Goal: Answer question/provide support: Share knowledge or assist other users

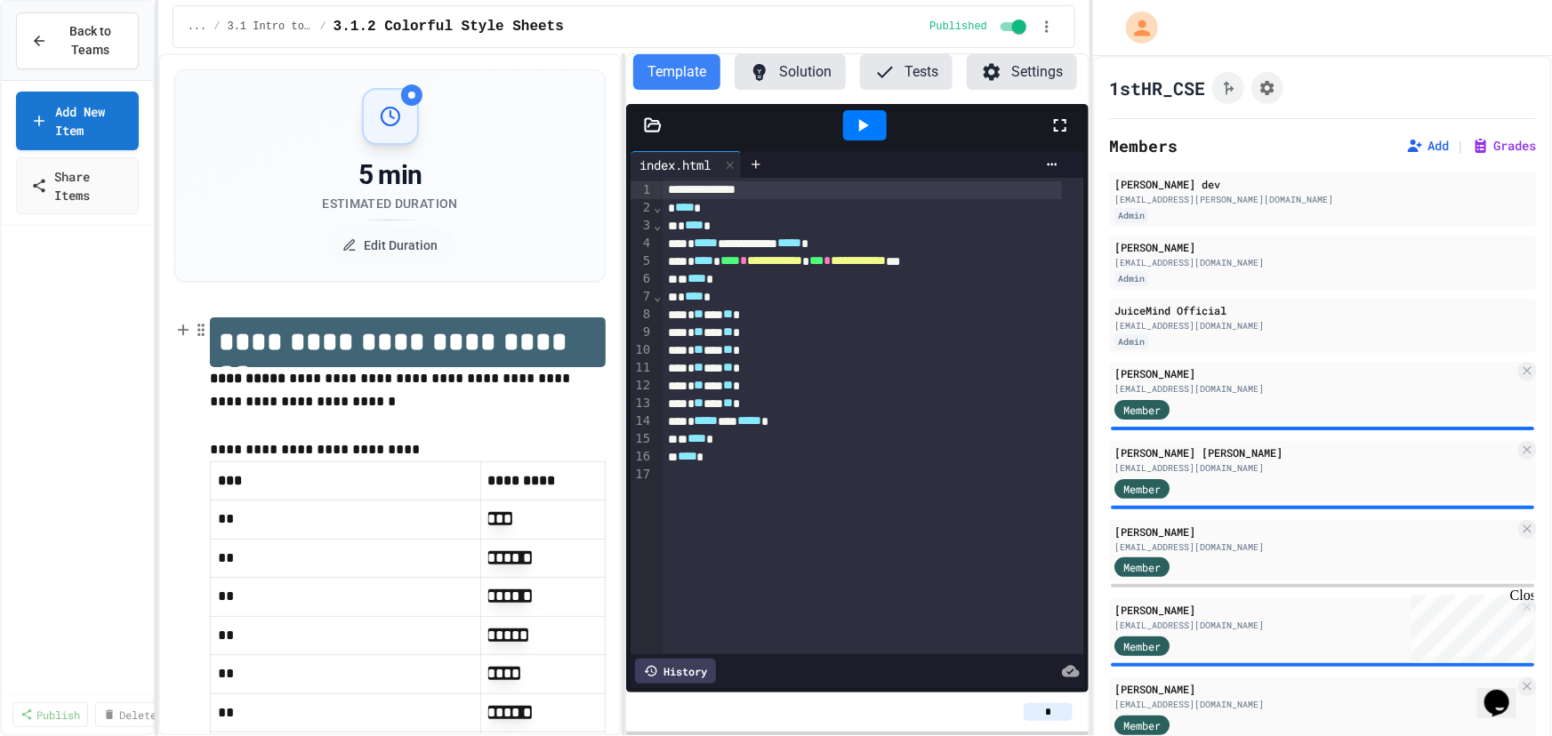
scroll to position [826, 0]
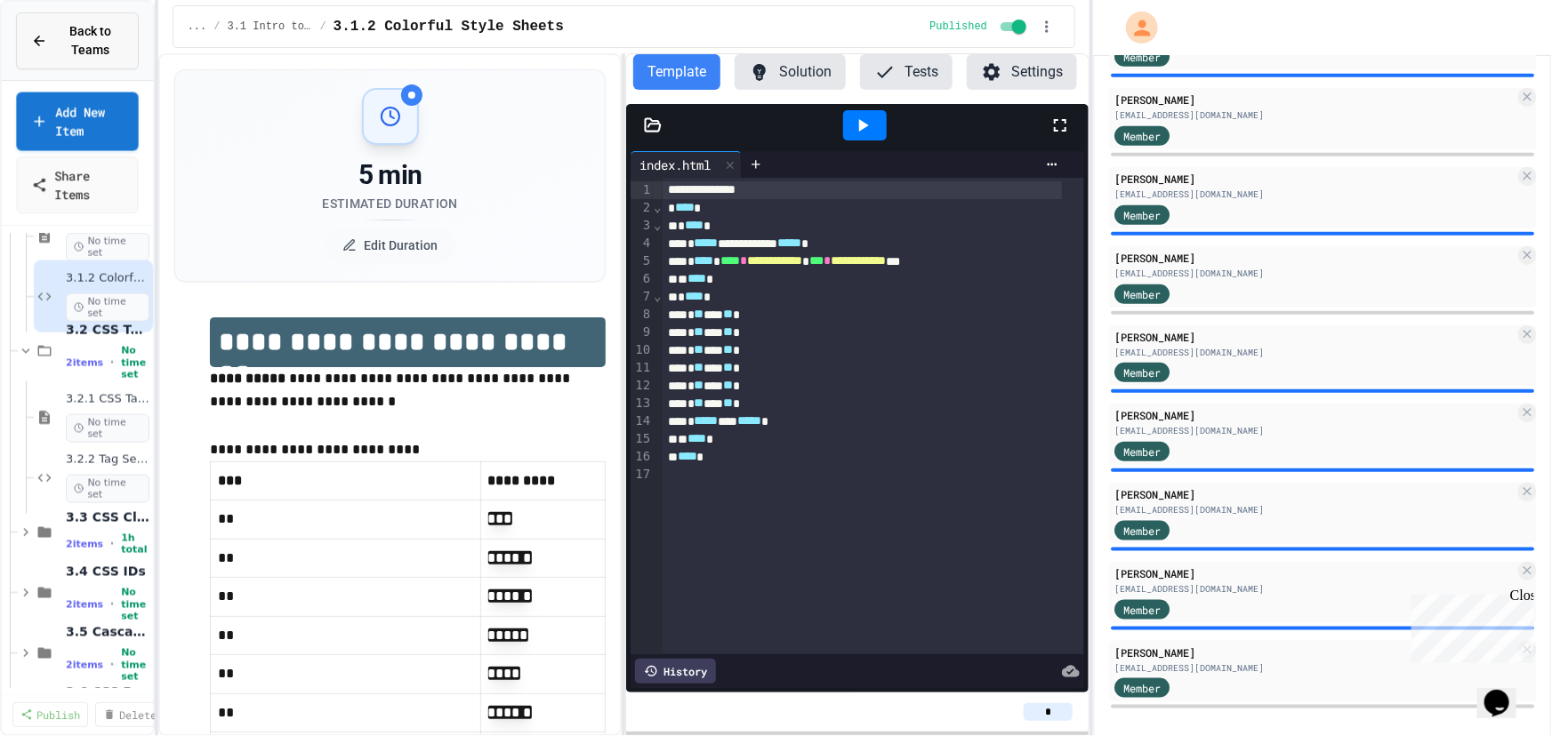
click at [81, 52] on span "Back to Teams" at bounding box center [91, 40] width 66 height 37
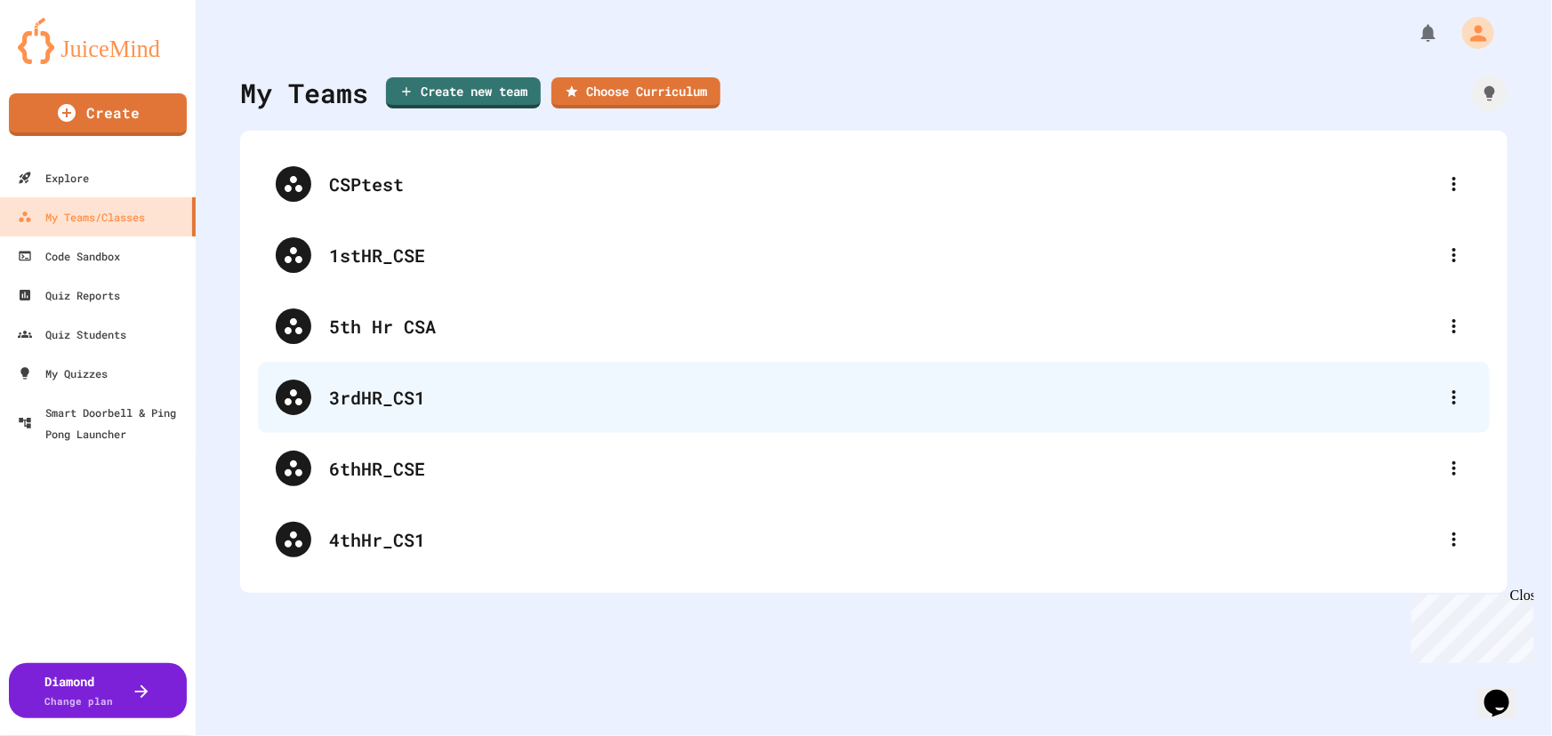
click at [519, 395] on div "3rdHR_CS1" at bounding box center [882, 397] width 1107 height 27
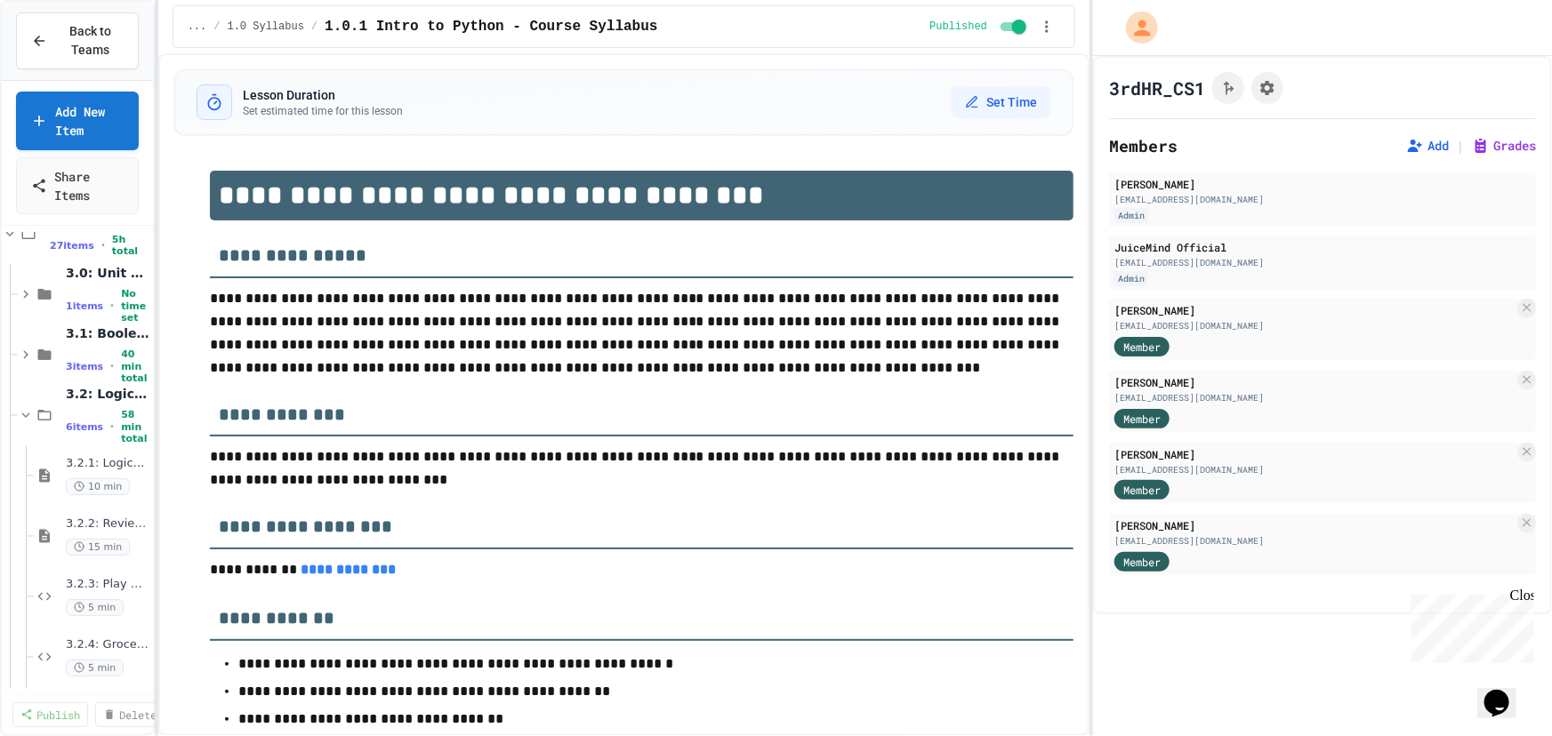
scroll to position [485, 0]
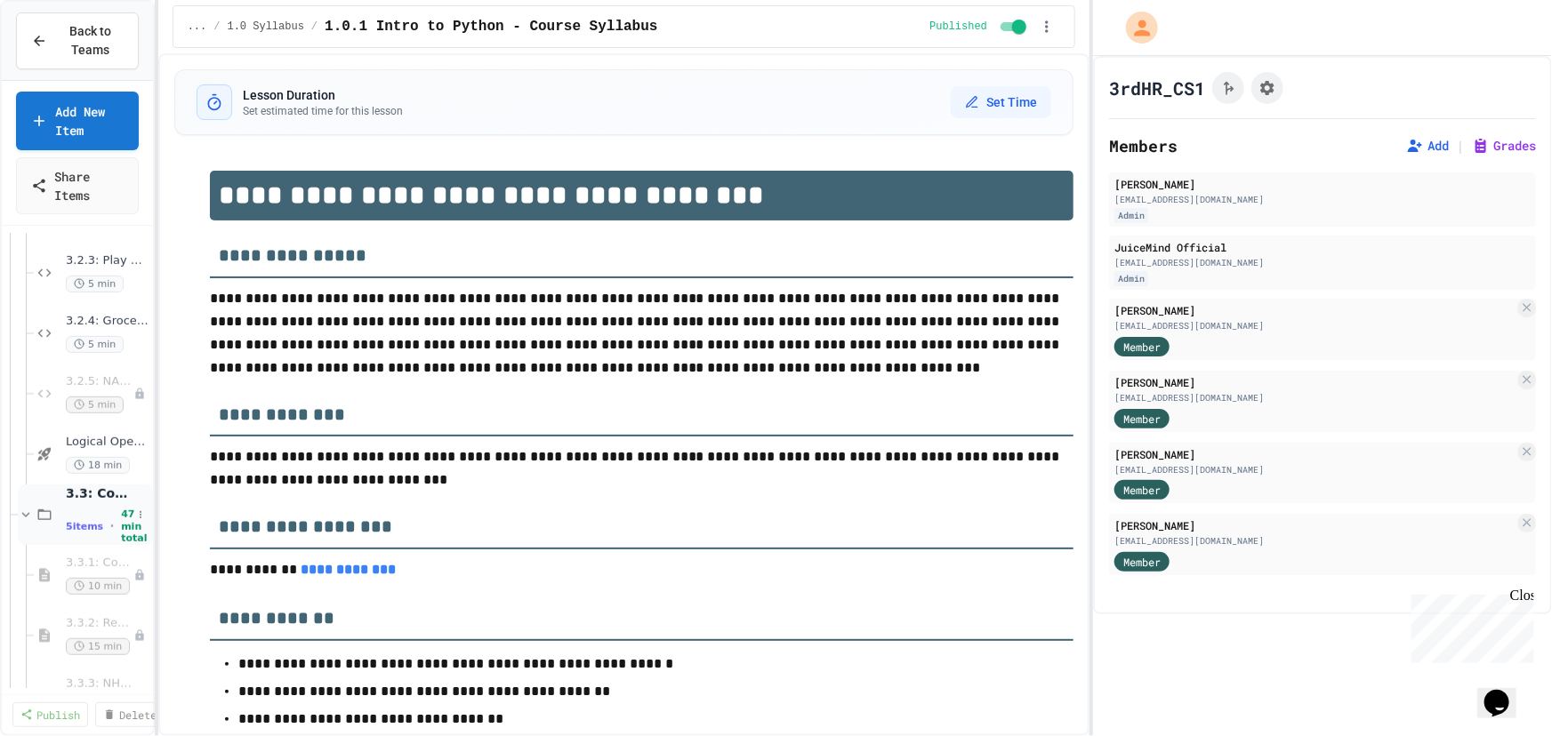
click at [87, 499] on span "3.3: Comparison Operators" at bounding box center [99, 494] width 66 height 16
click at [80, 521] on span "5 items" at bounding box center [84, 527] width 37 height 12
click at [65, 55] on span "Back to Teams" at bounding box center [91, 40] width 66 height 37
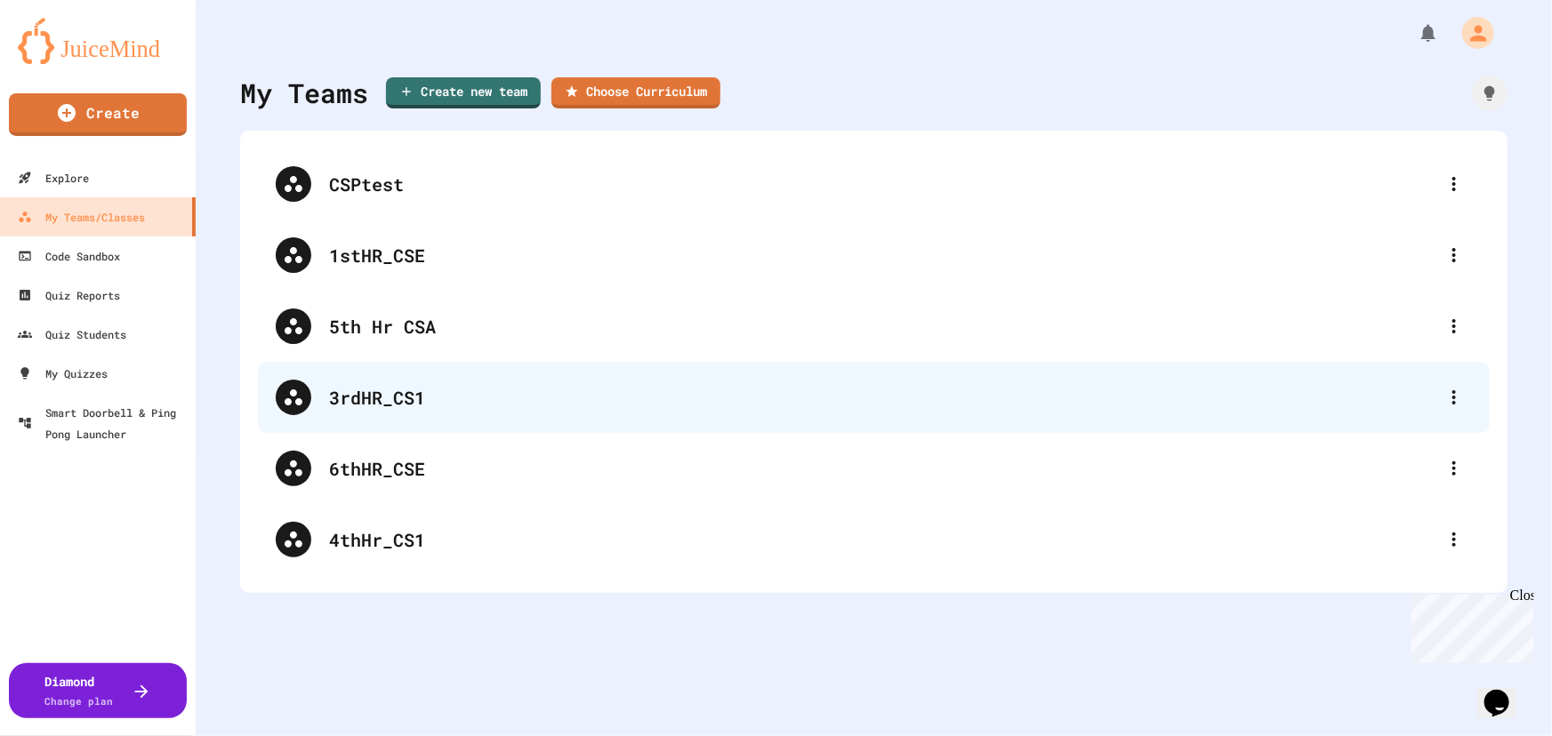
click at [466, 430] on div "3rdHR_CS1" at bounding box center [874, 397] width 1232 height 71
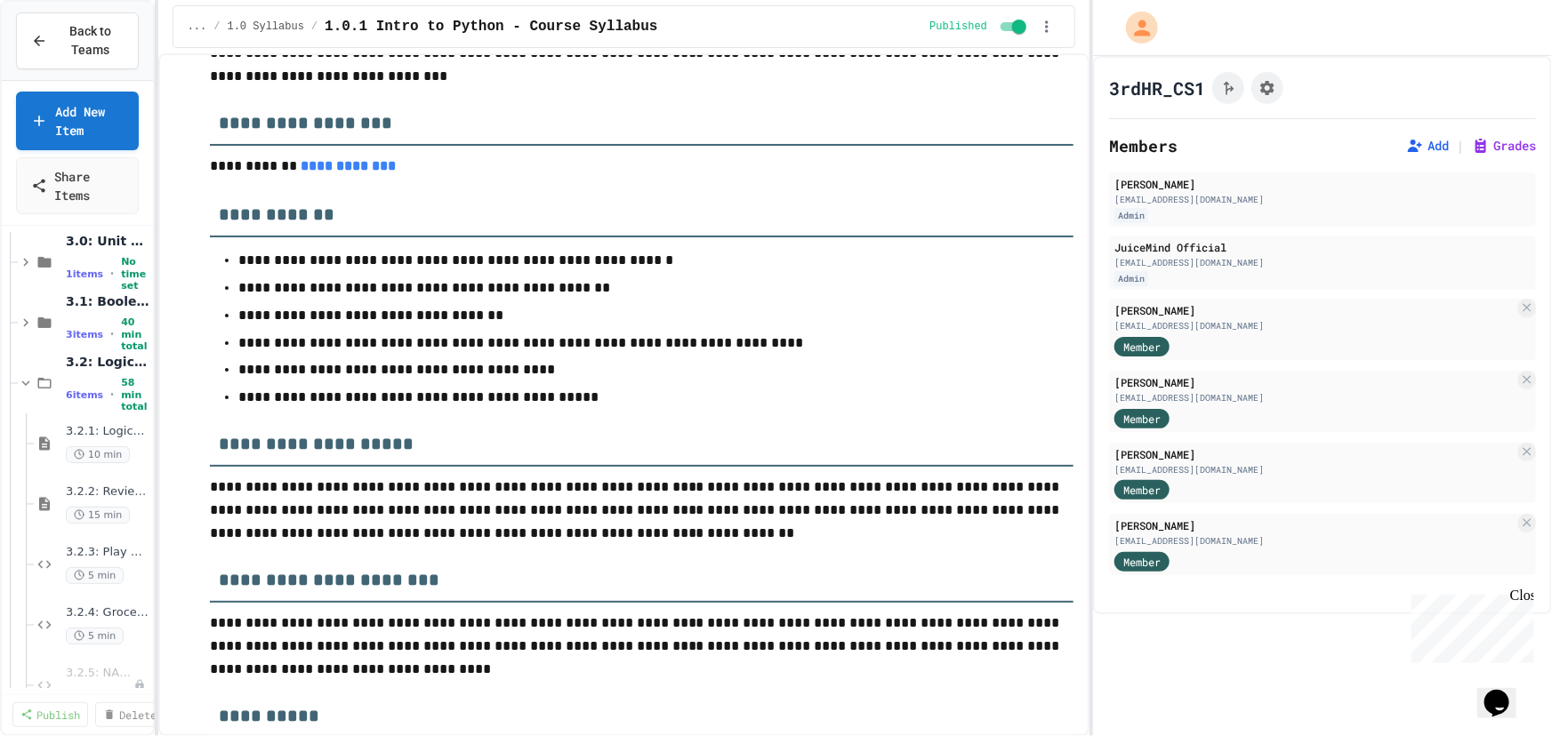
scroll to position [404, 0]
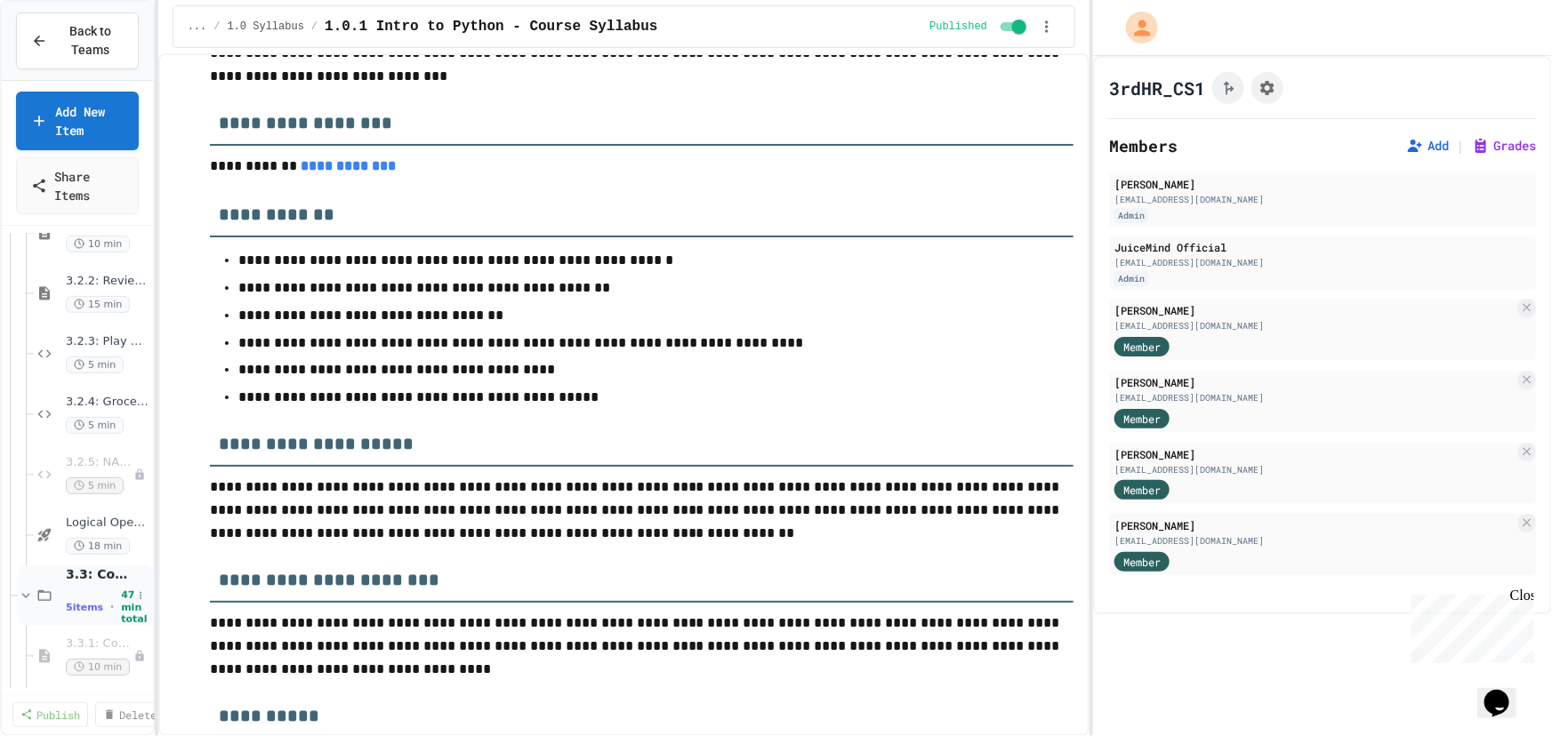
click at [121, 607] on span "47 min total" at bounding box center [134, 608] width 26 height 36
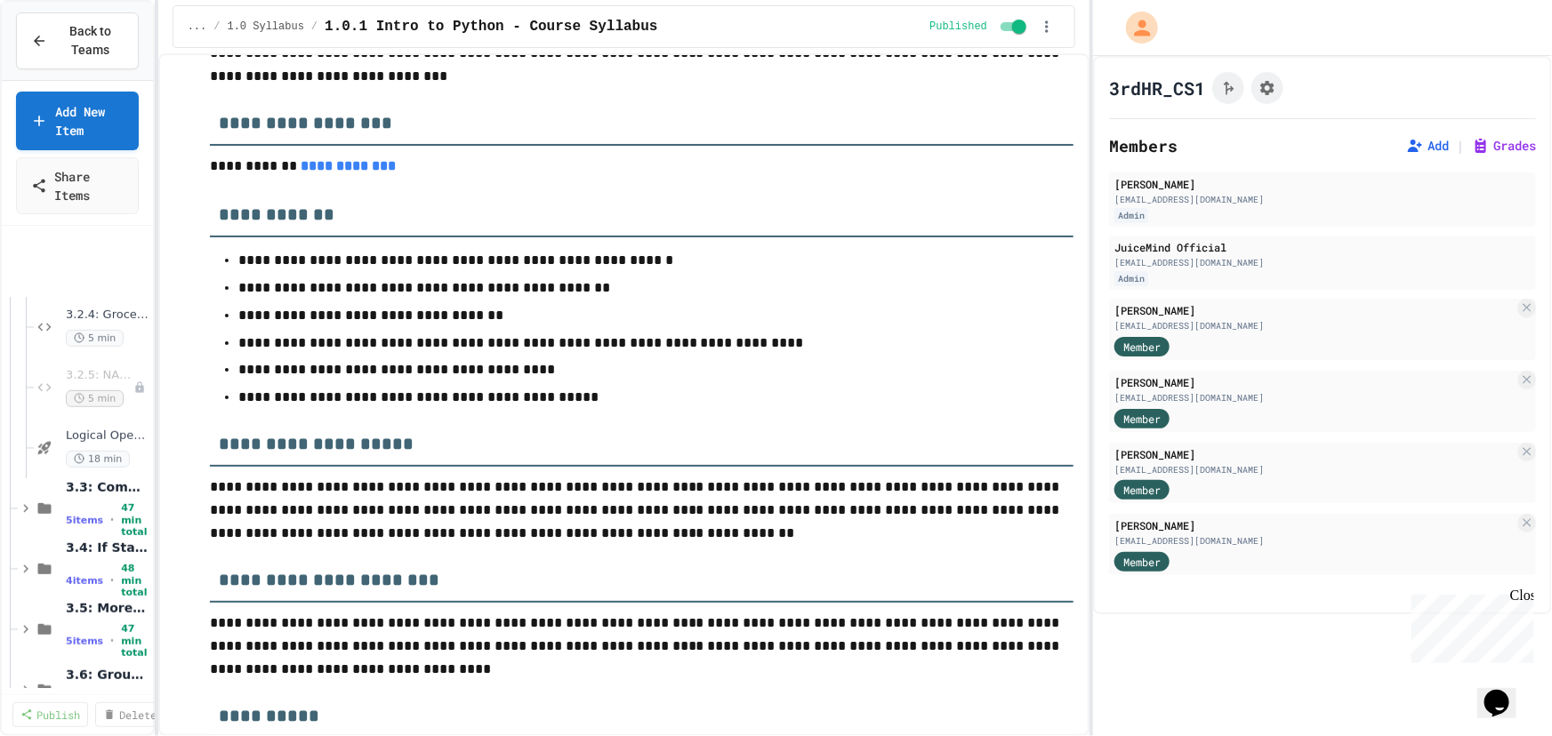
scroll to position [647, 0]
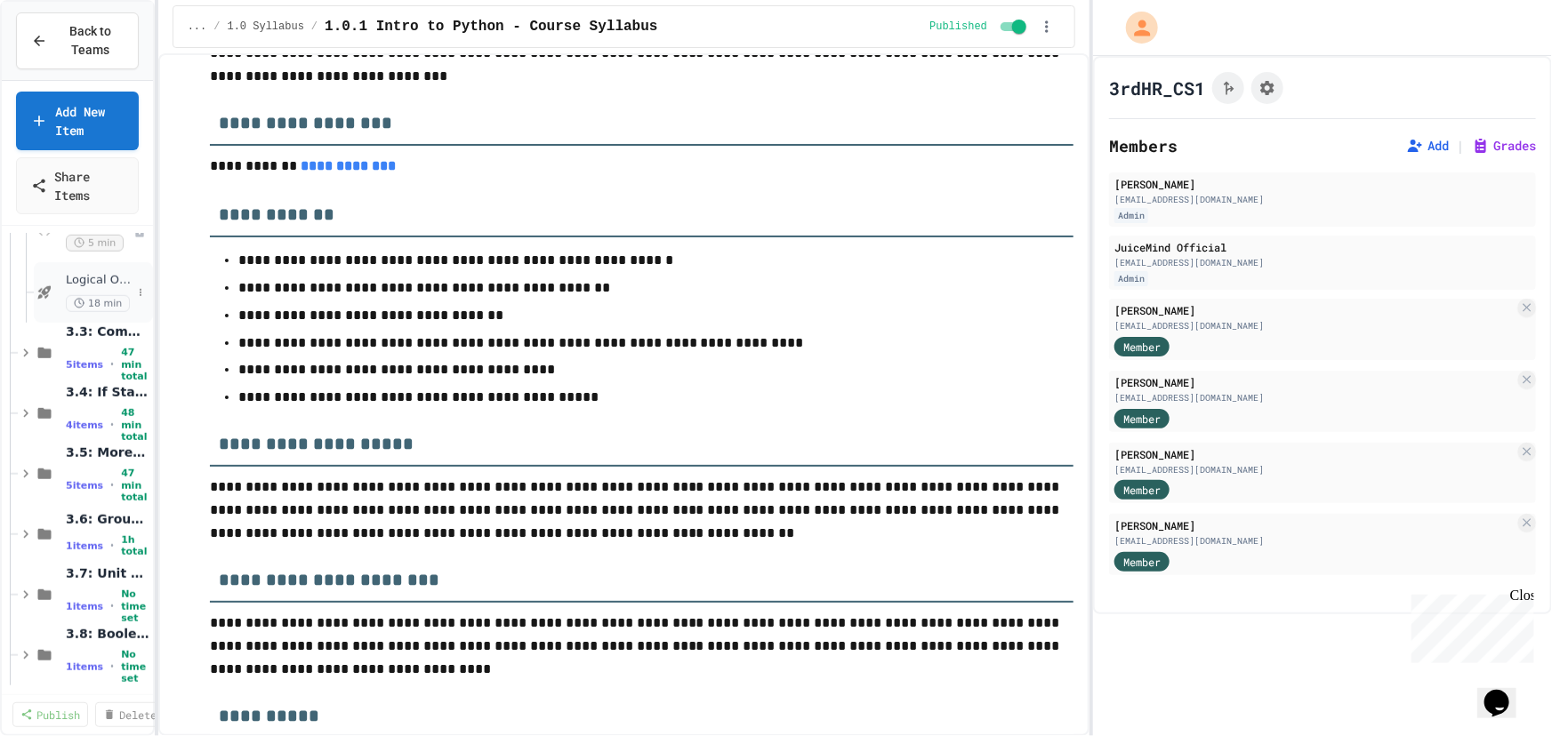
click at [96, 293] on div "Logical Operators - Quiz 18 min" at bounding box center [99, 292] width 66 height 39
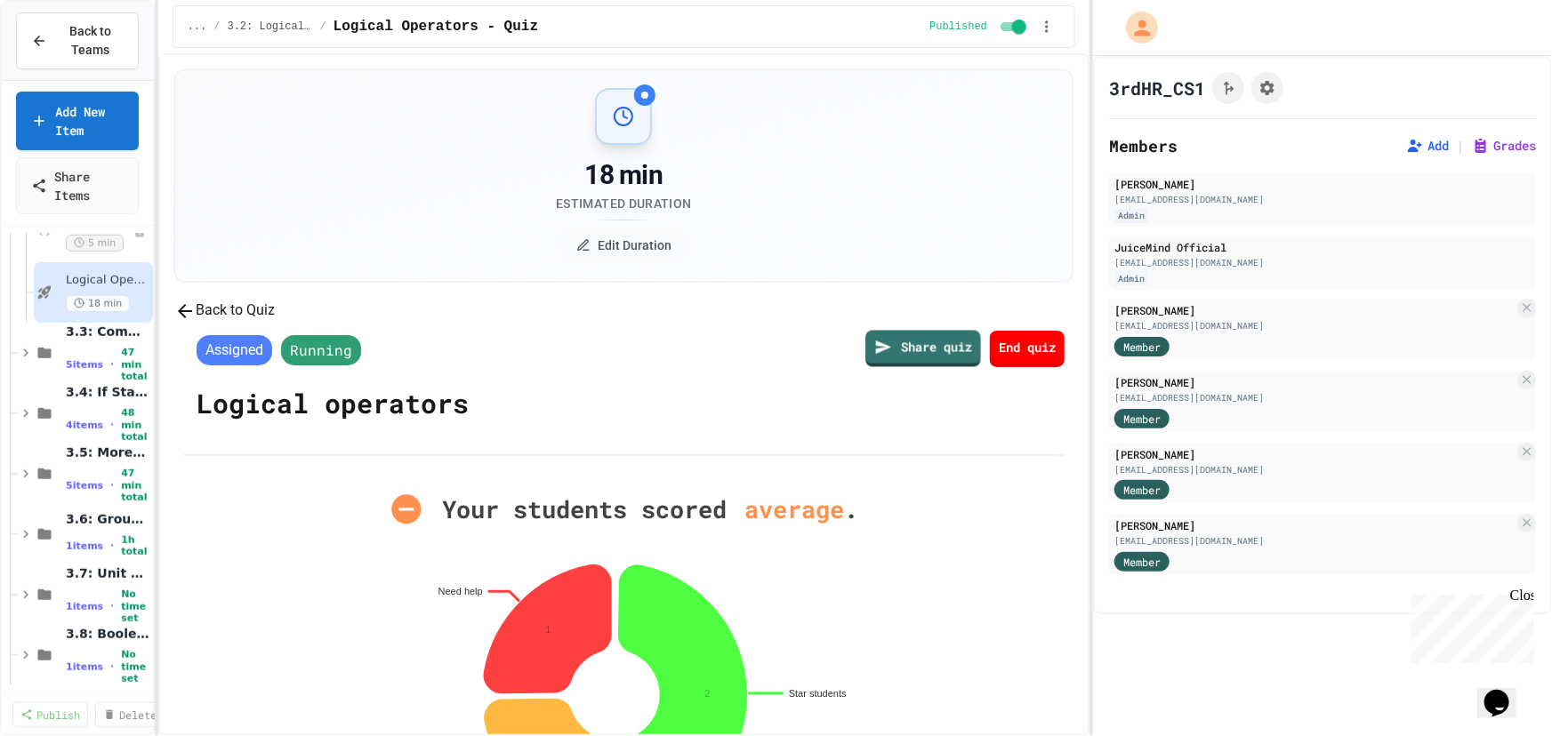
scroll to position [323, 0]
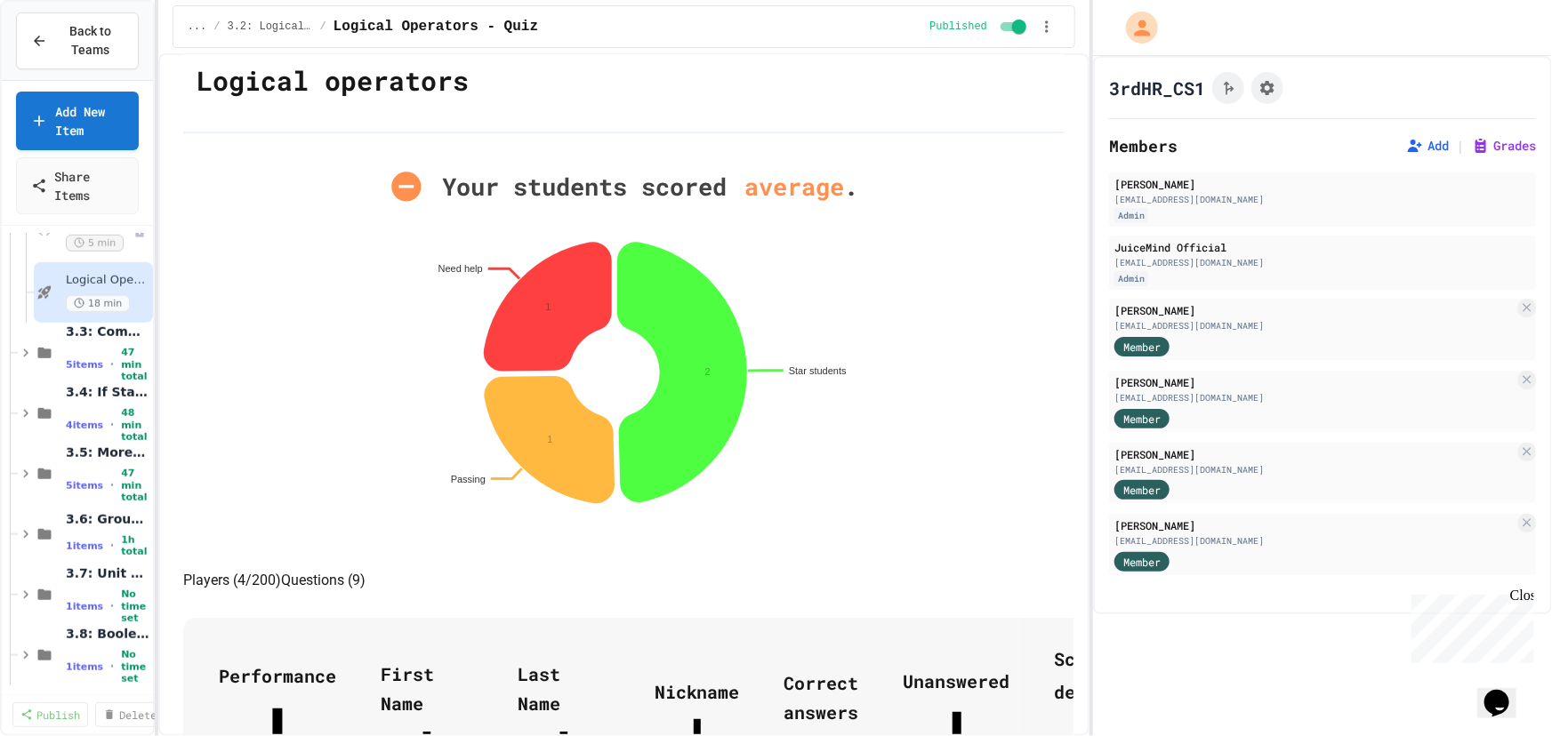
click at [991, 44] on link "End quiz" at bounding box center [1028, 24] width 74 height 38
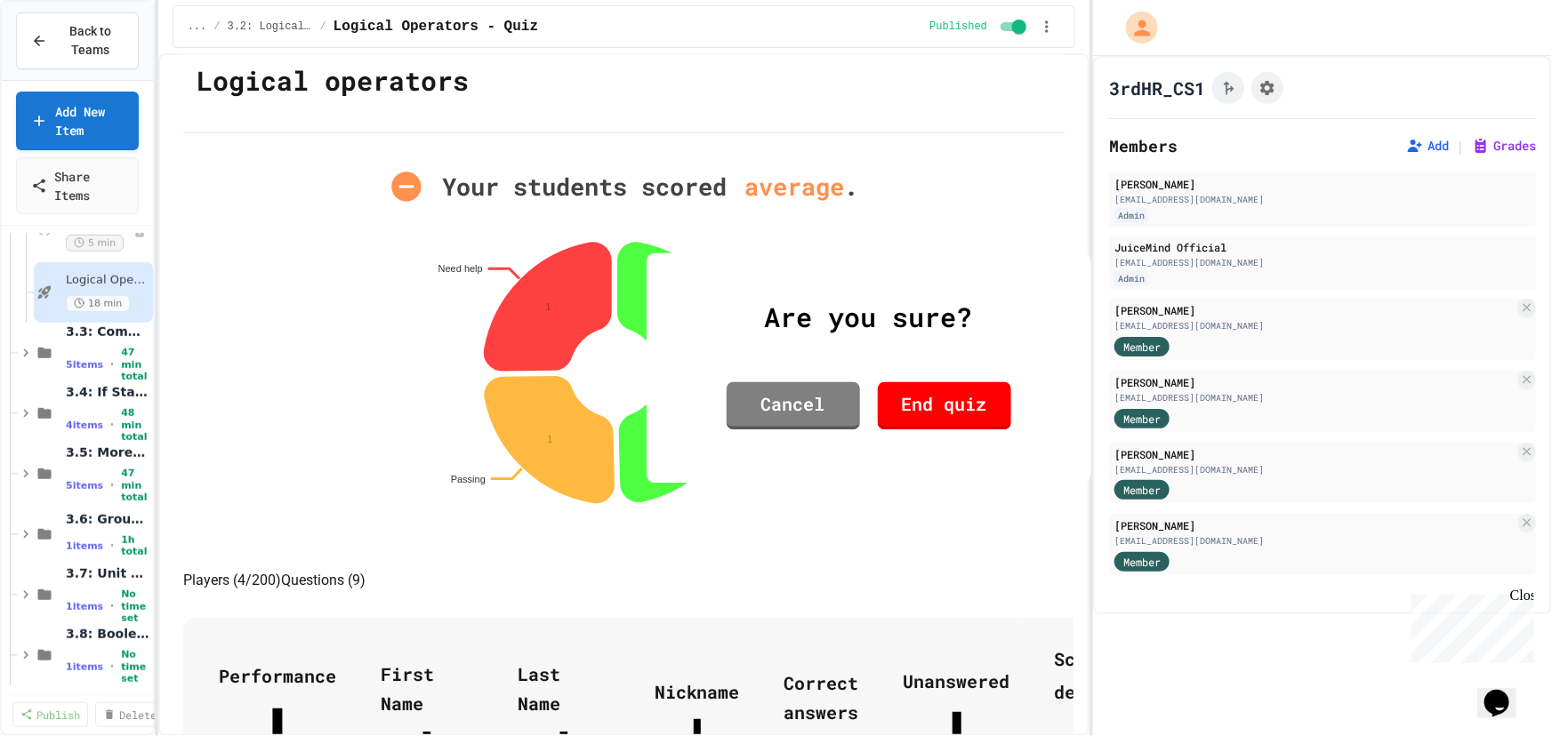
click at [952, 397] on link "End quiz" at bounding box center [944, 406] width 133 height 48
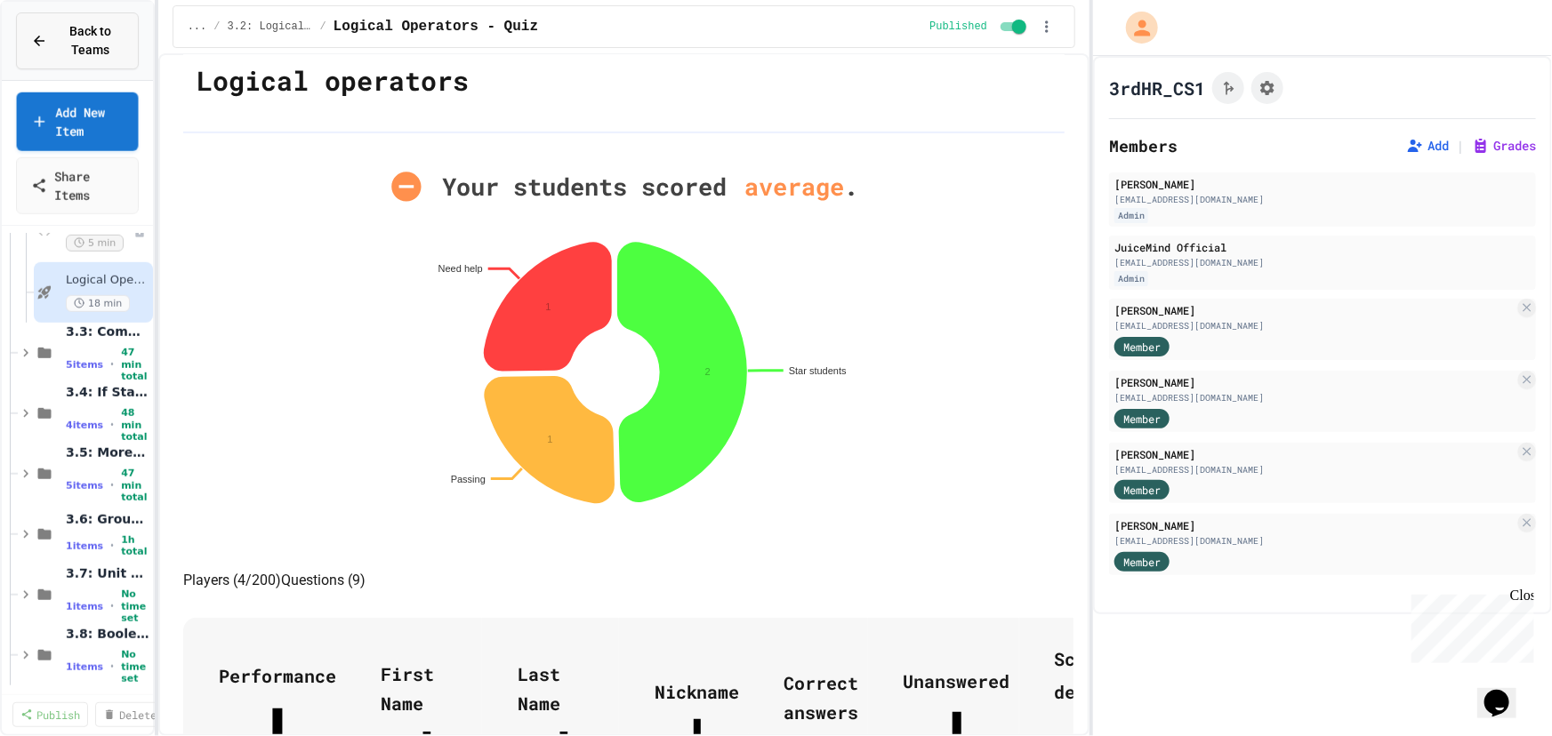
click at [100, 36] on span "Back to Teams" at bounding box center [91, 40] width 66 height 37
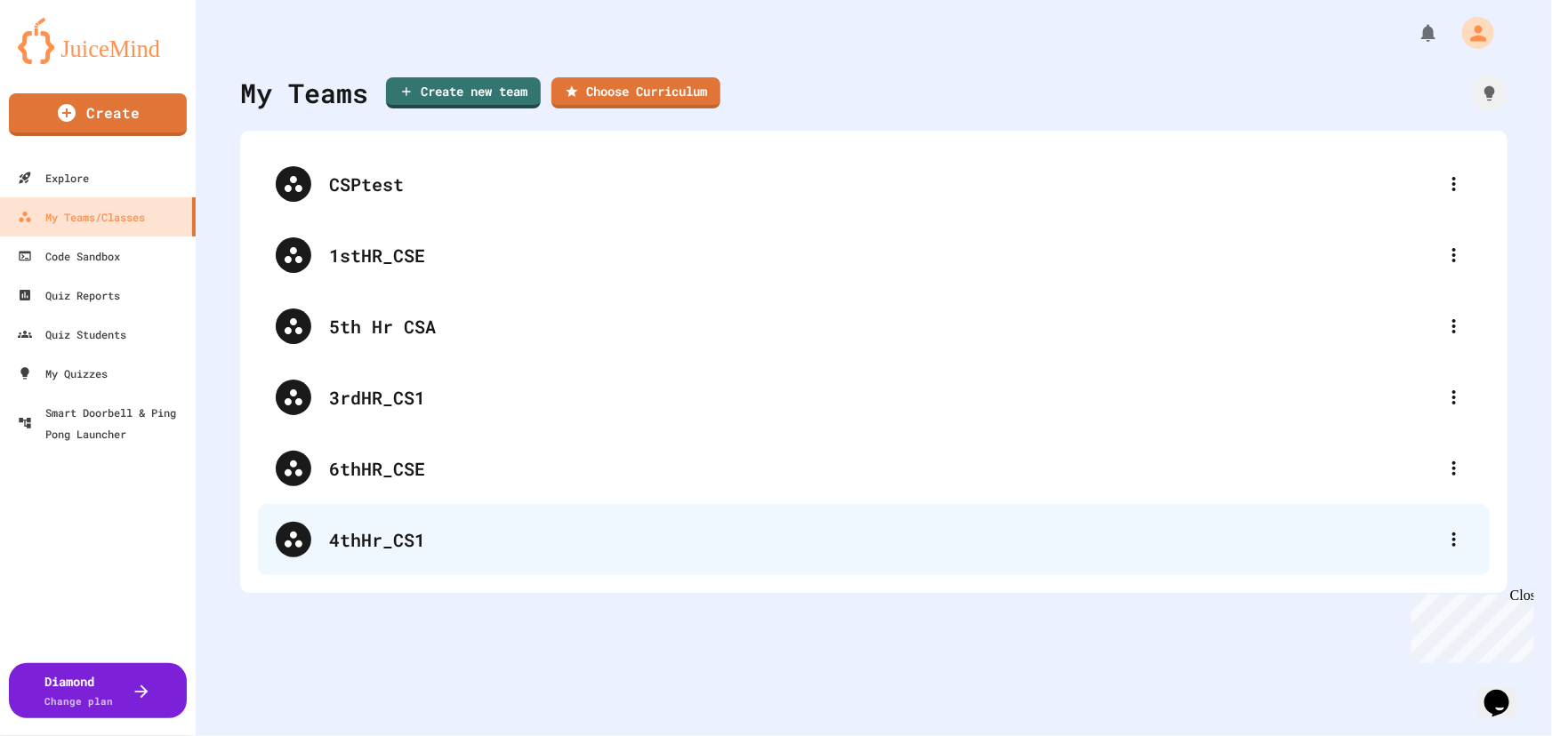
click at [422, 528] on div "4thHr_CS1" at bounding box center [882, 539] width 1107 height 27
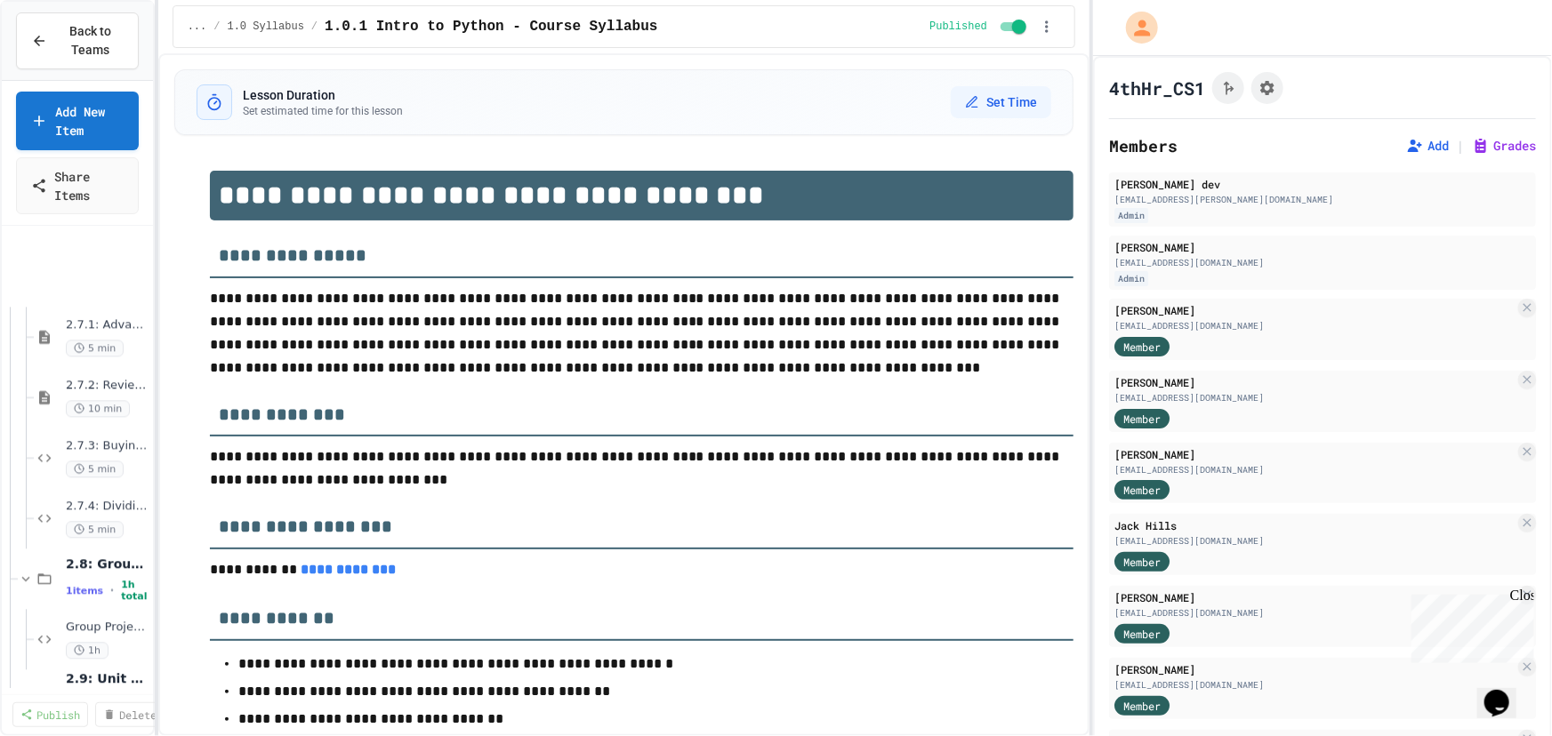
scroll to position [2263, 0]
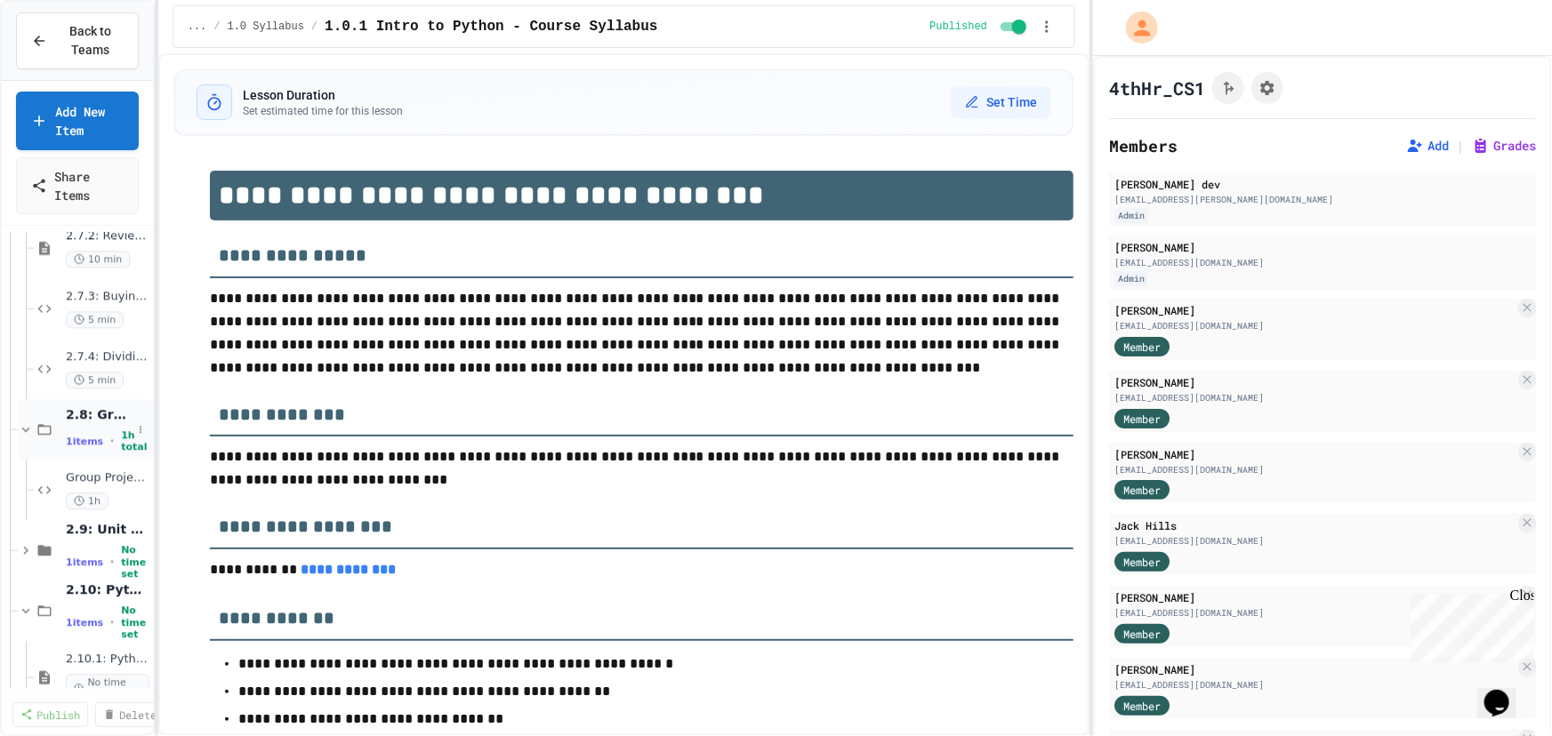
click at [23, 430] on icon at bounding box center [26, 430] width 16 height 16
click at [26, 425] on icon at bounding box center [26, 430] width 16 height 16
click at [99, 488] on div "Group Project - Mad Libs 1h" at bounding box center [99, 489] width 66 height 39
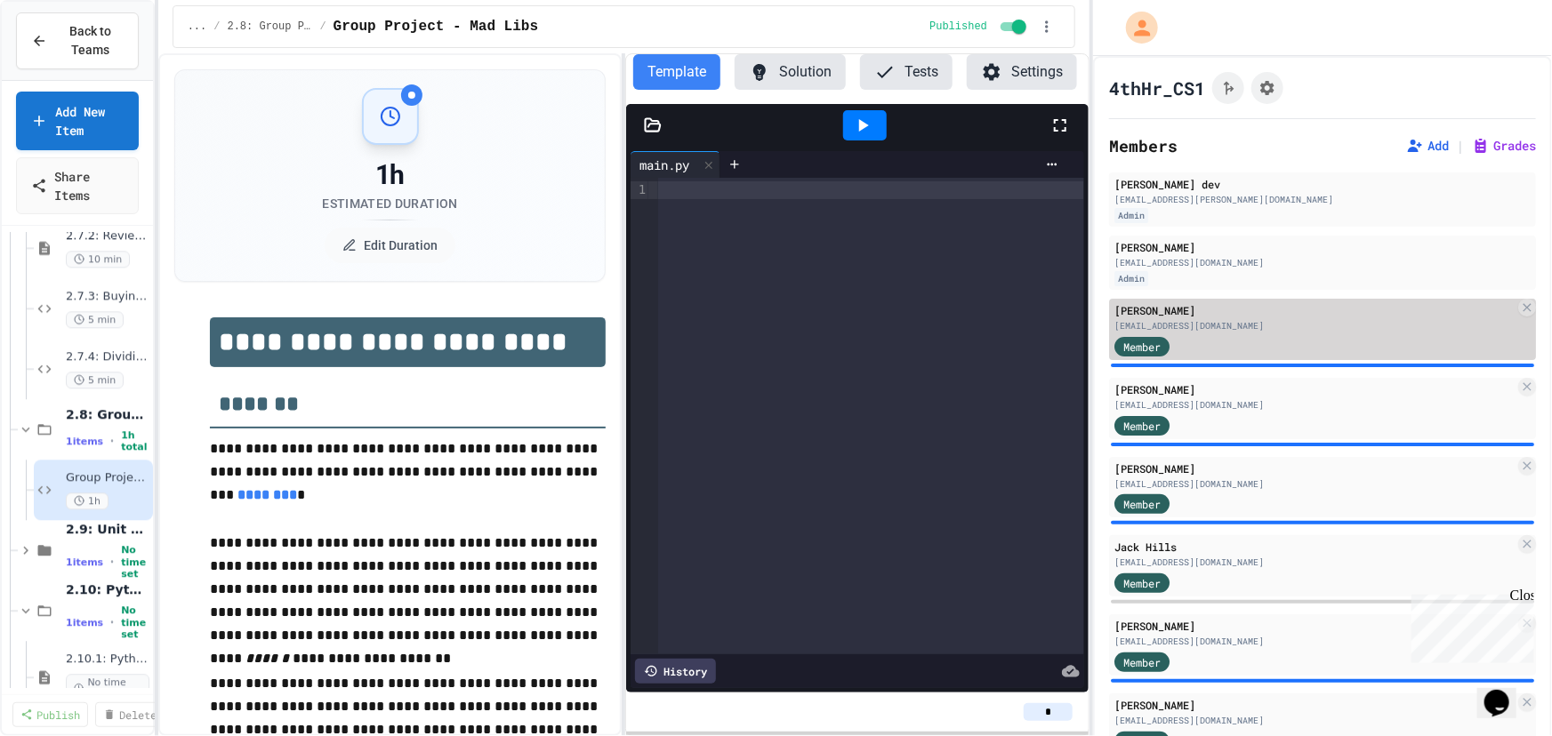
click at [1274, 320] on div "[EMAIL_ADDRESS][DOMAIN_NAME]" at bounding box center [1314, 325] width 400 height 13
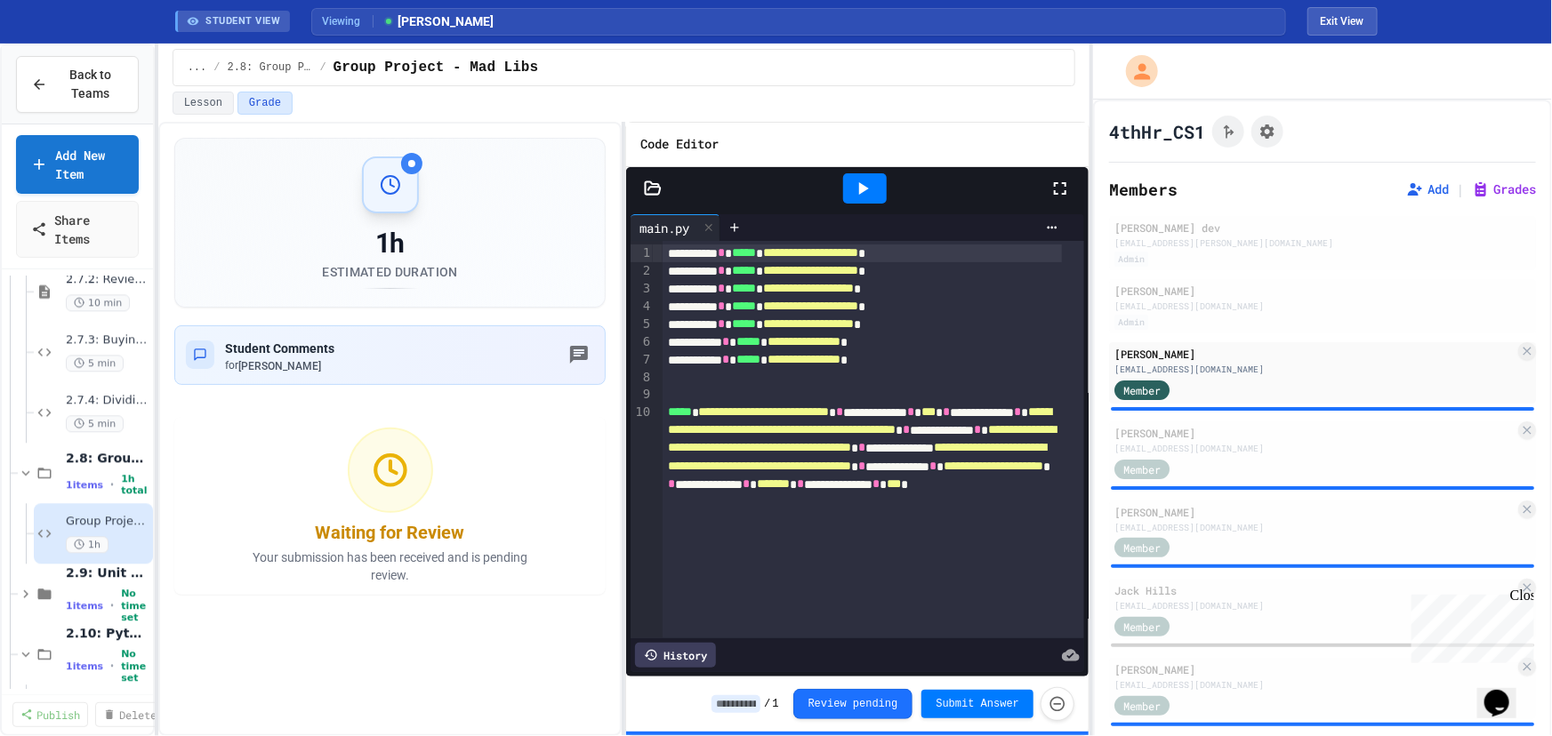
click at [871, 189] on icon at bounding box center [862, 188] width 21 height 21
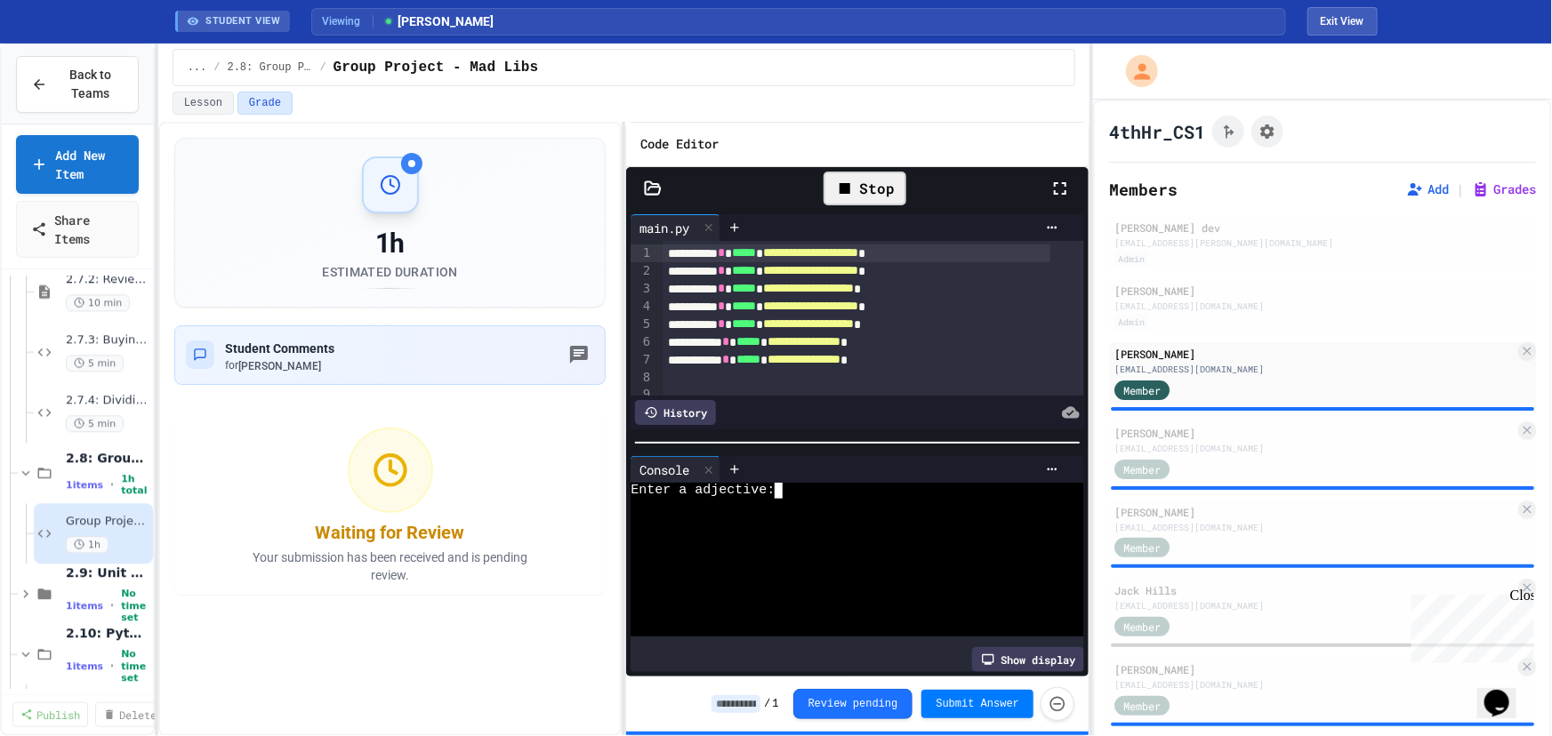
click at [800, 483] on div "Enter a adjective:" at bounding box center [843, 490] width 424 height 15
click at [835, 485] on div "Enter a adjective:" at bounding box center [843, 490] width 424 height 15
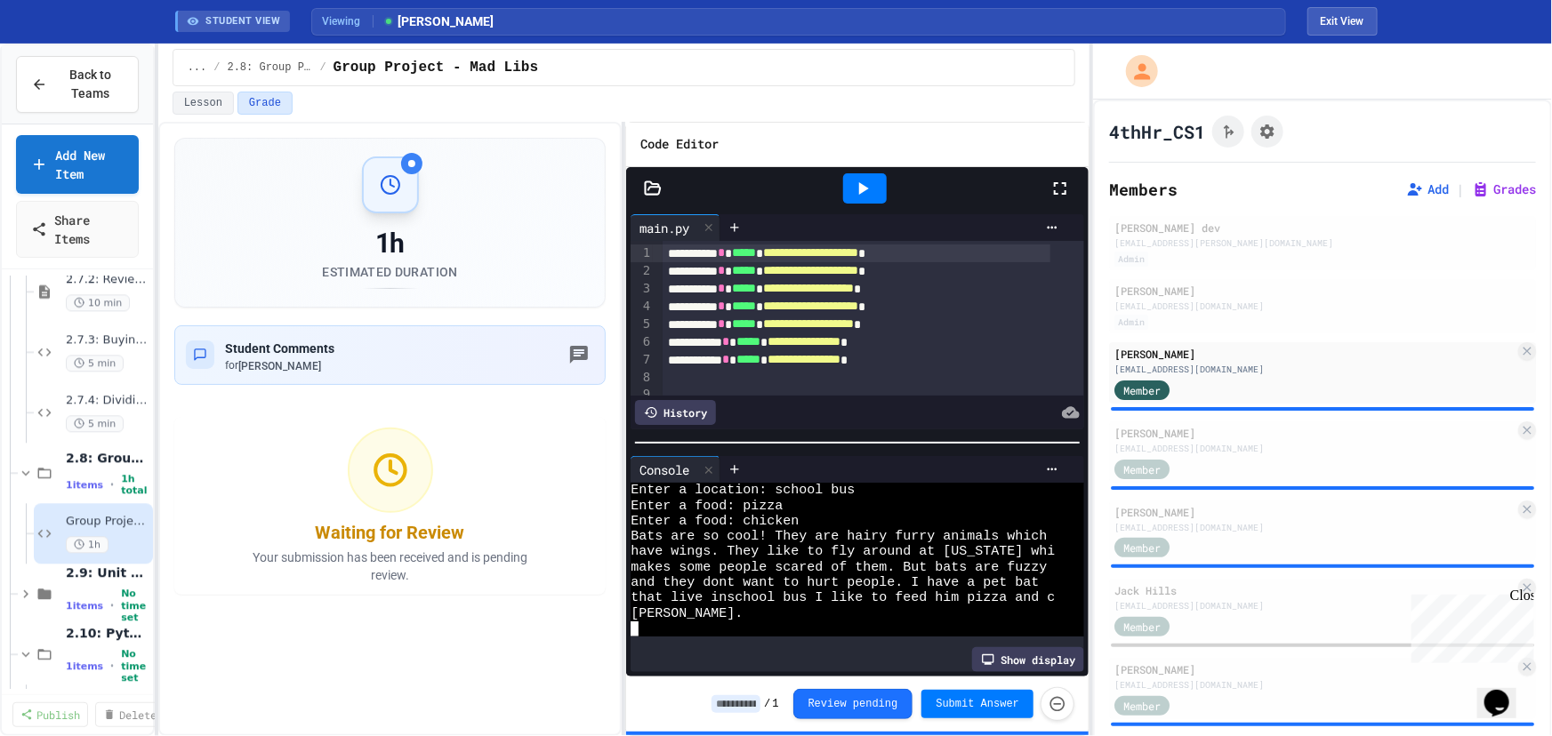
scroll to position [61, 0]
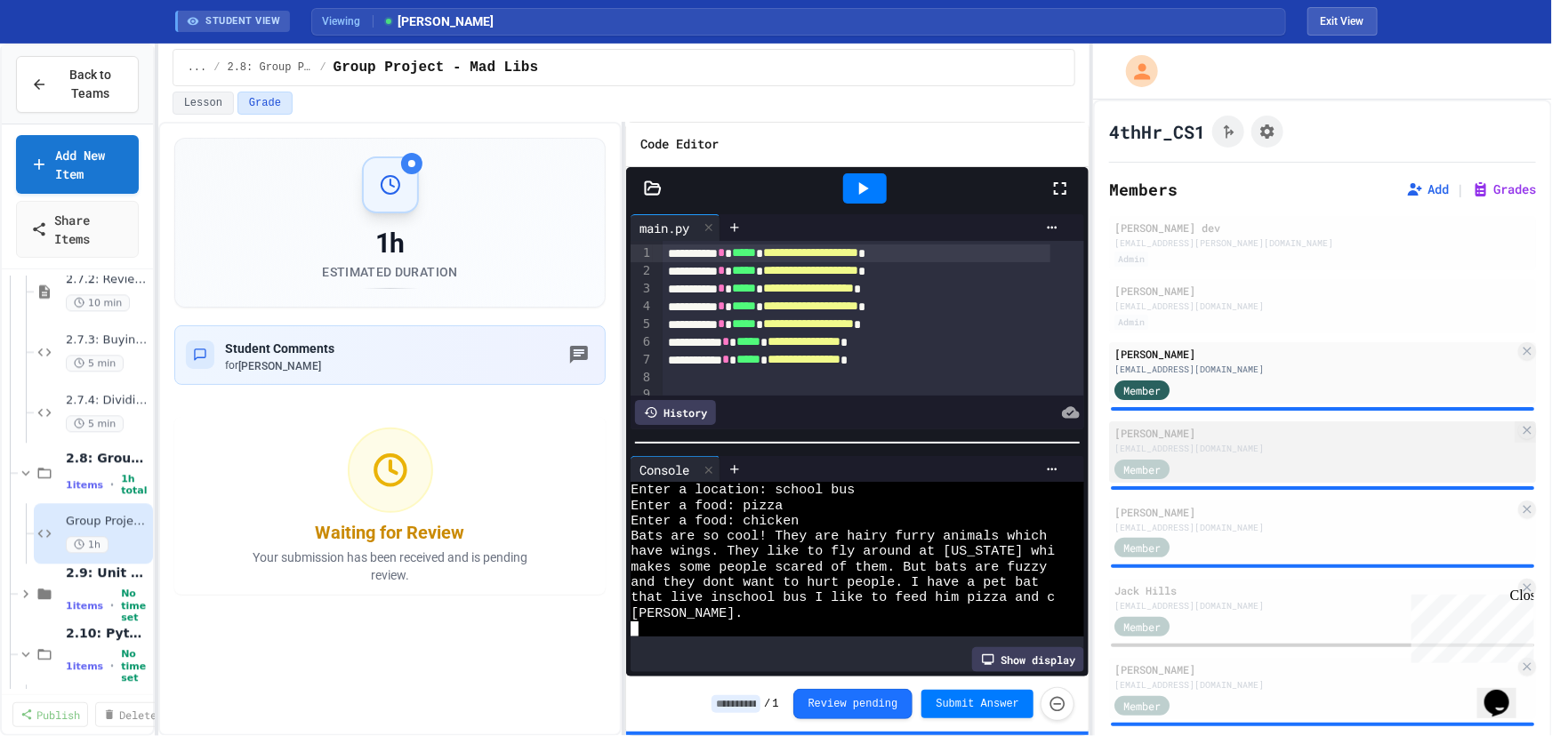
click at [1233, 442] on div "[EMAIL_ADDRESS][DOMAIN_NAME]" at bounding box center [1314, 448] width 400 height 13
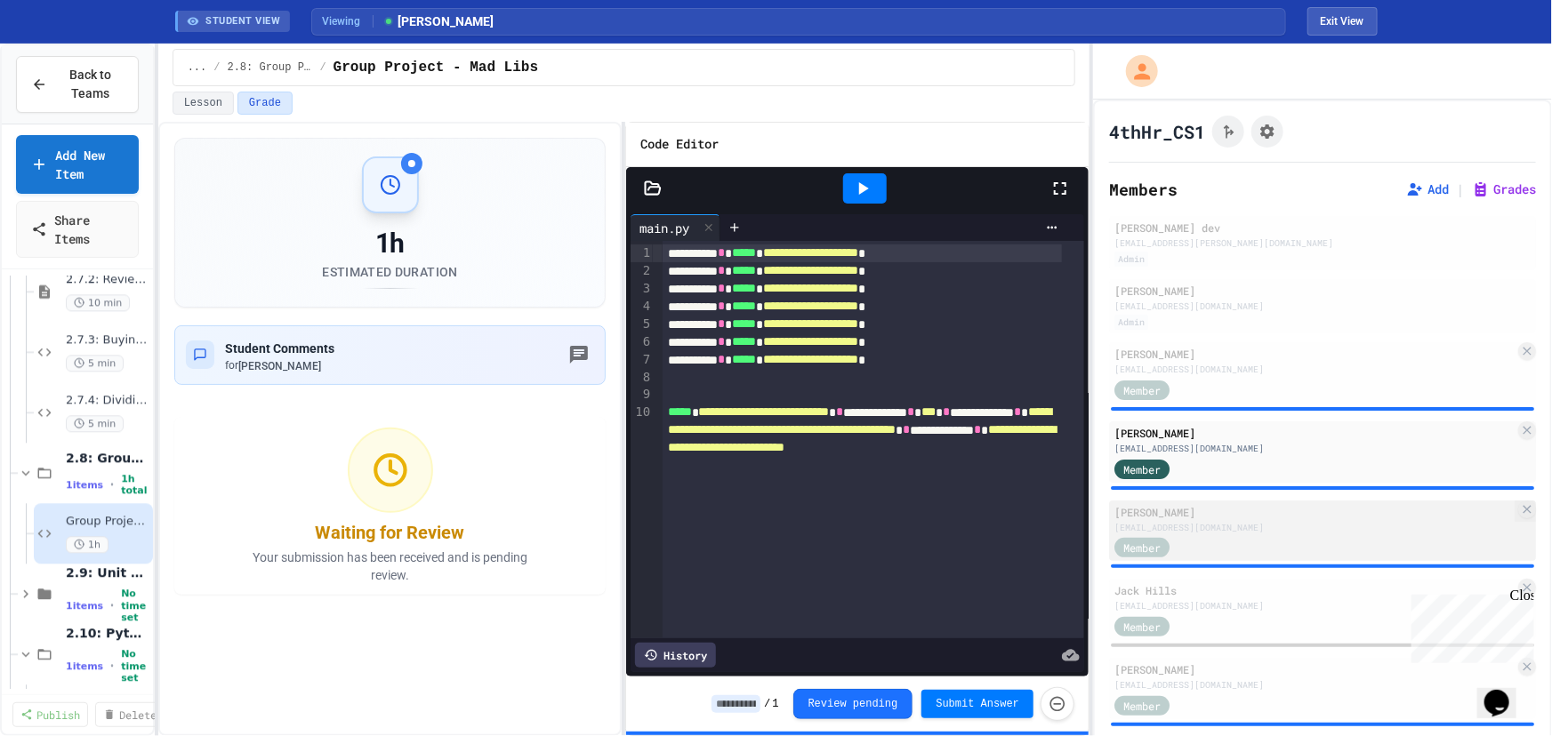
click at [1227, 514] on div "[PERSON_NAME]" at bounding box center [1314, 512] width 400 height 16
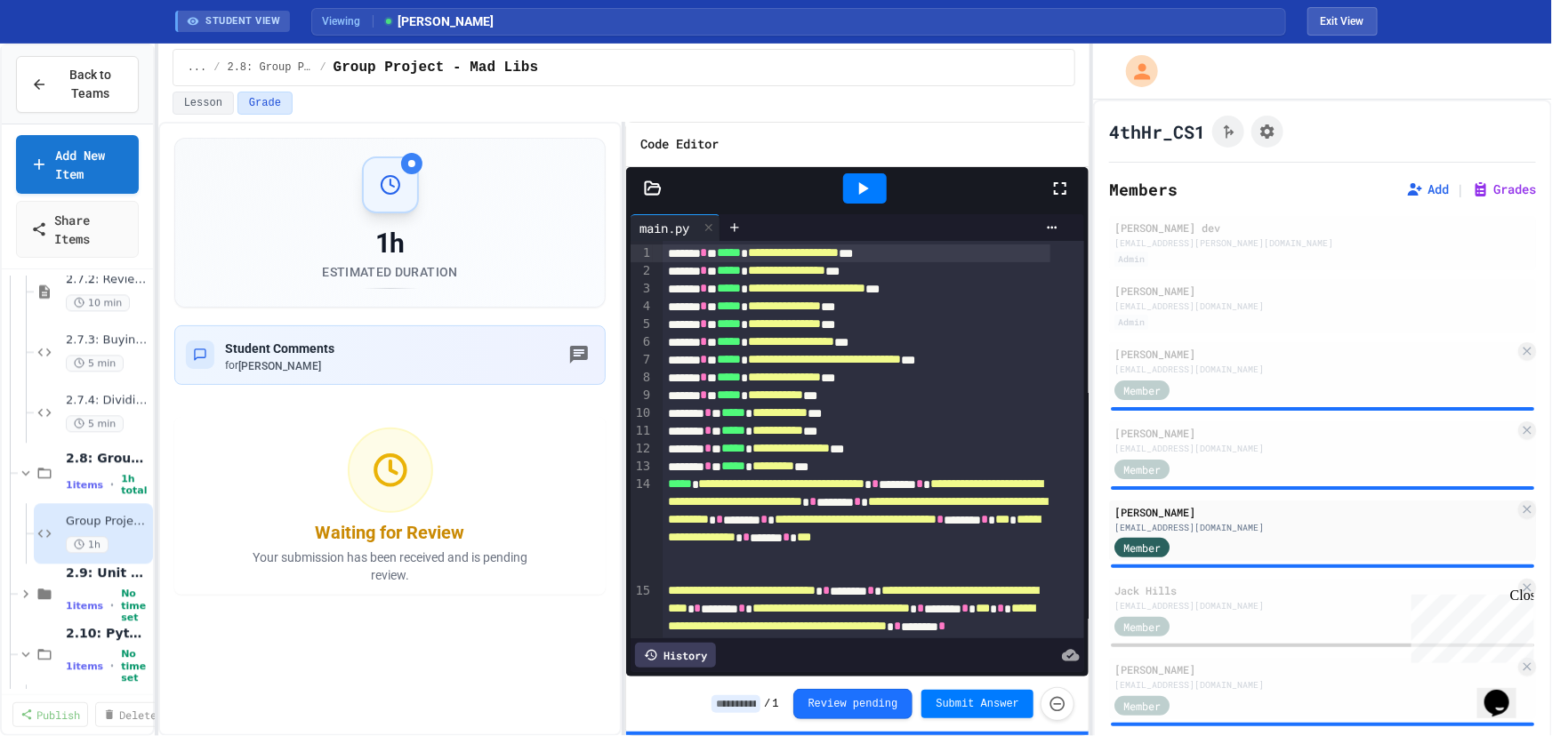
click at [861, 187] on icon at bounding box center [864, 188] width 10 height 12
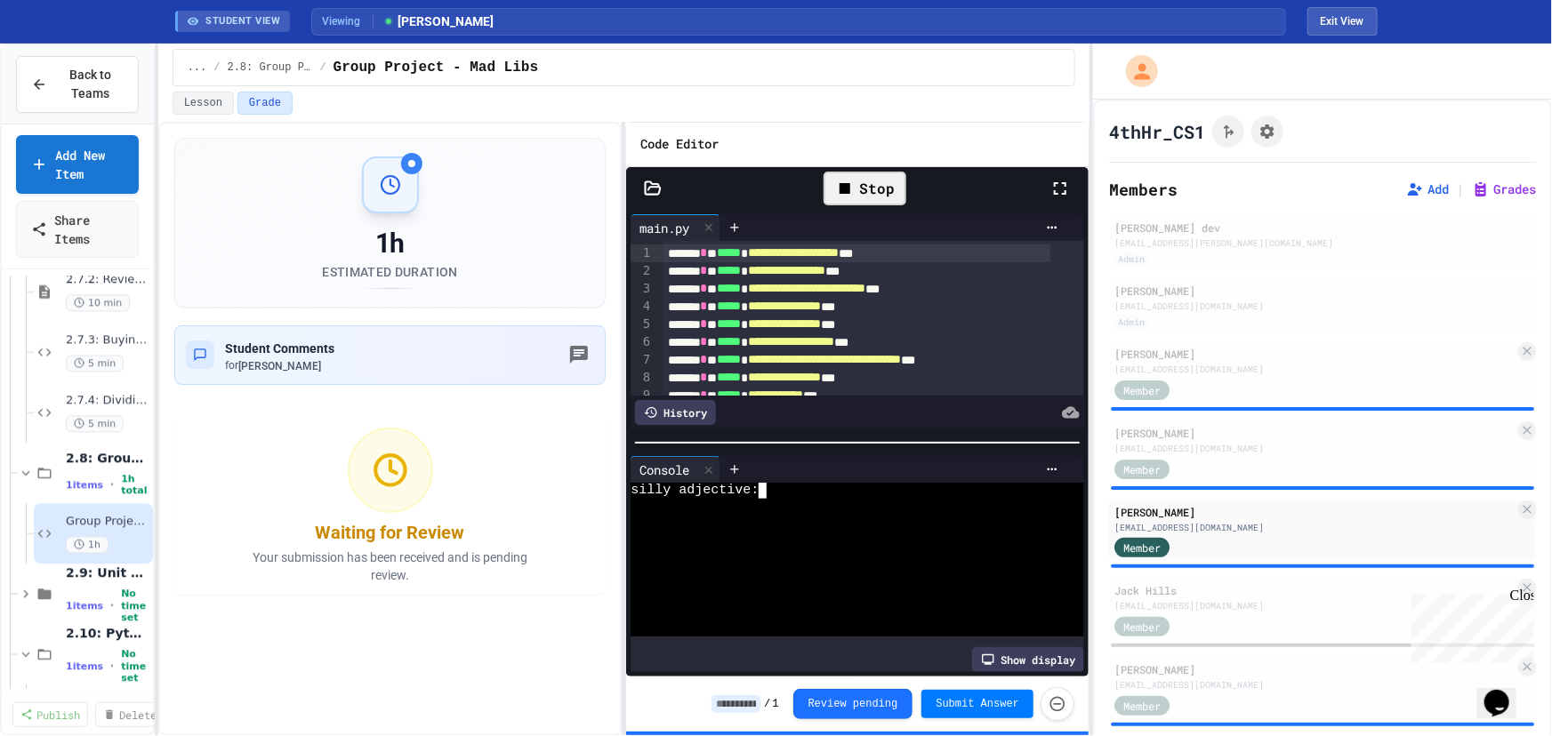
click at [822, 485] on div "silly adjective:" at bounding box center [843, 490] width 424 height 15
type textarea "*"
type textarea "**********"
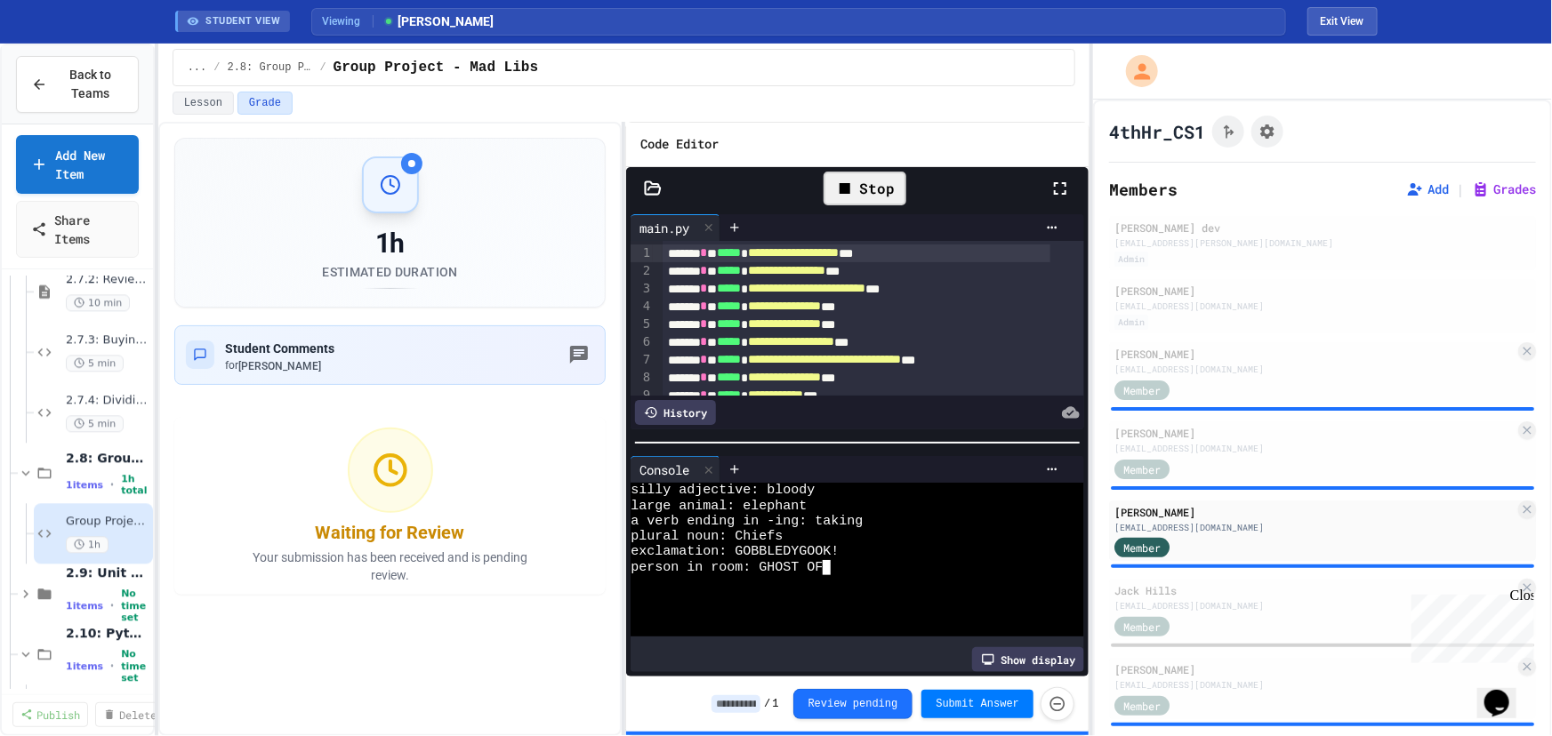
scroll to position [0, 59]
type textarea "********"
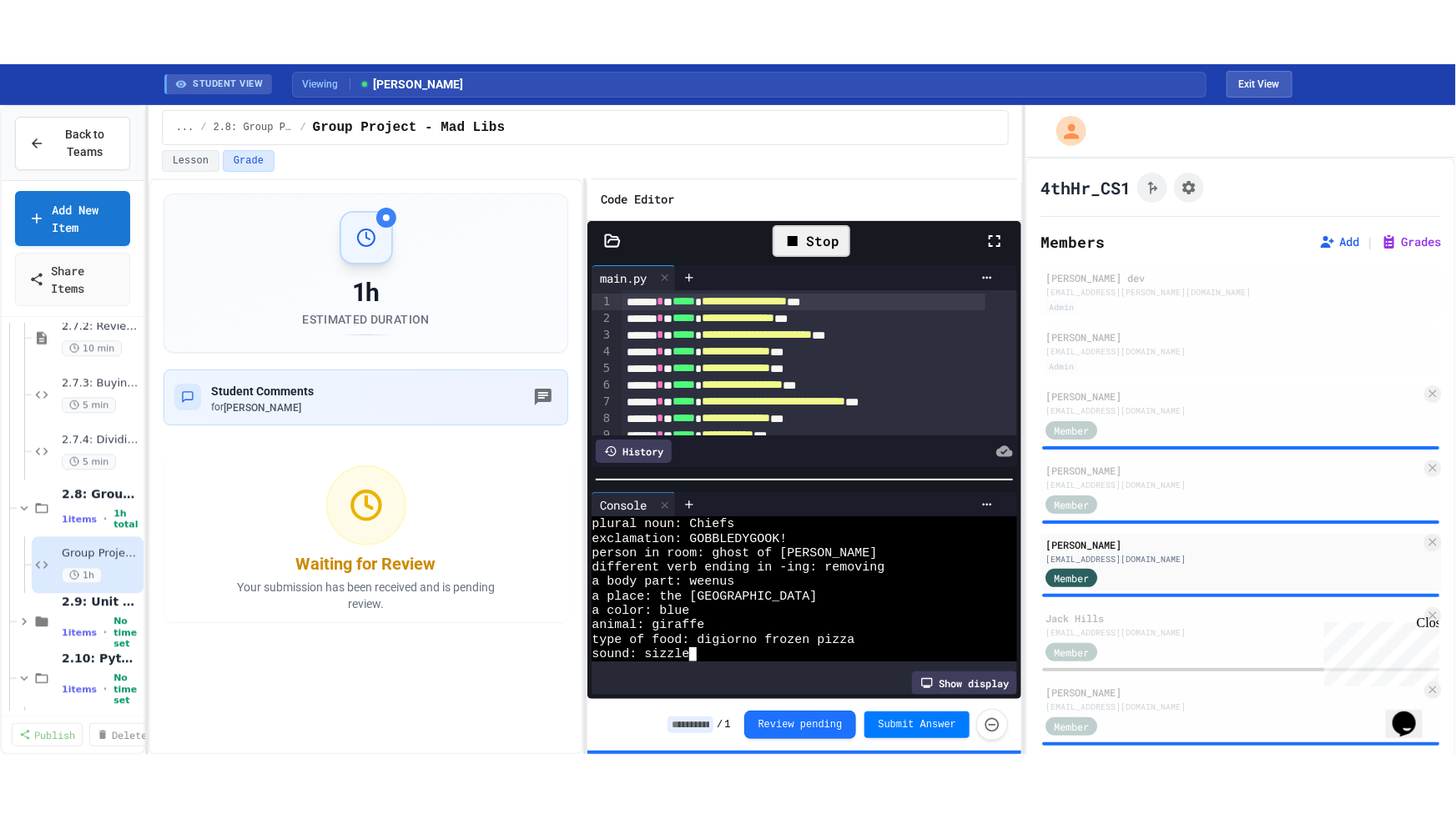
scroll to position [230, 0]
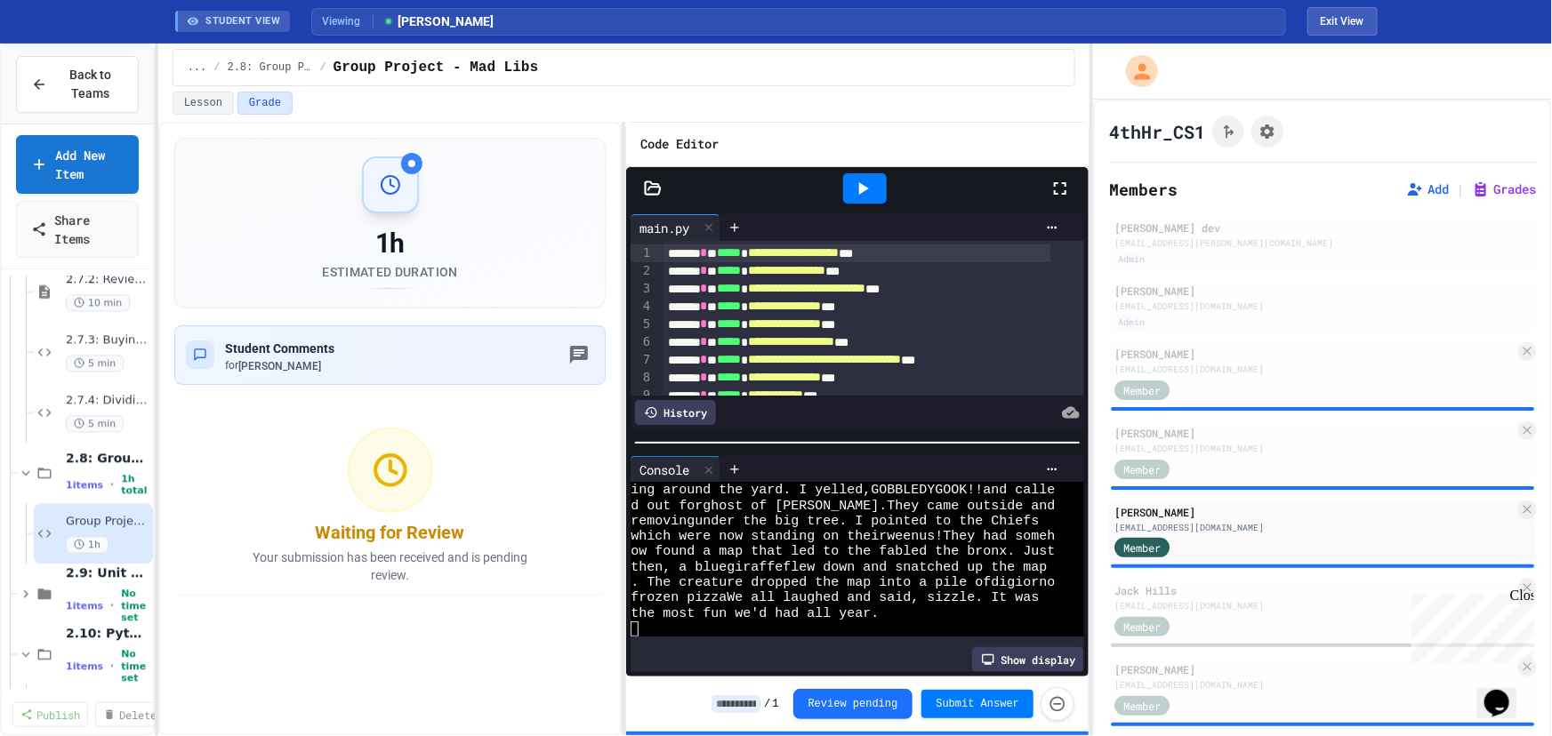
click at [1064, 188] on icon at bounding box center [1059, 188] width 21 height 21
drag, startPoint x: 1057, startPoint y: 187, endPoint x: 1050, endPoint y: 299, distance: 112.2
click at [1057, 187] on icon at bounding box center [1059, 188] width 21 height 21
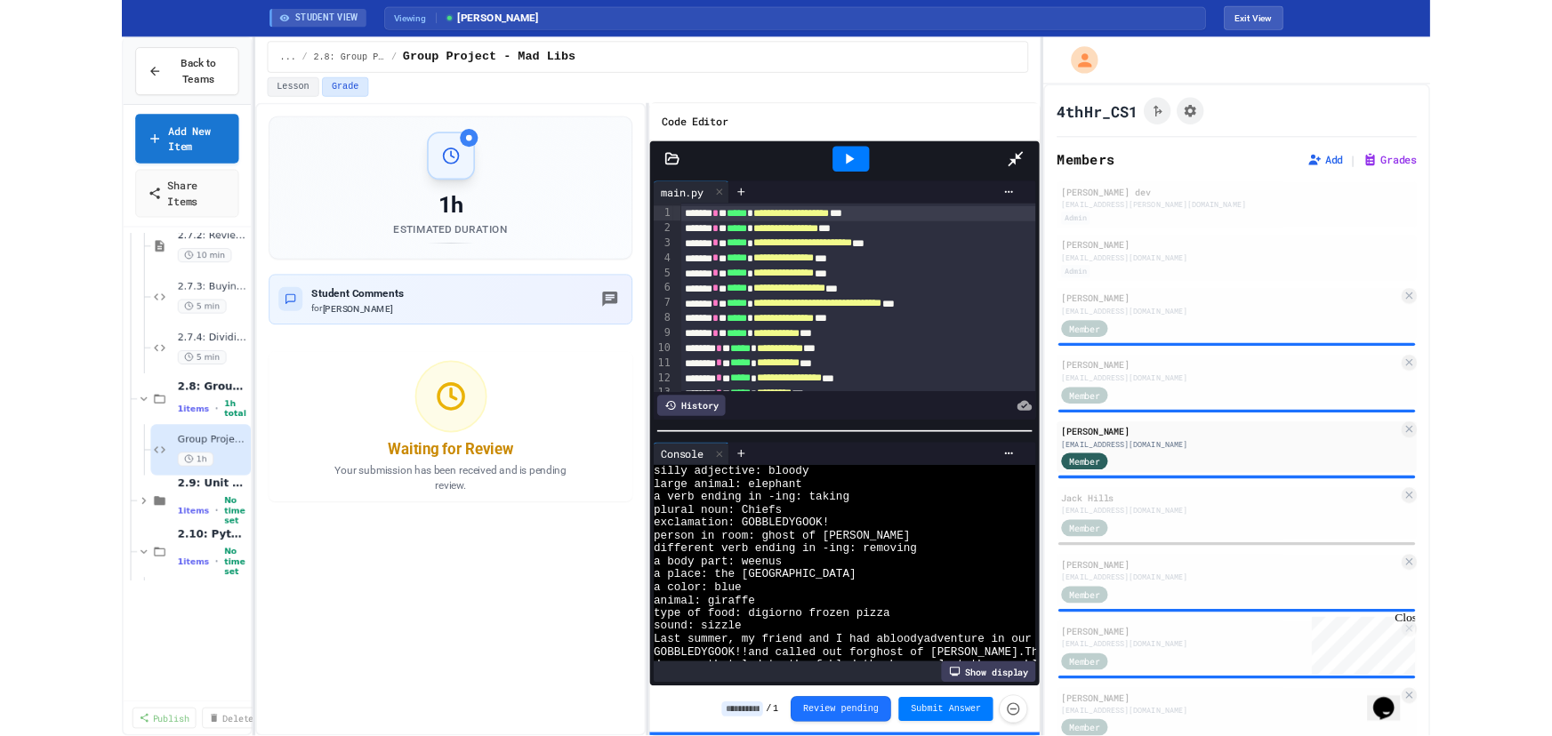
scroll to position [0, 0]
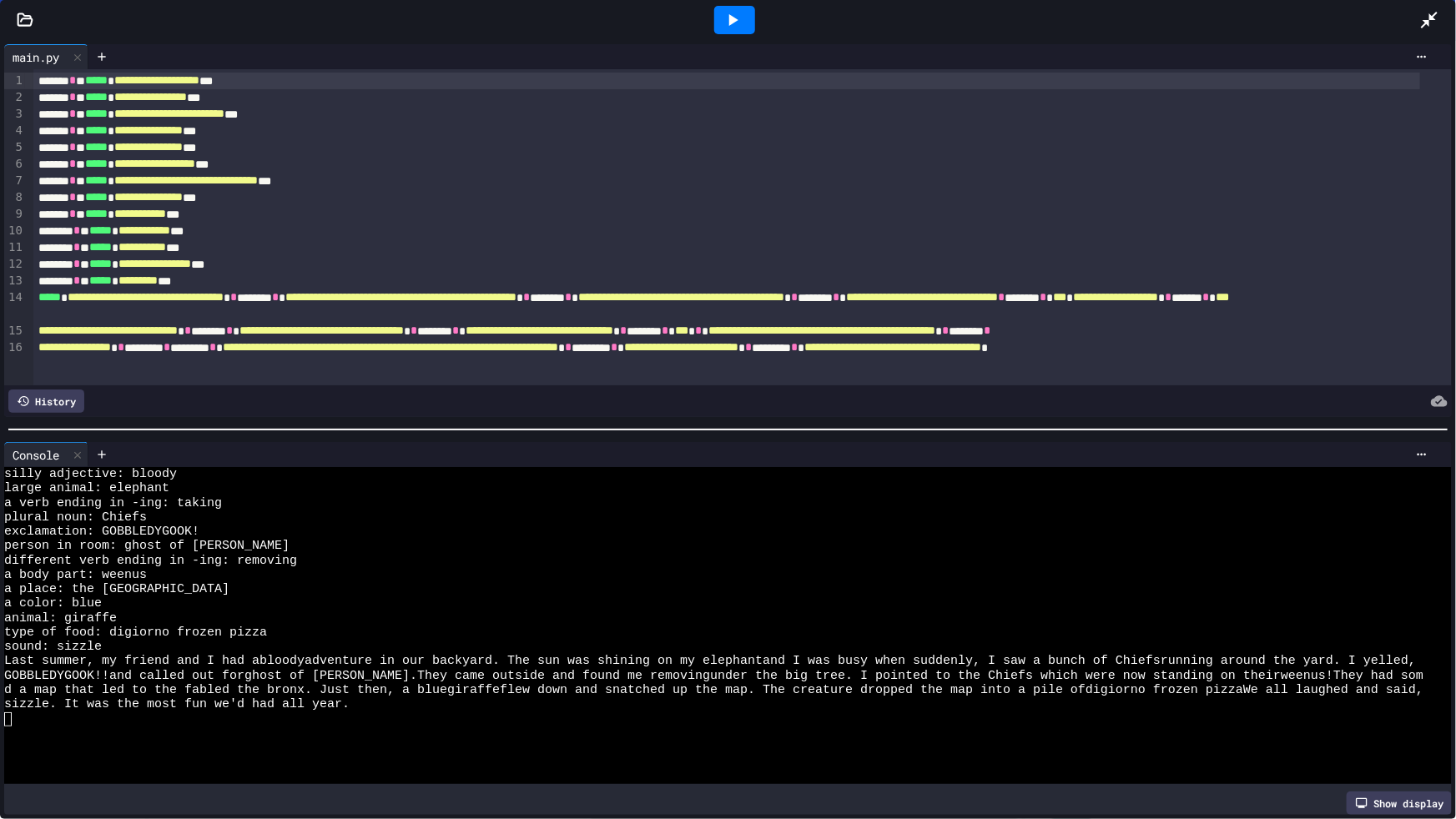
click at [1427, 22] on icon at bounding box center [1430, 20] width 17 height 17
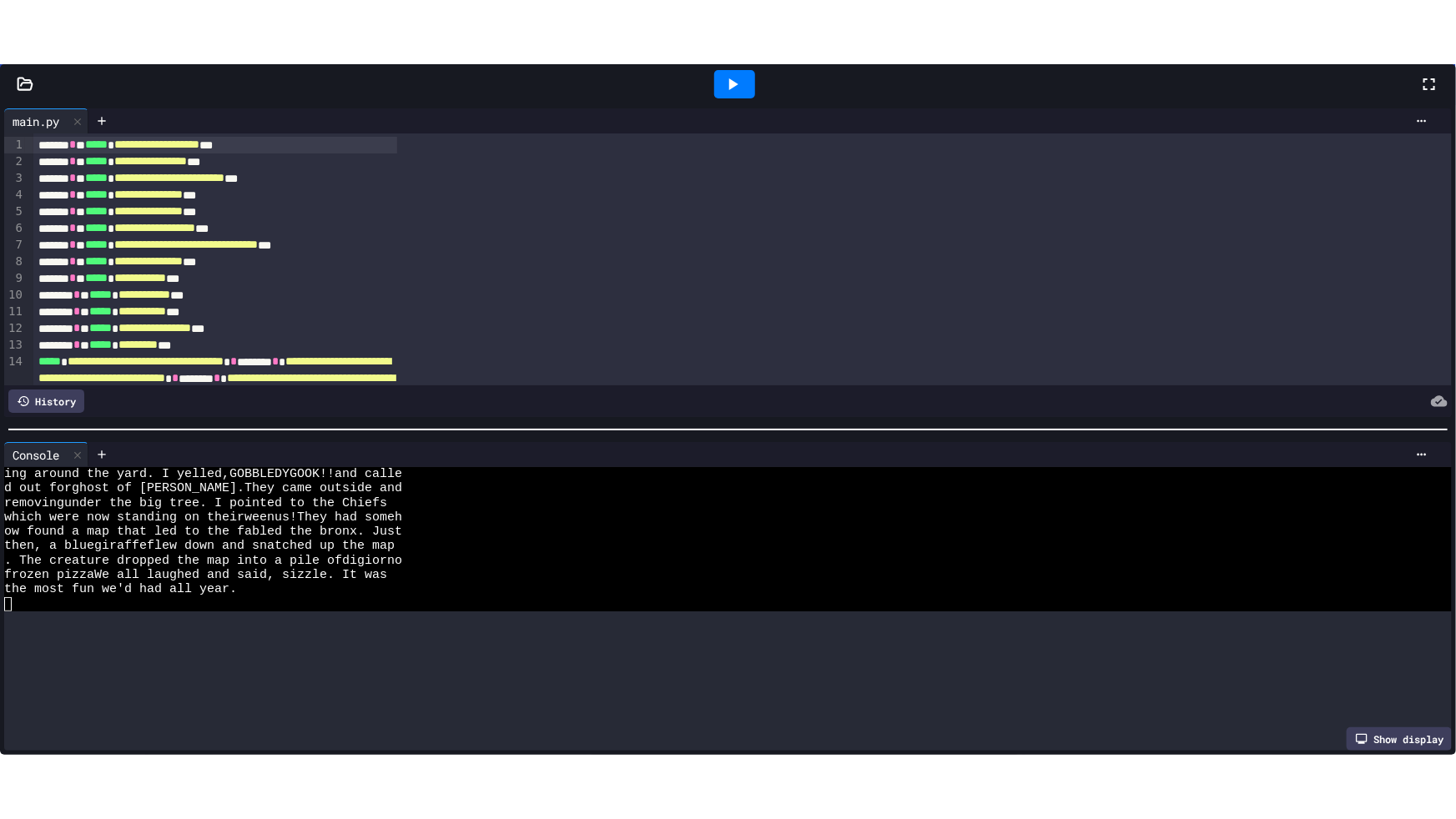
scroll to position [230, 0]
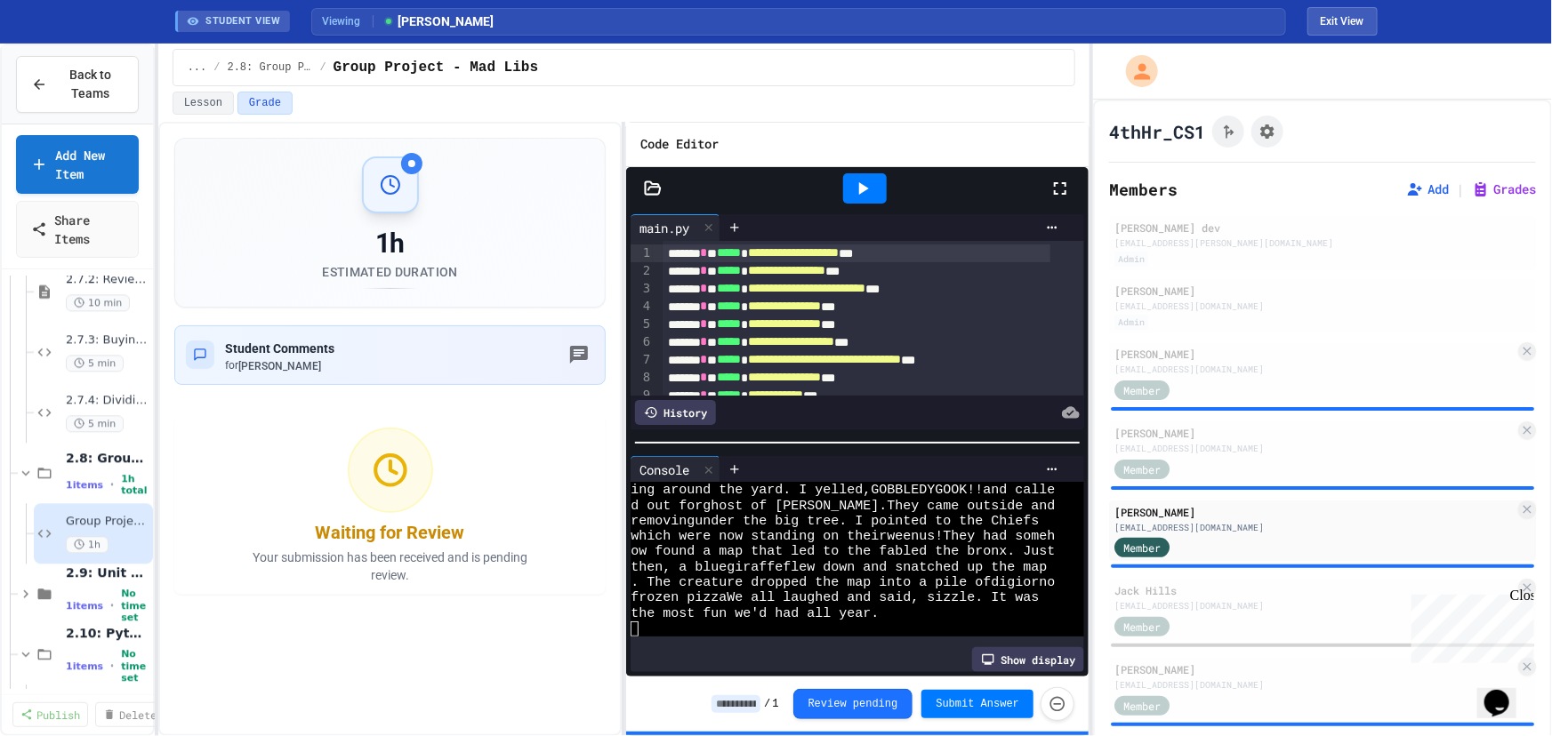
click at [1049, 190] on icon at bounding box center [1059, 188] width 21 height 21
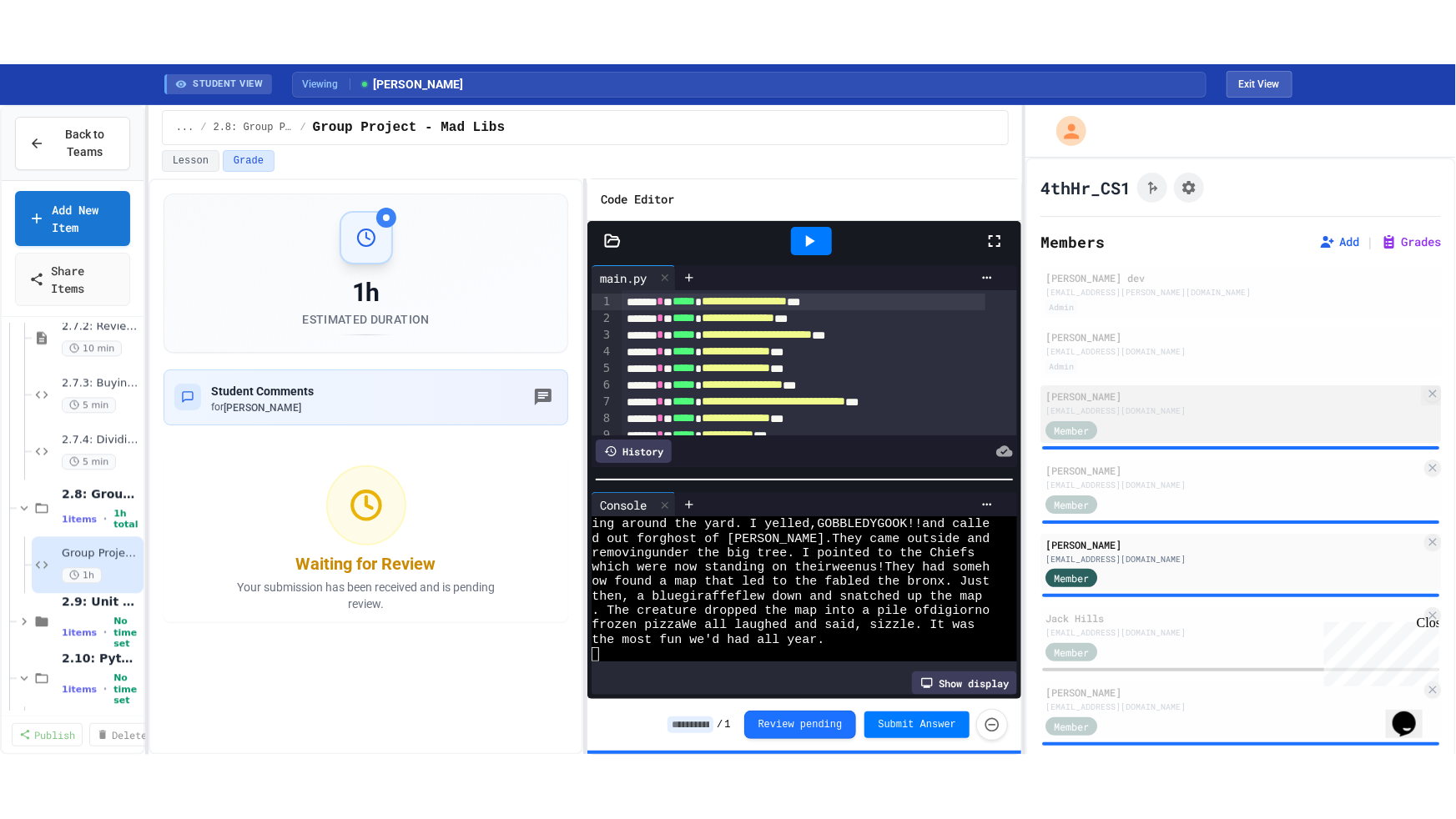
scroll to position [303, 0]
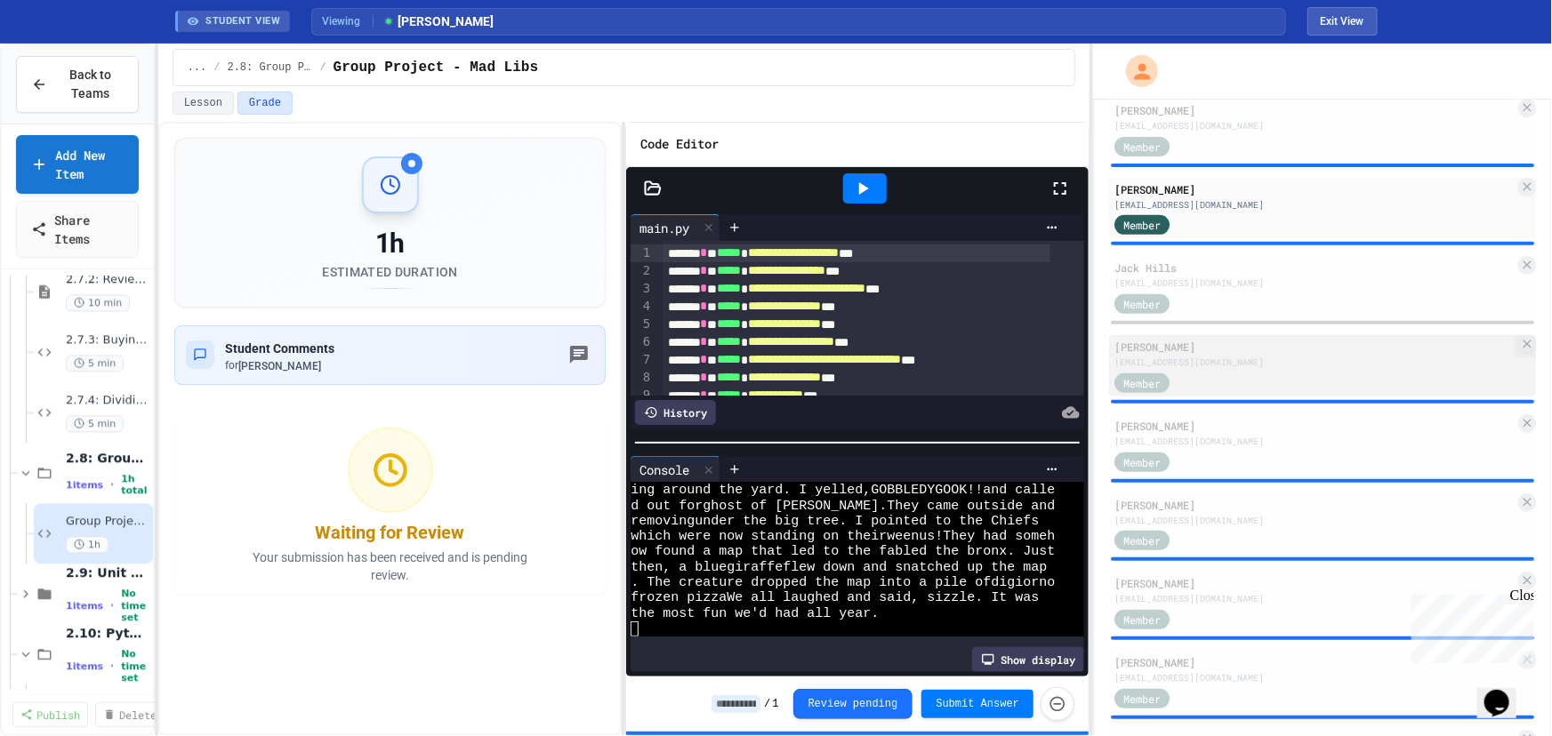
click at [1357, 374] on div "Member" at bounding box center [1314, 382] width 400 height 22
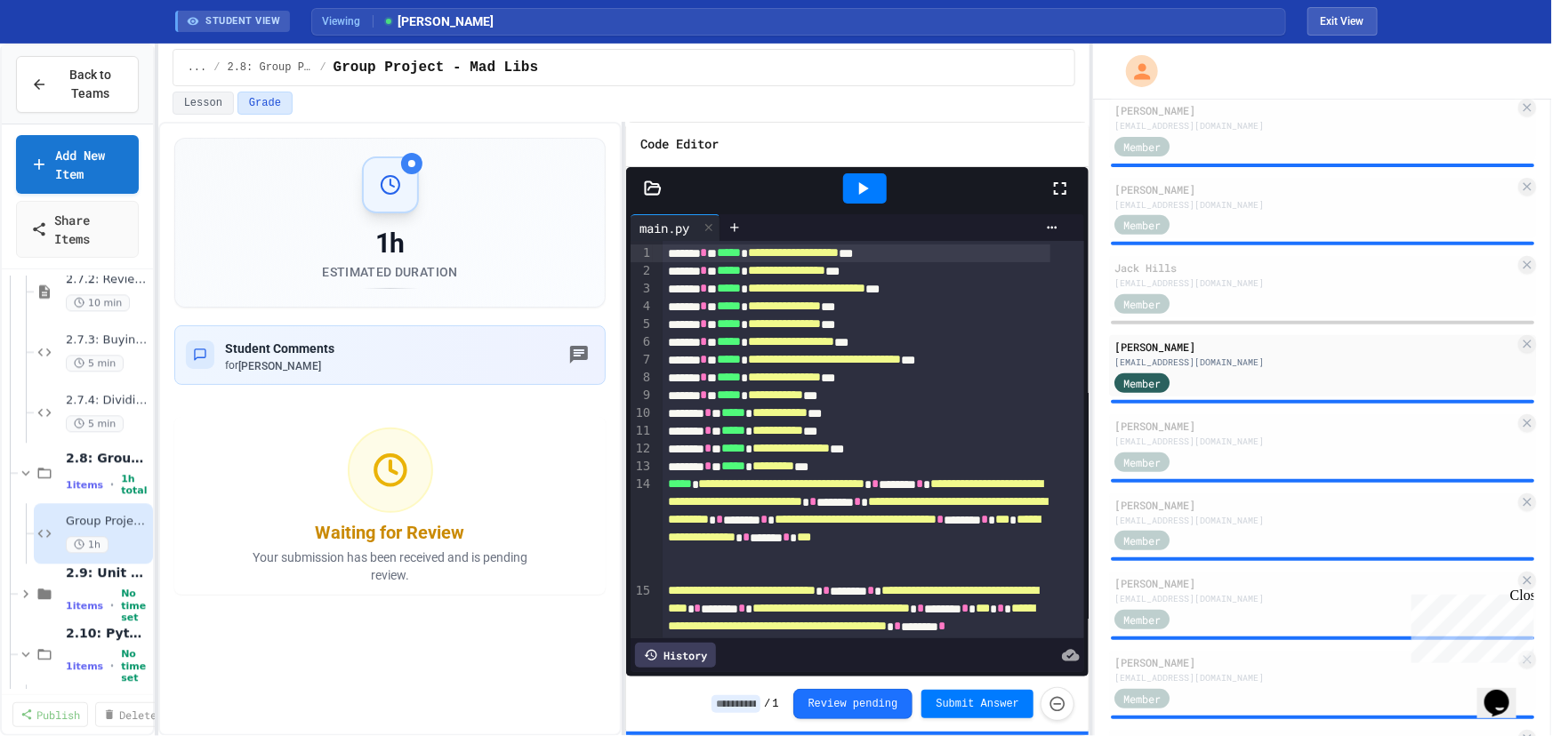
click at [1058, 182] on icon at bounding box center [1059, 188] width 21 height 21
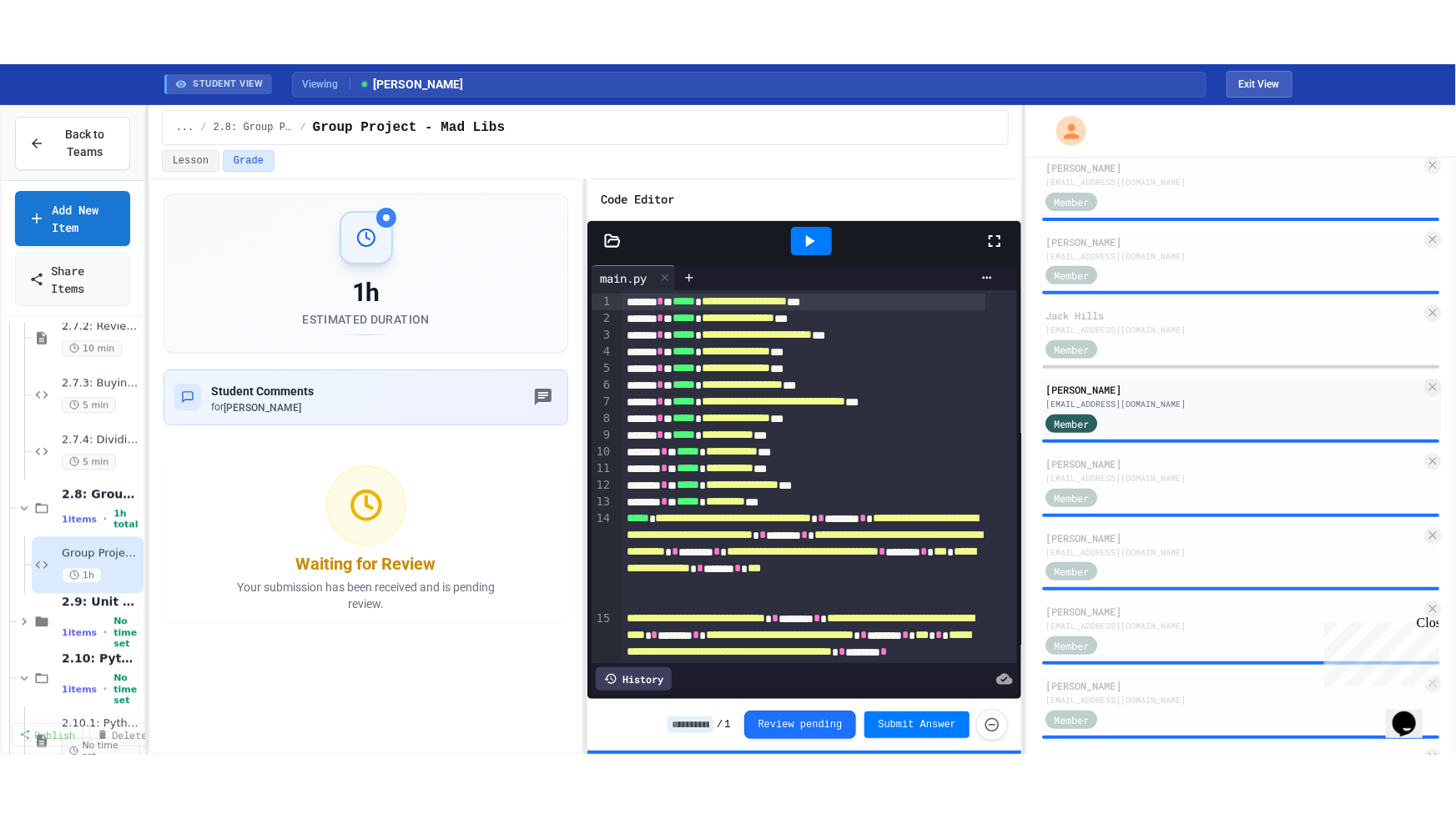
scroll to position [121, 0]
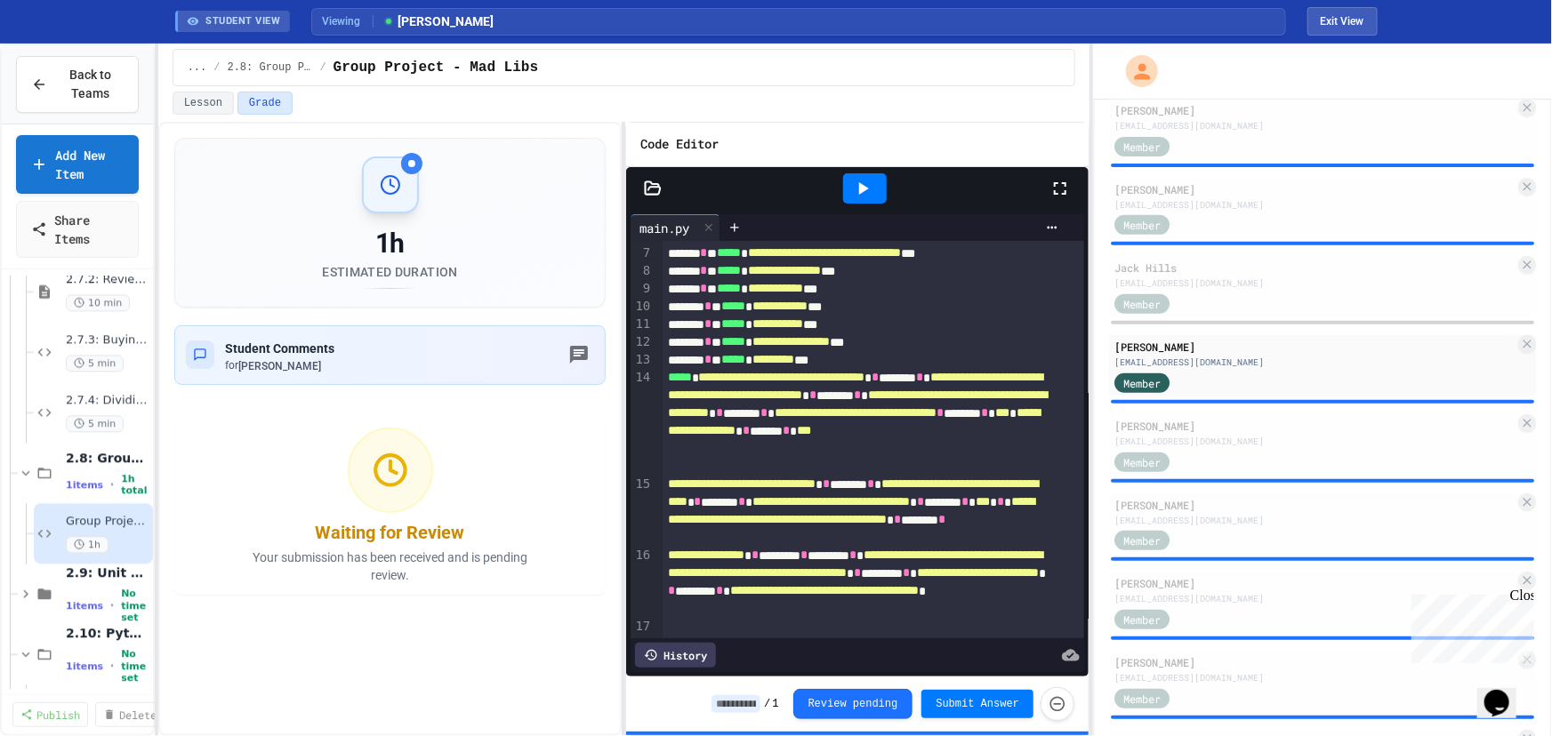
click at [1055, 186] on icon at bounding box center [1059, 188] width 21 height 21
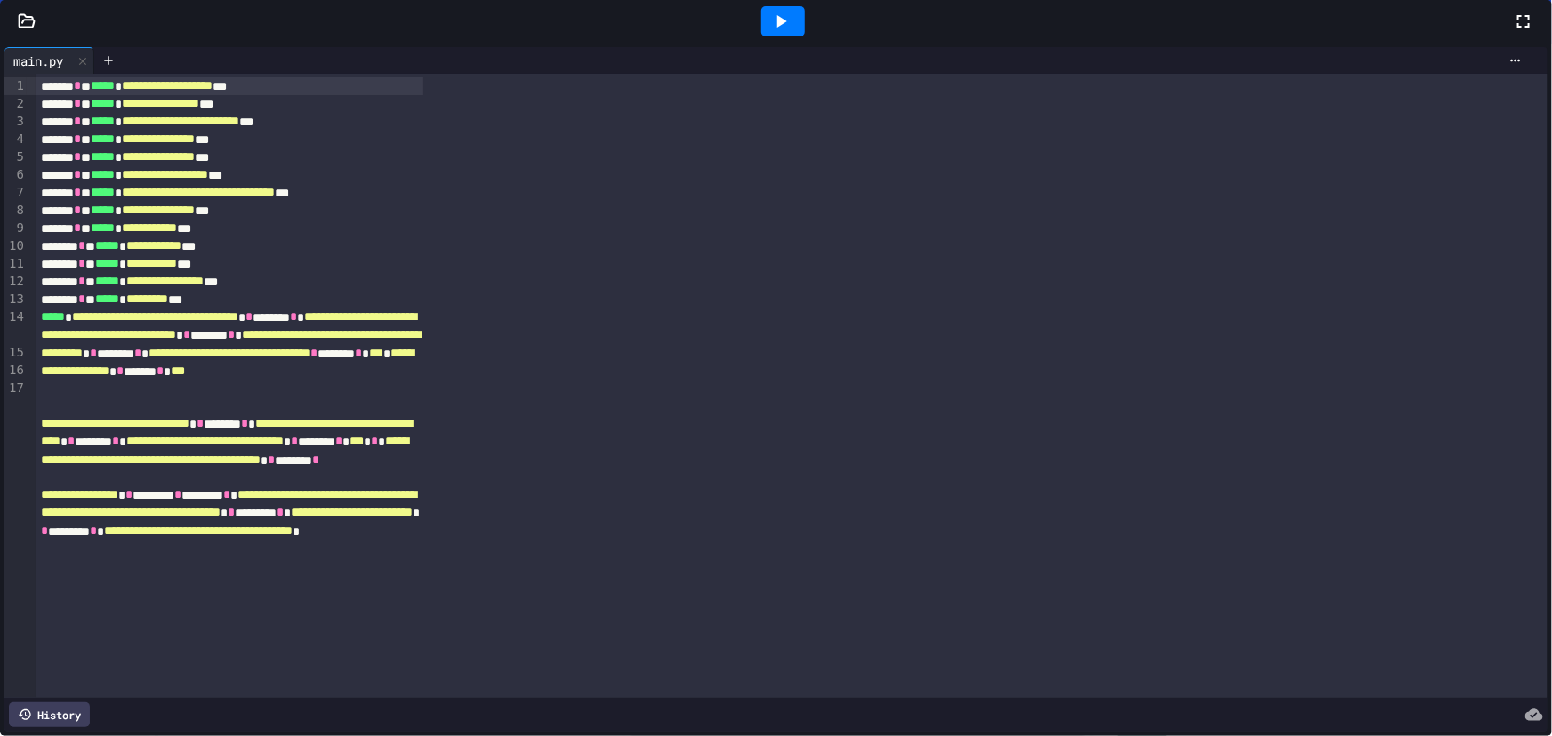
scroll to position [323, 0]
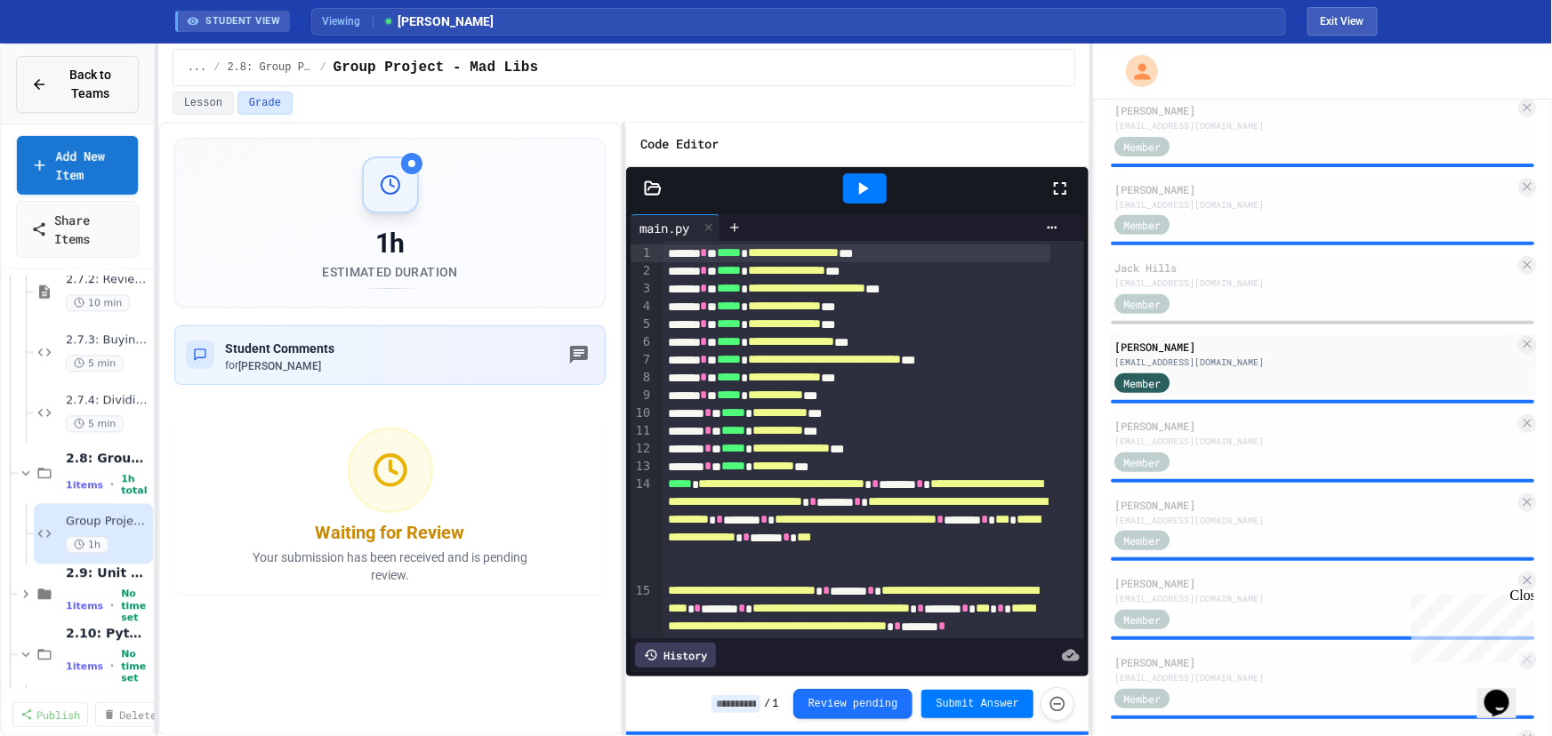
click at [92, 89] on span "Back to Teams" at bounding box center [91, 84] width 66 height 37
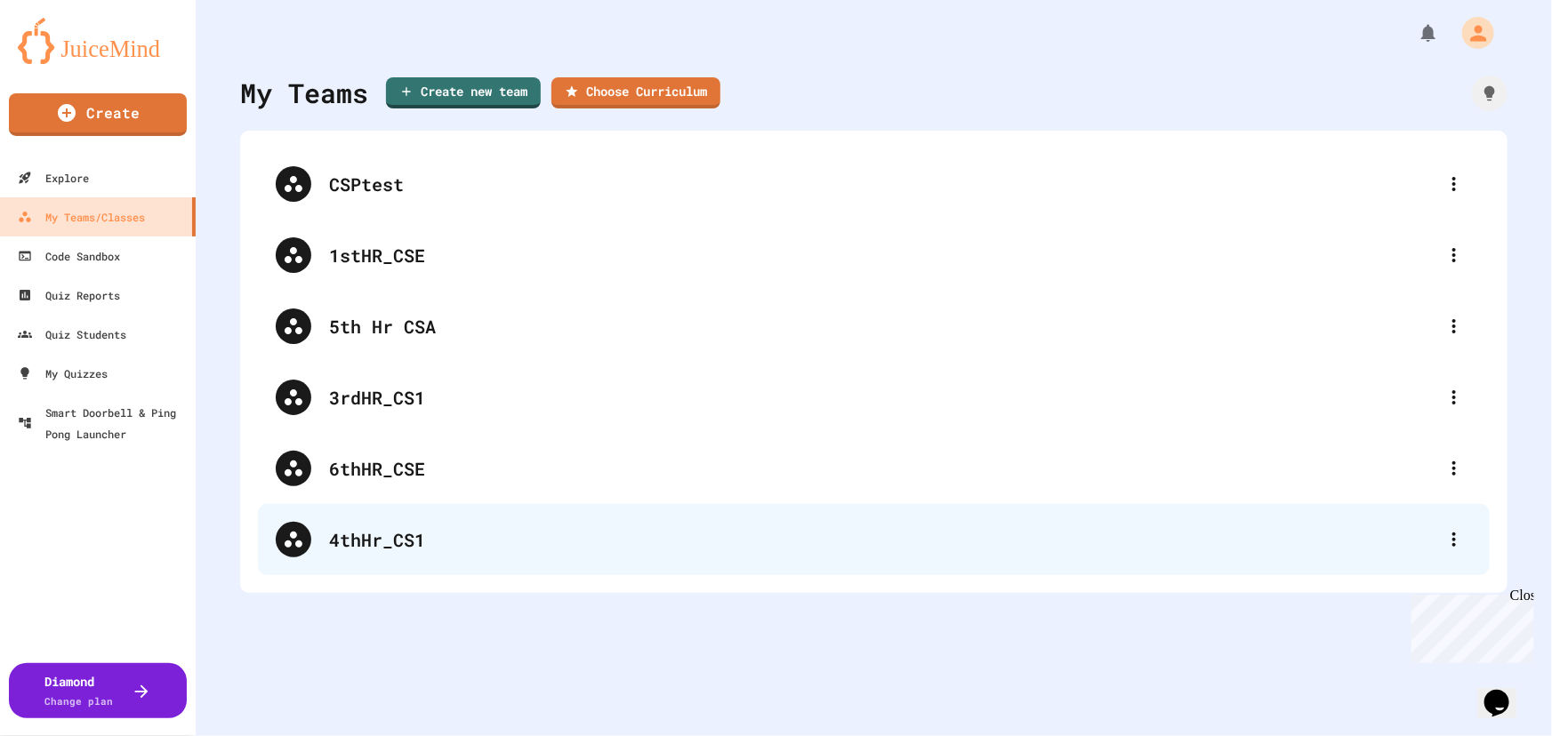
click at [470, 520] on div "4thHr_CS1" at bounding box center [874, 539] width 1232 height 71
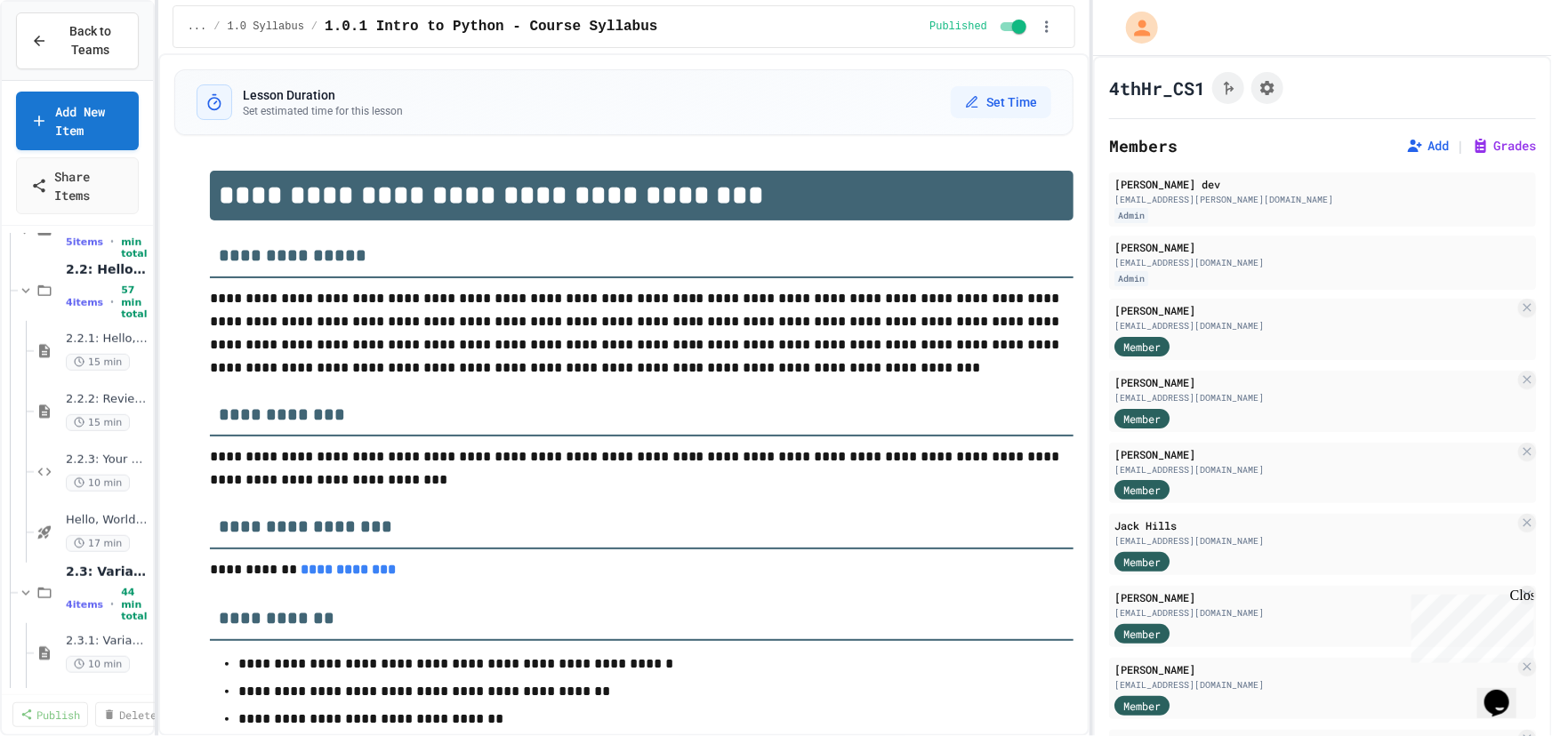
scroll to position [727, 0]
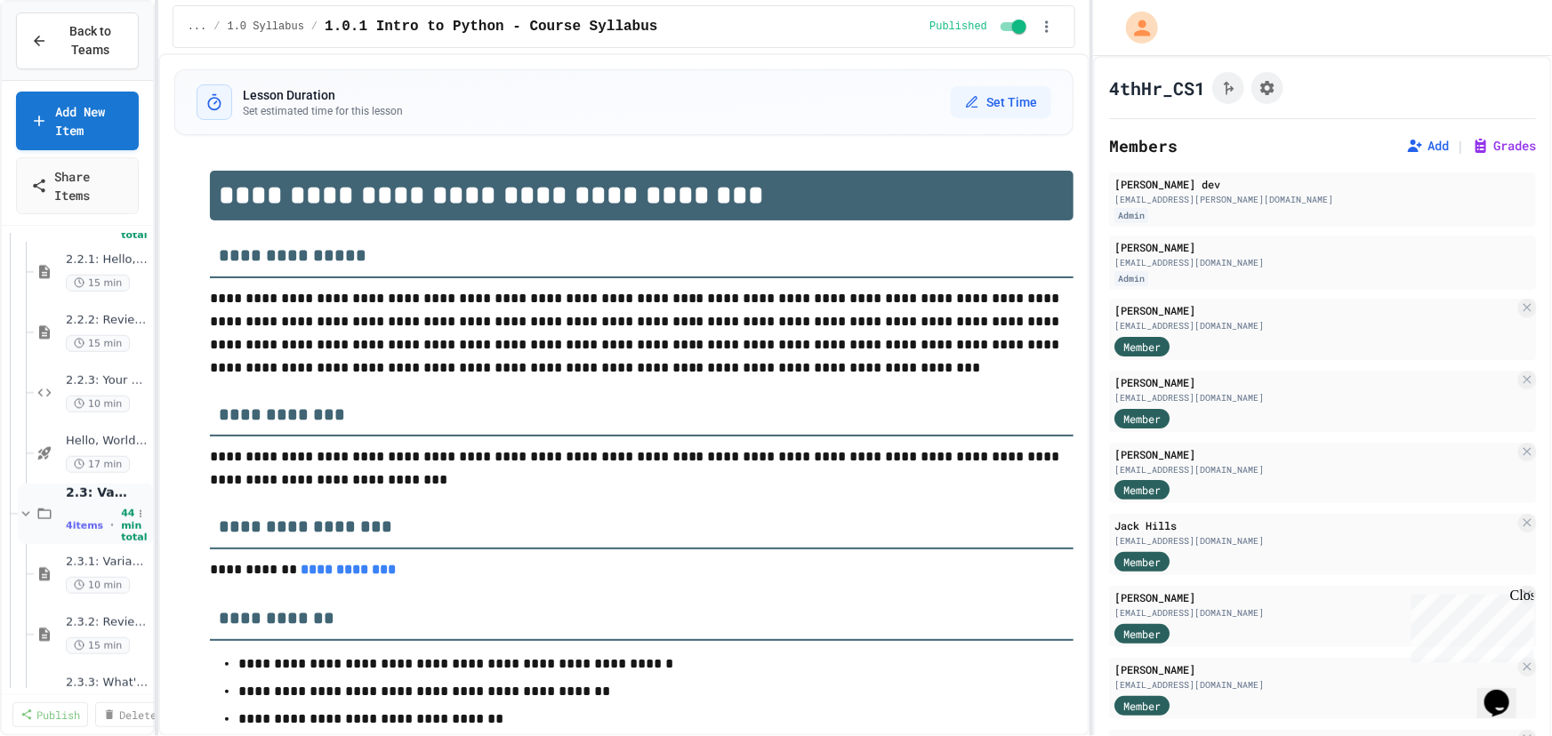
click at [29, 510] on icon at bounding box center [26, 514] width 16 height 16
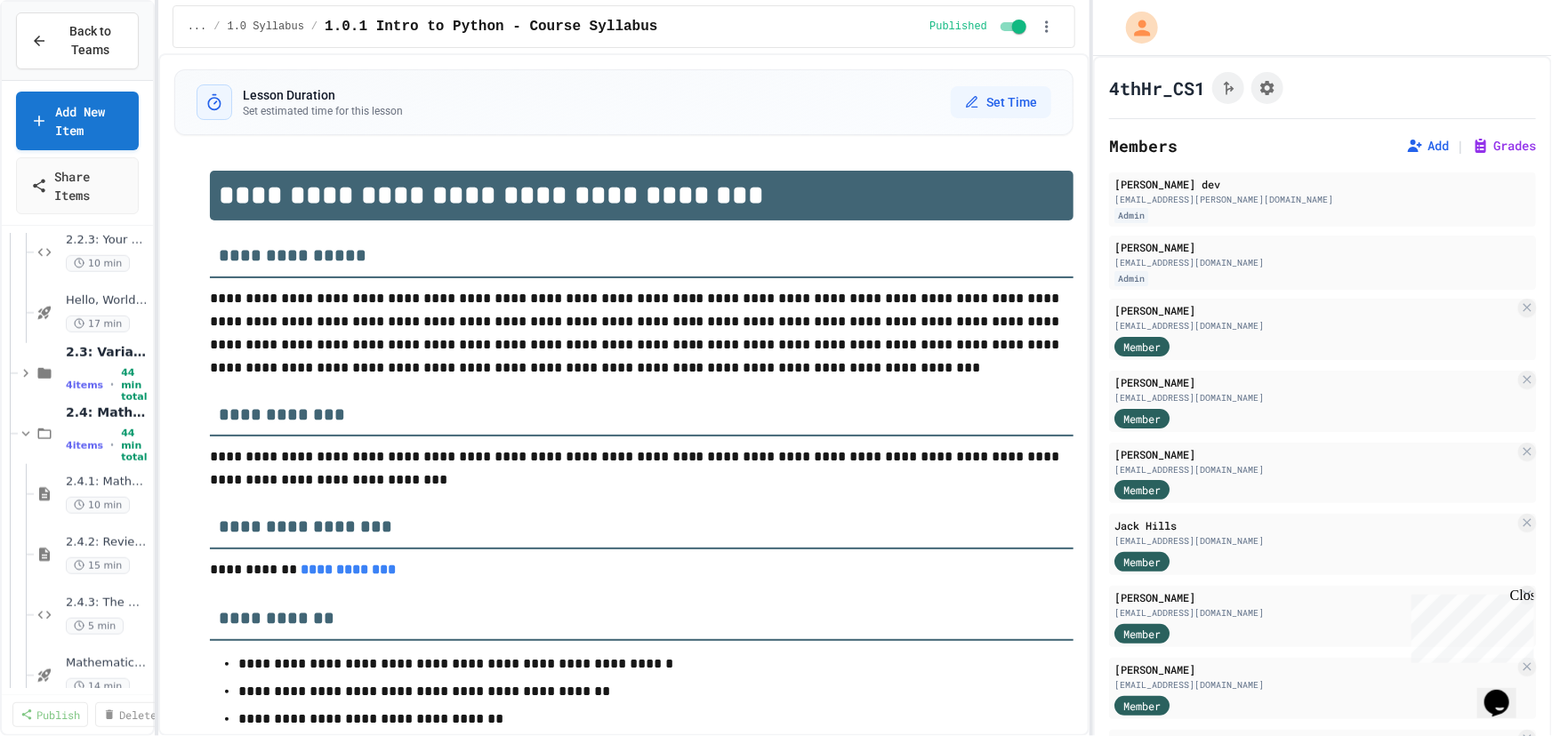
scroll to position [889, 0]
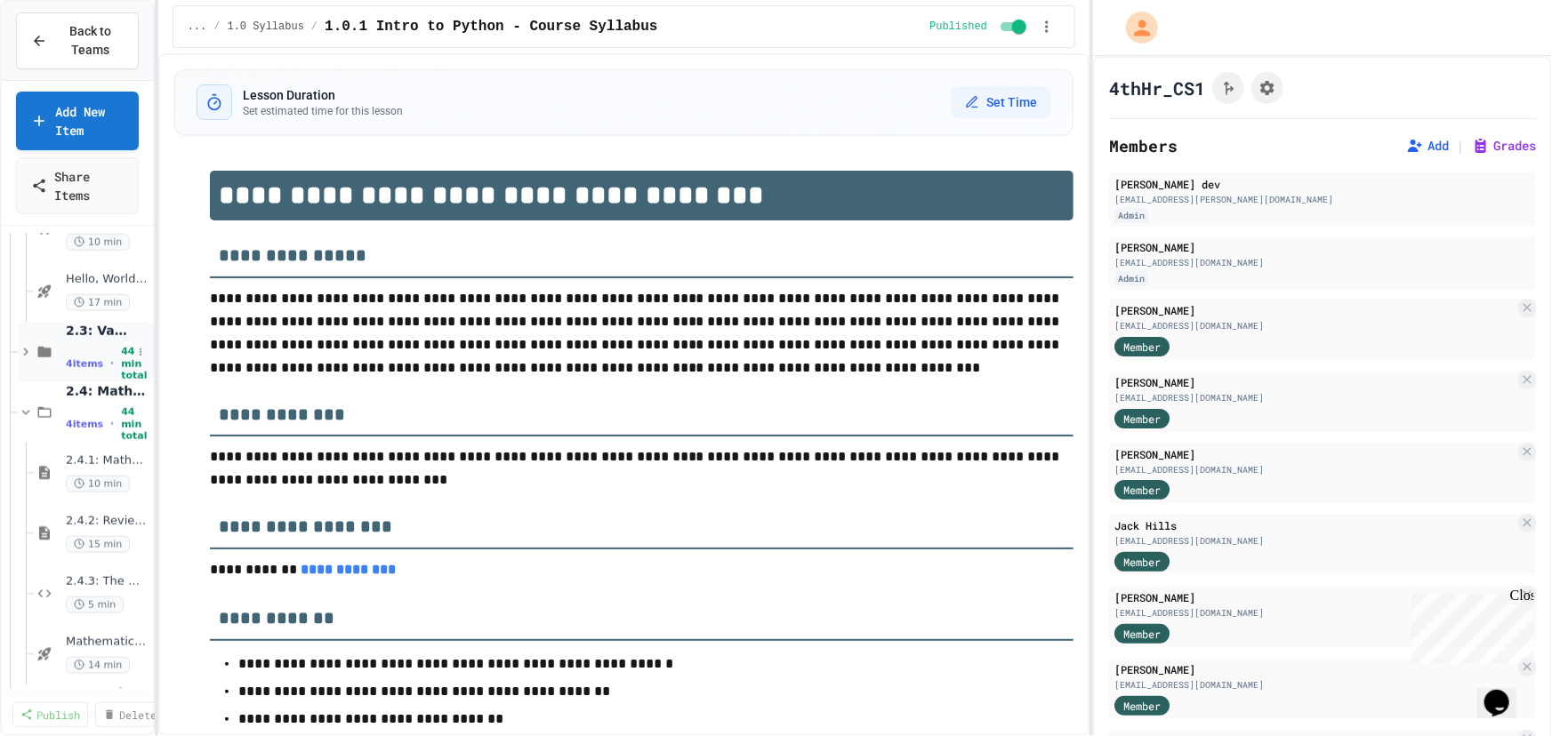
click at [28, 352] on icon at bounding box center [26, 352] width 16 height 16
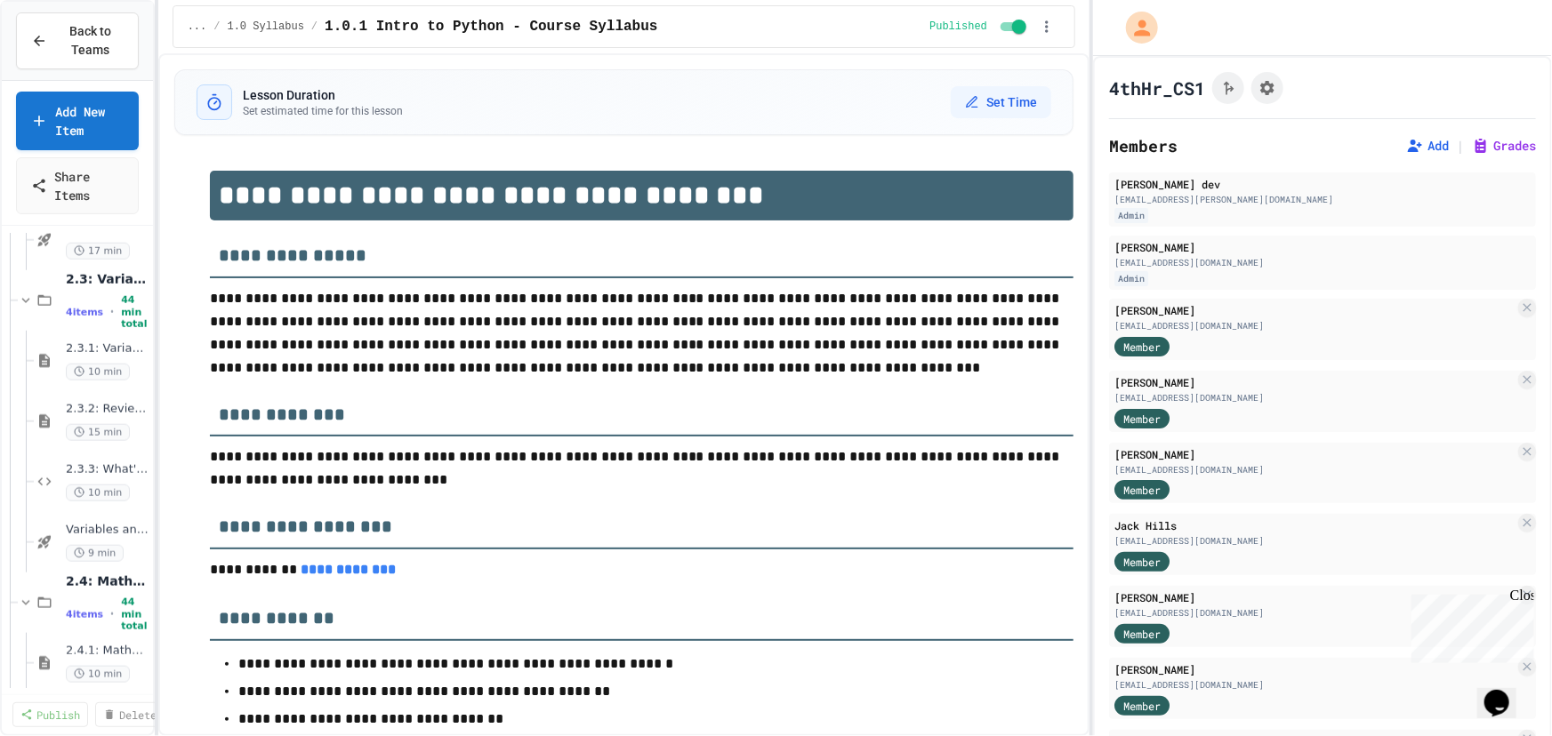
scroll to position [969, 0]
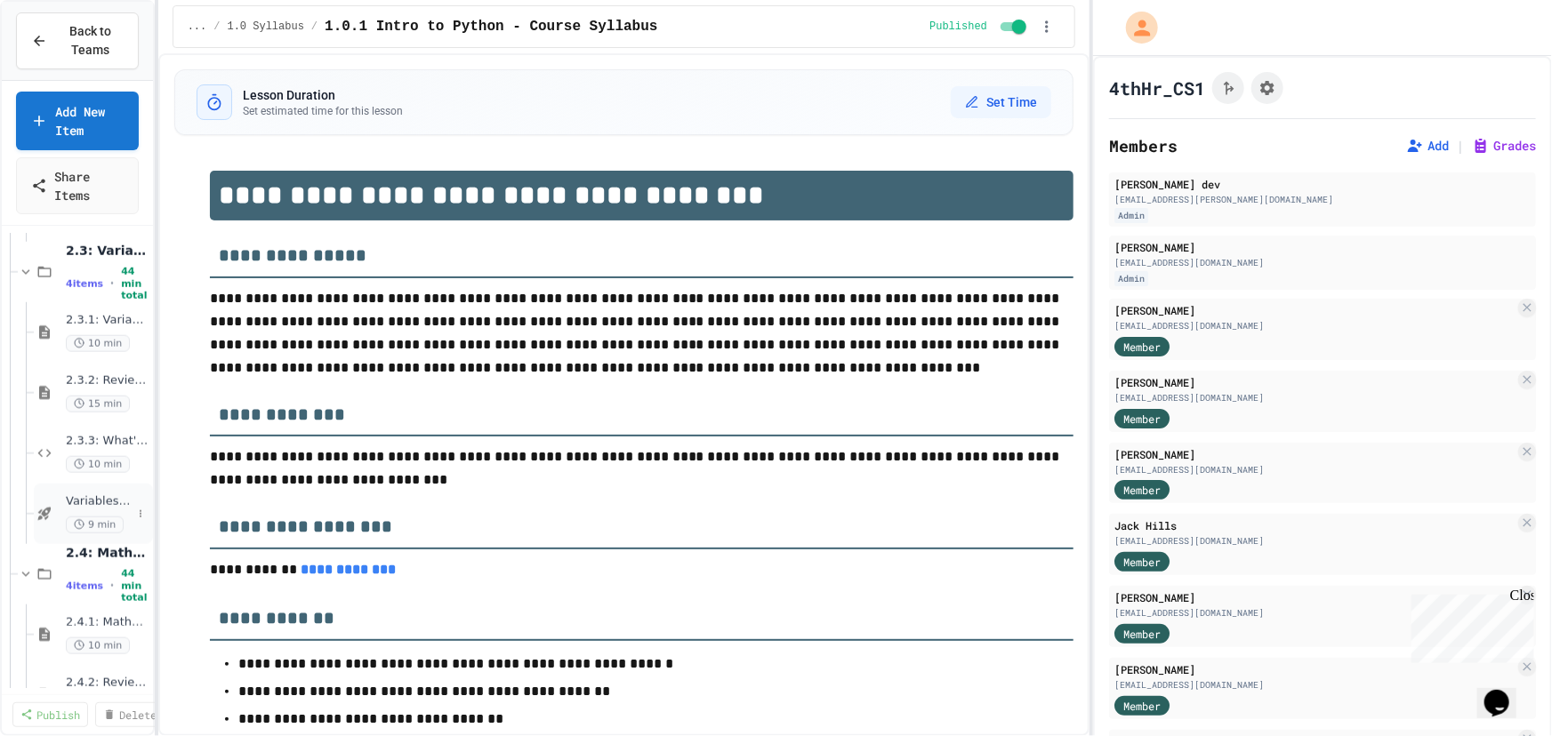
click at [104, 517] on span "9 min" at bounding box center [95, 525] width 58 height 17
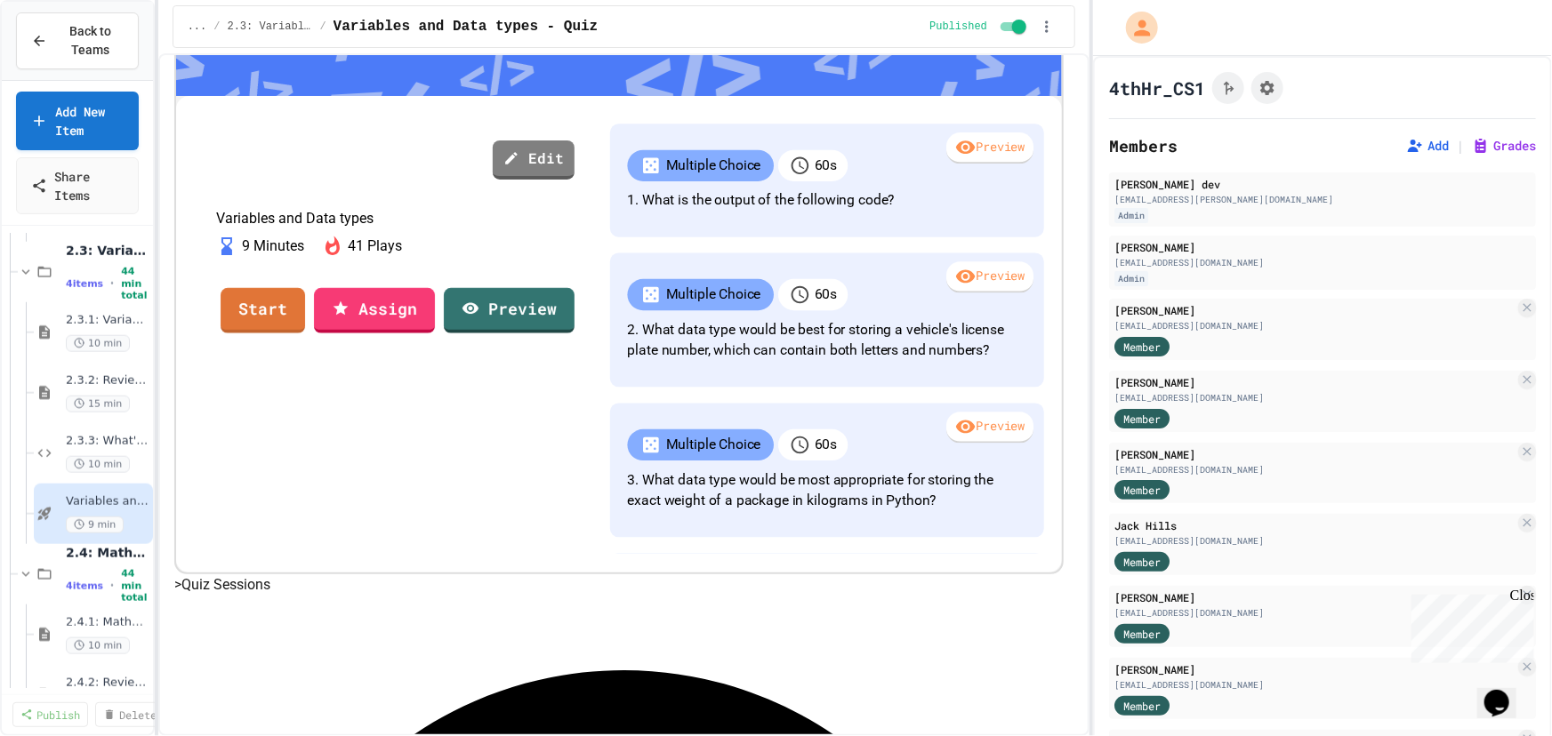
scroll to position [6, 0]
click at [430, 332] on link "Assign" at bounding box center [374, 308] width 110 height 48
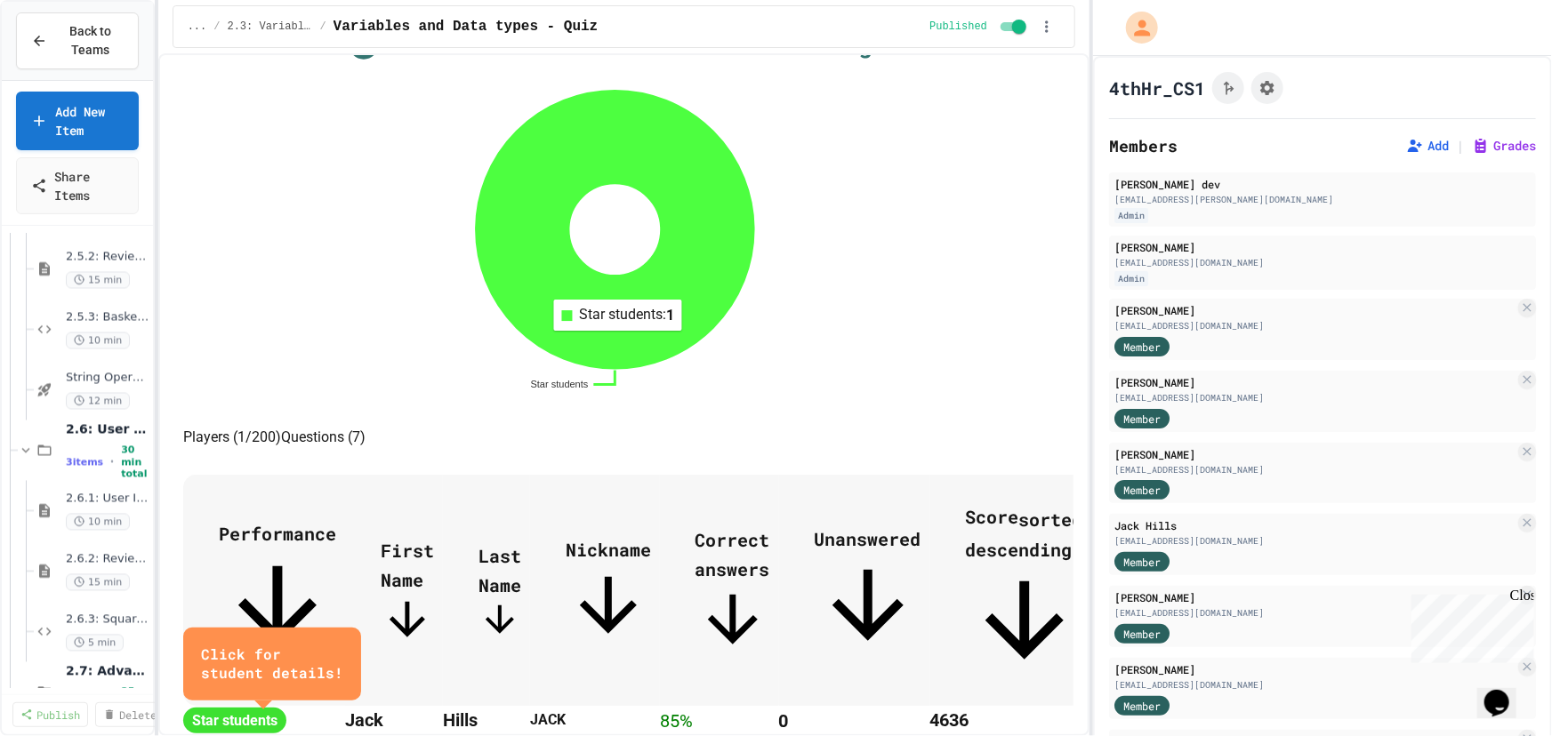
scroll to position [613, 0]
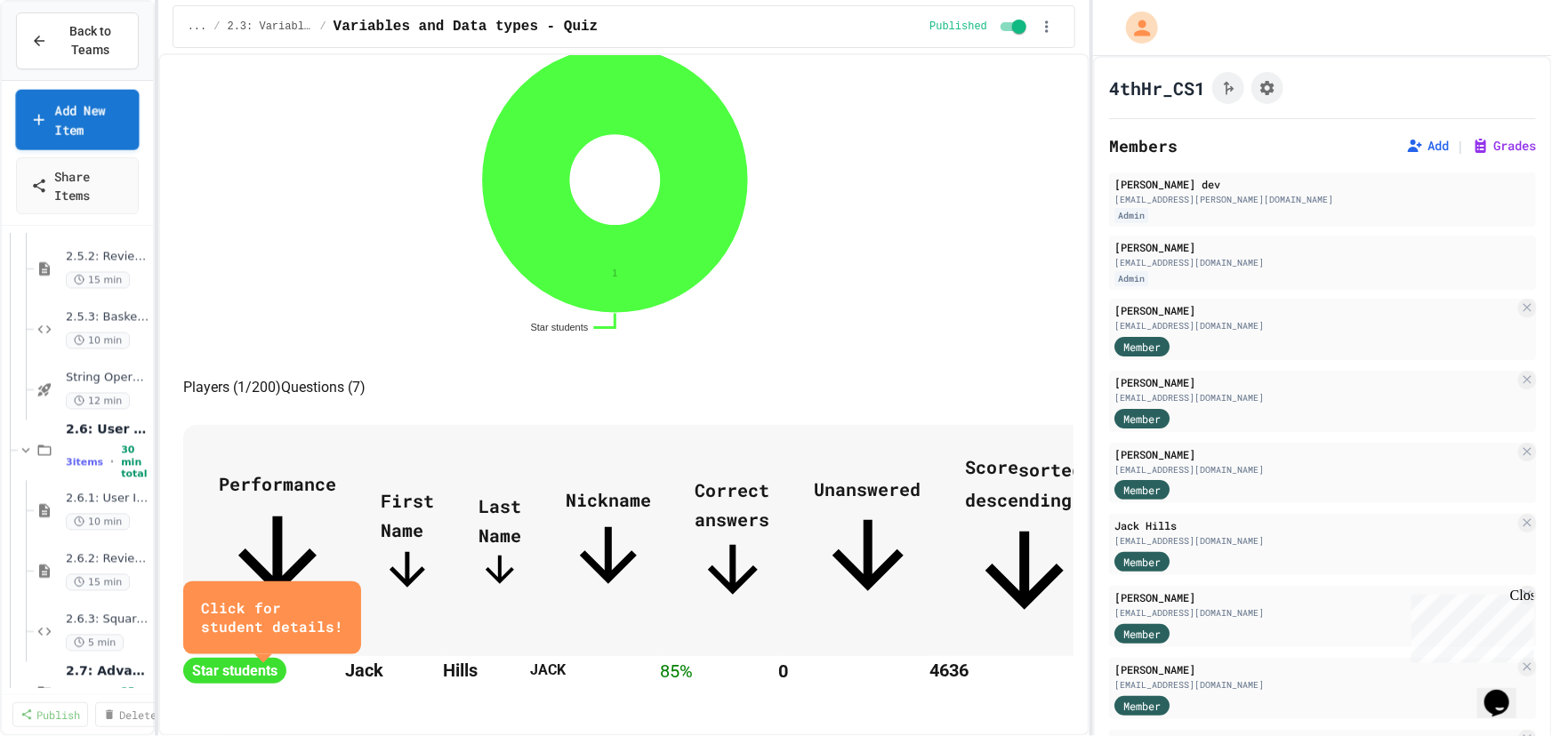
click at [71, 52] on span "Back to Teams" at bounding box center [91, 40] width 66 height 37
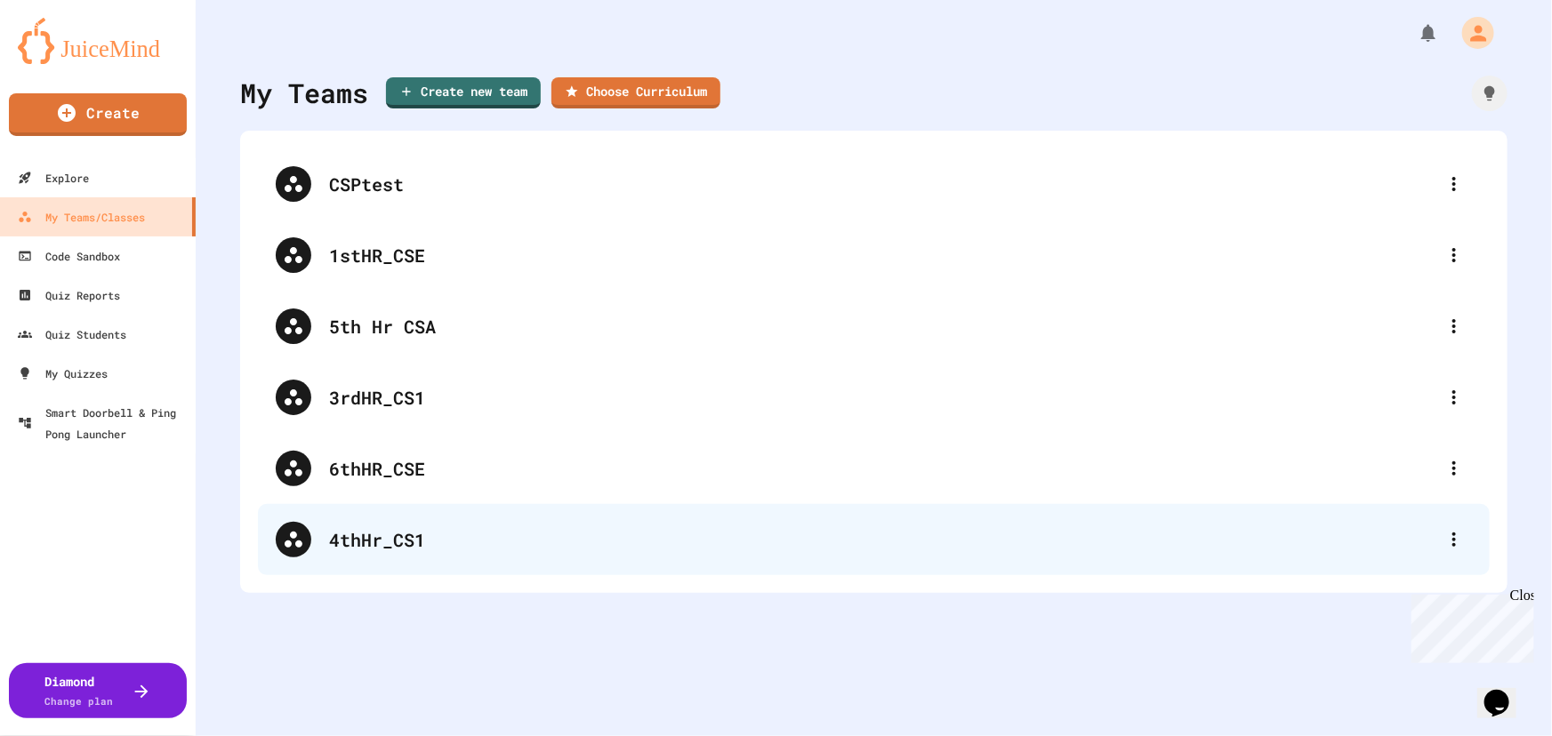
click at [500, 531] on div "4thHr_CS1" at bounding box center [882, 539] width 1107 height 27
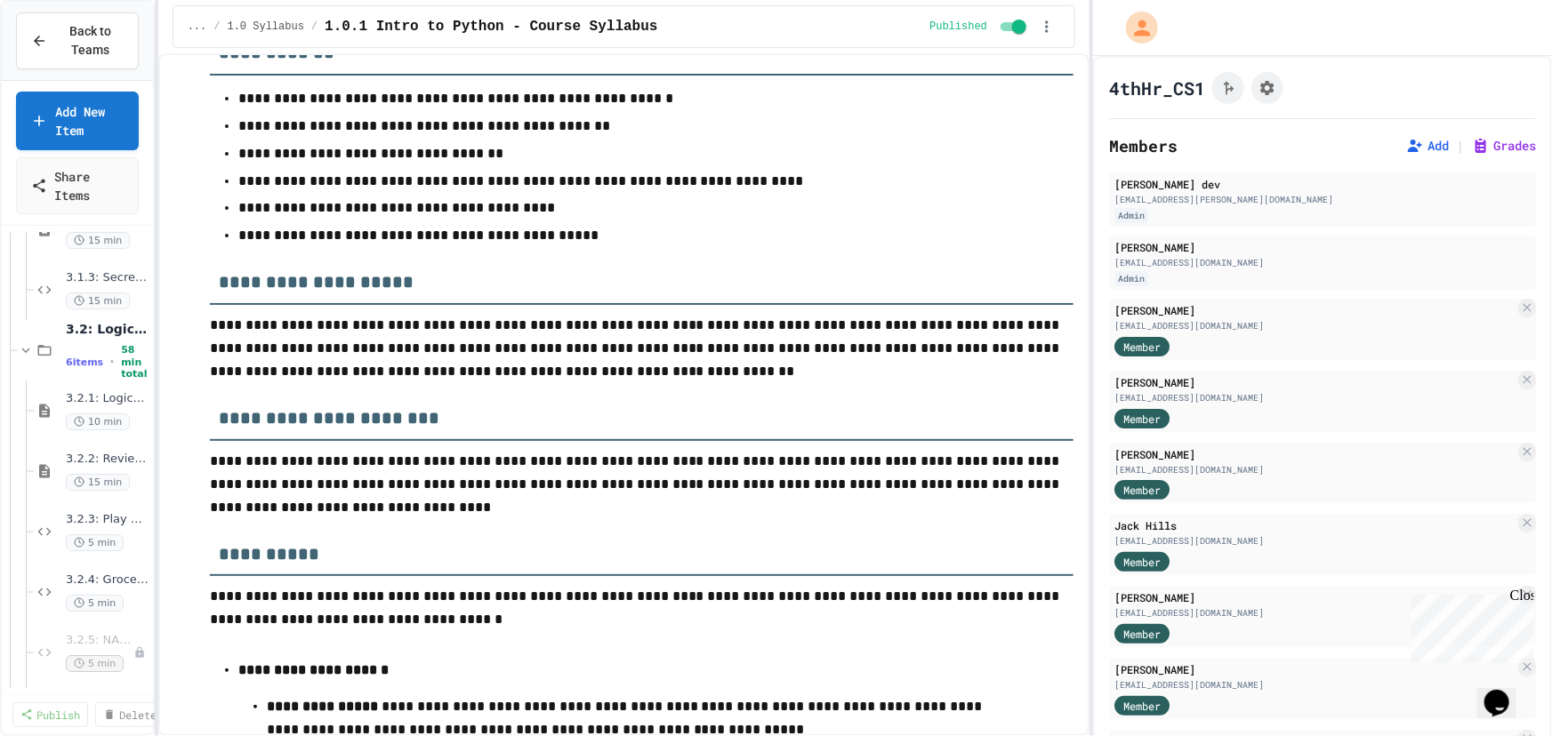
scroll to position [3072, 0]
click at [106, 582] on span "3.2.4: Grocery List" at bounding box center [99, 576] width 66 height 15
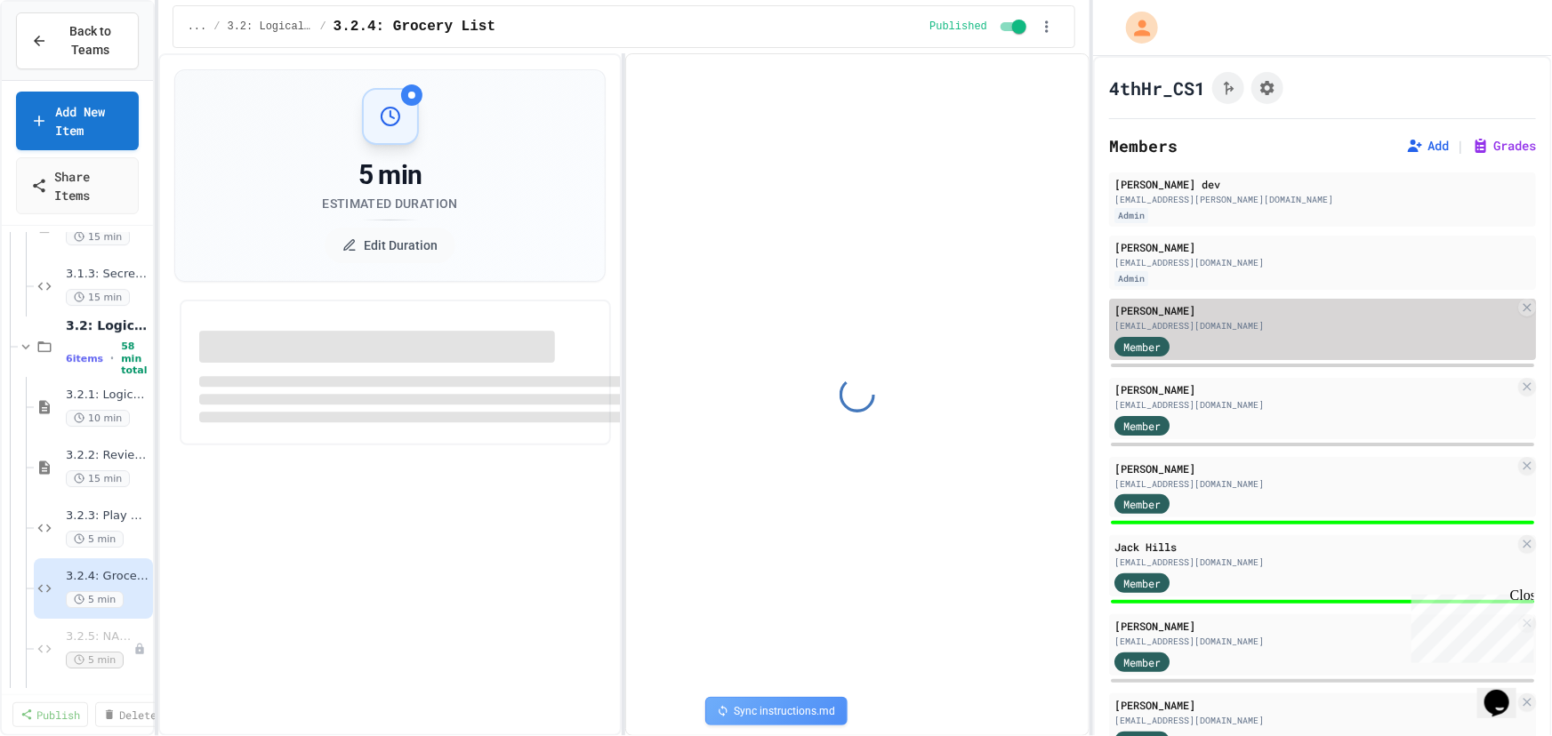
select select "***"
select select "*******"
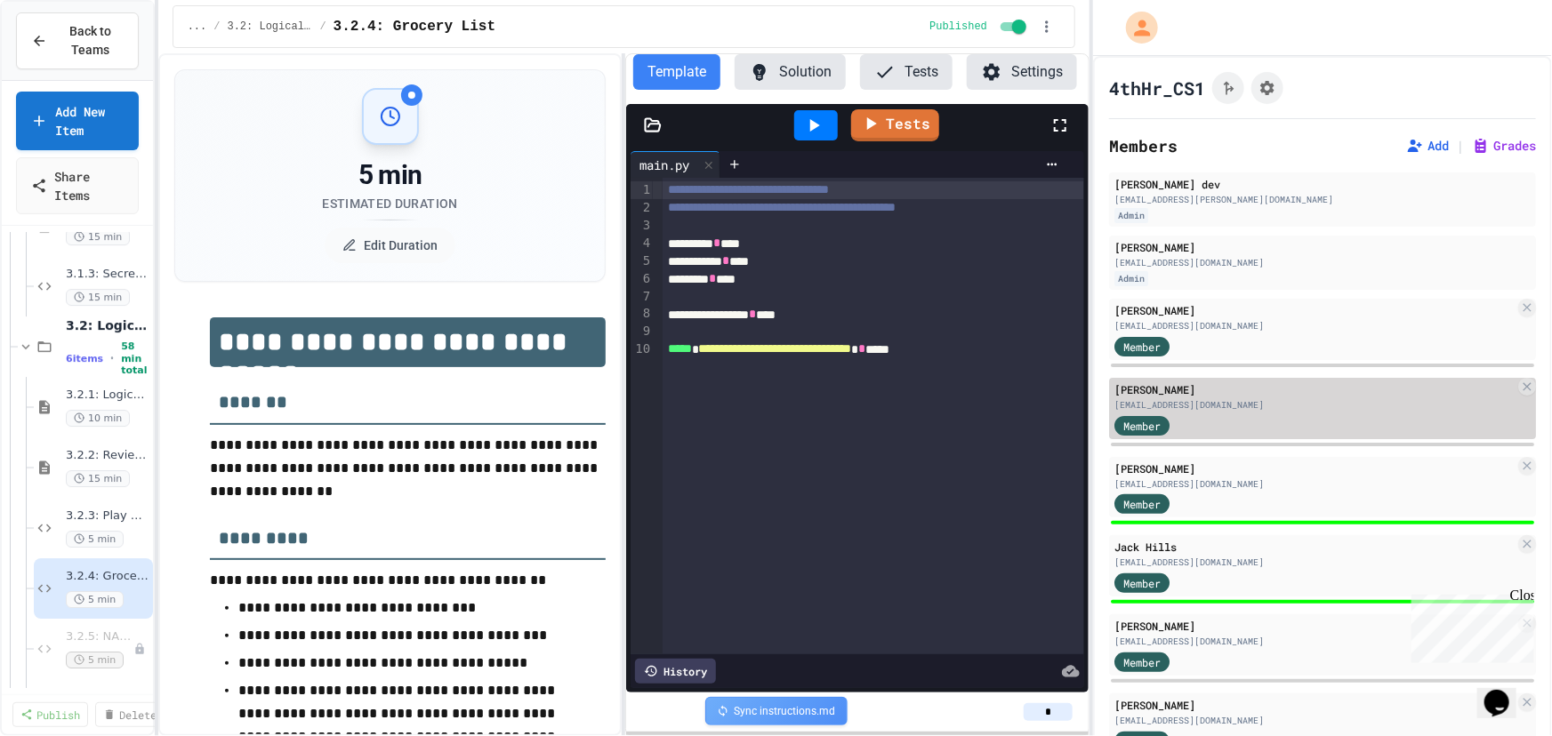
click at [1266, 408] on div "[EMAIL_ADDRESS][DOMAIN_NAME]" at bounding box center [1314, 404] width 400 height 13
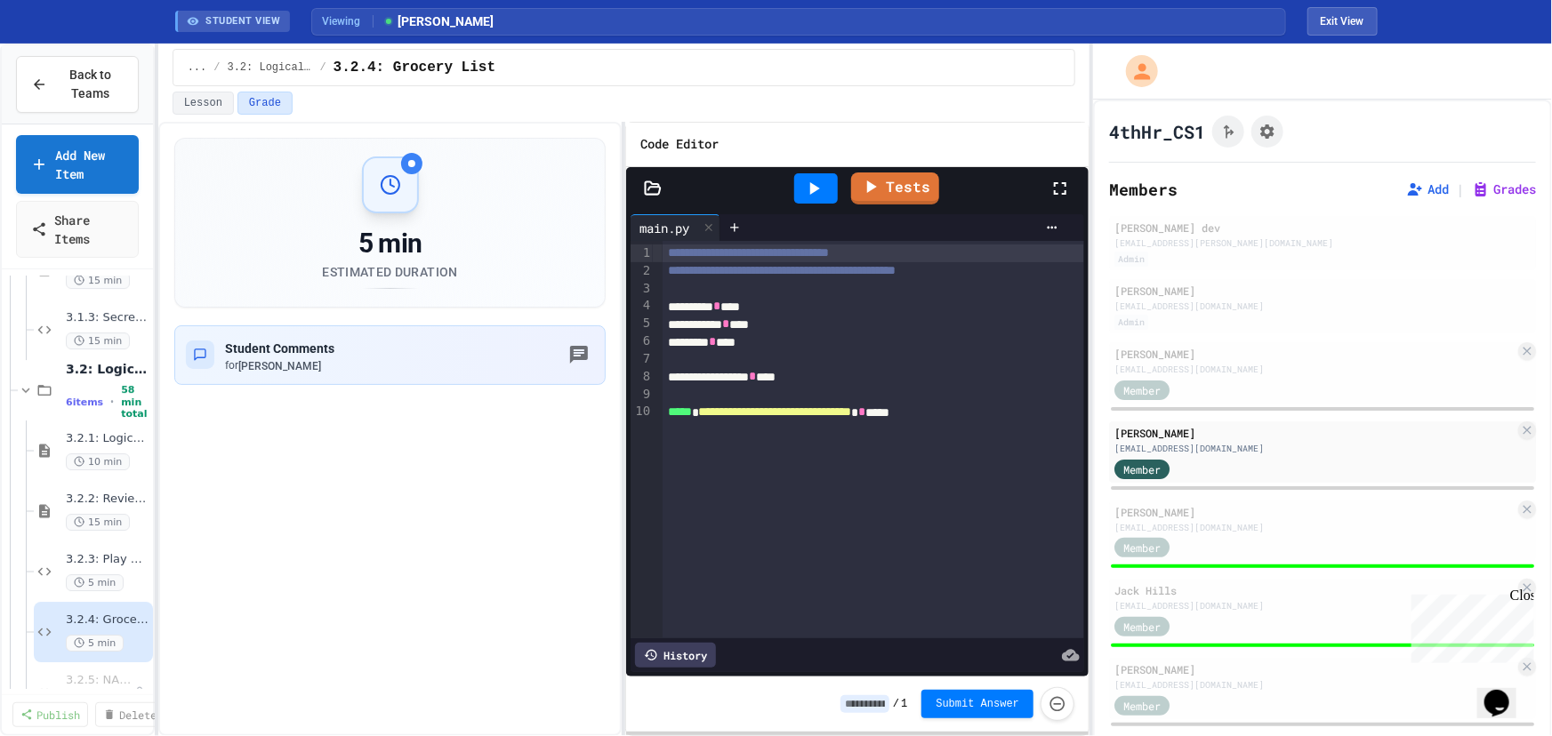
click at [1066, 182] on icon at bounding box center [1060, 188] width 12 height 12
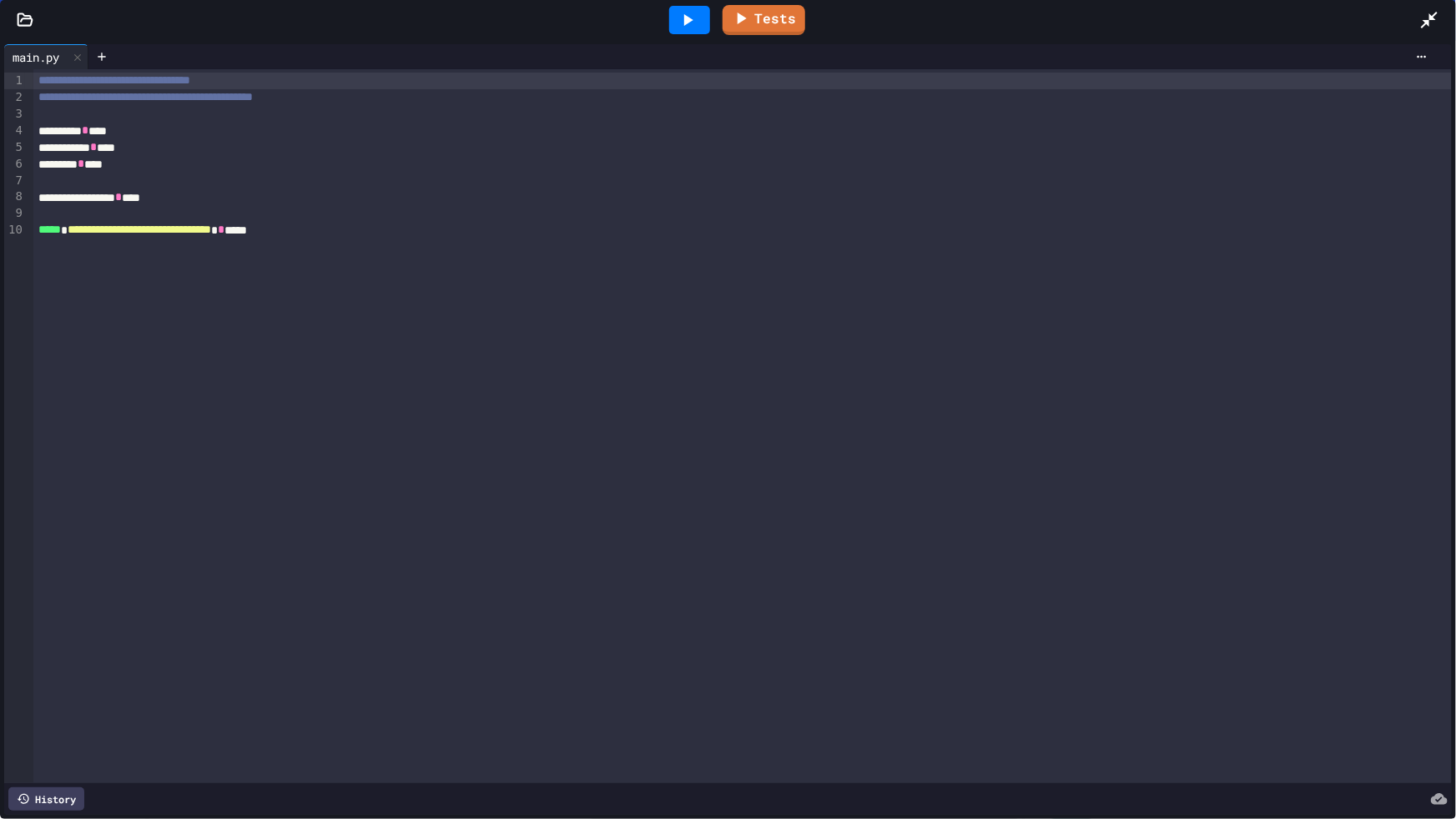
click at [174, 132] on div "********* * ***" at bounding box center [733, 131] width 1398 height 17
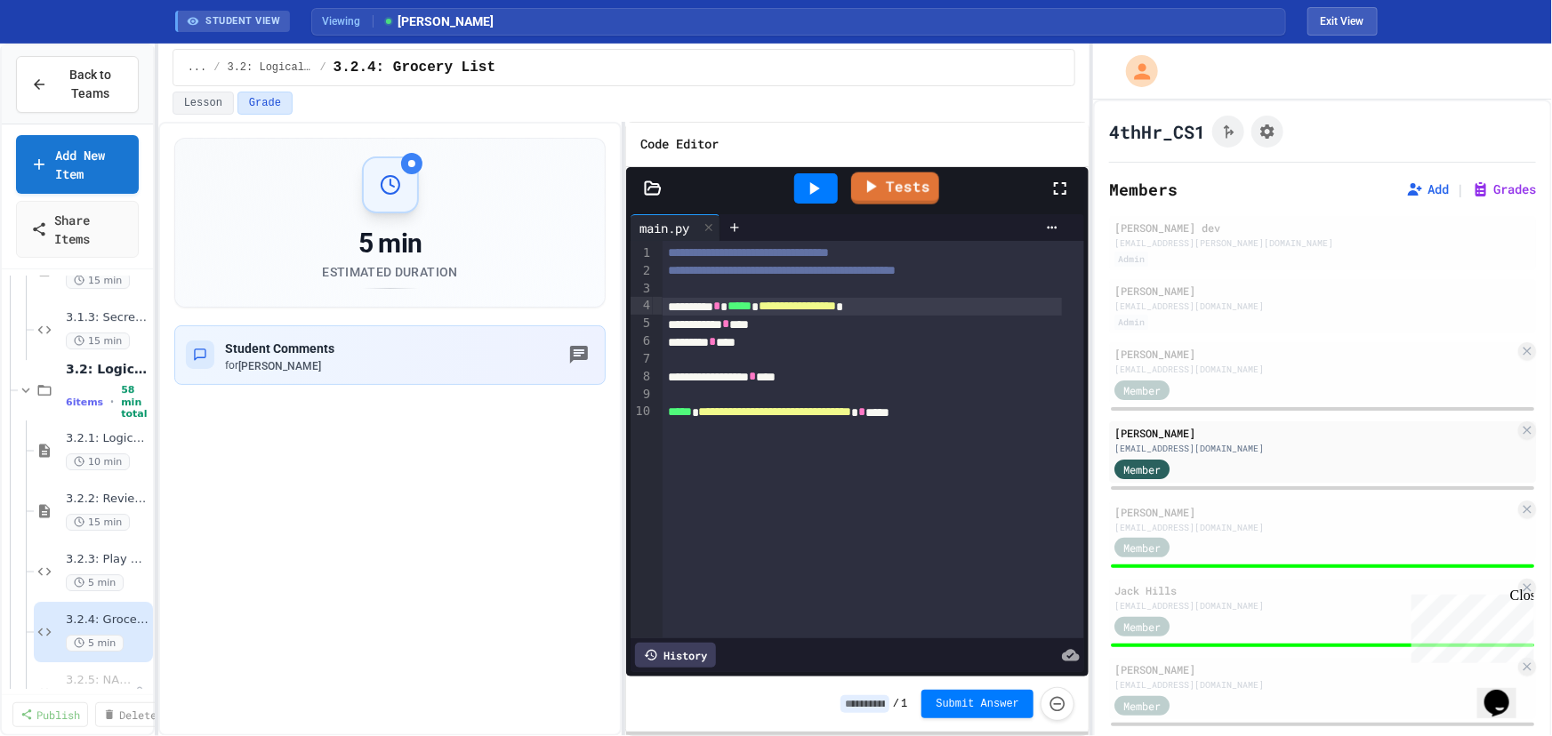
click at [1067, 187] on icon at bounding box center [1059, 188] width 21 height 21
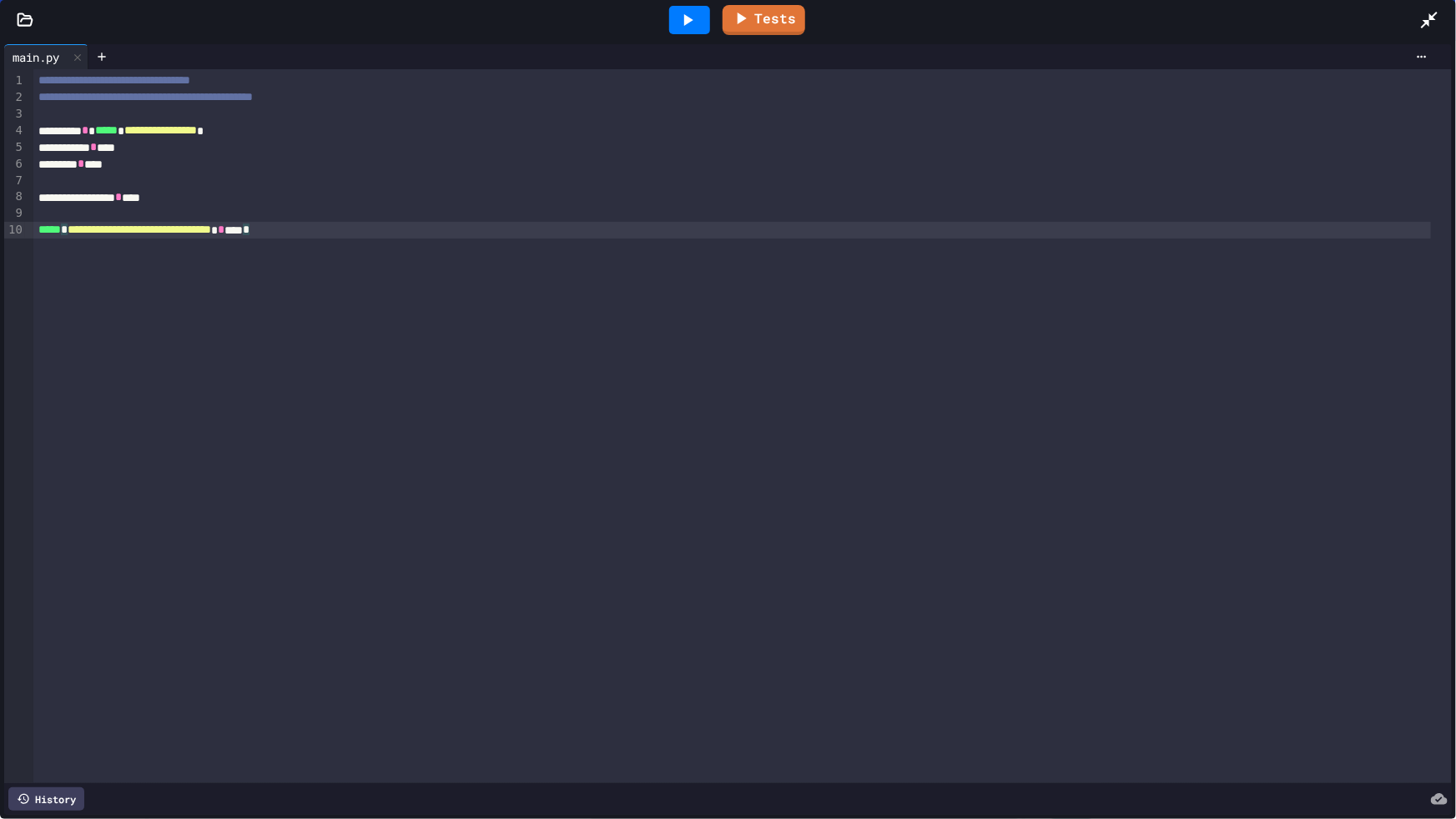
click at [333, 229] on div "**********" at bounding box center [733, 231] width 1398 height 17
click at [345, 258] on div "**********" at bounding box center [743, 426] width 1418 height 714
click at [250, 223] on span "*" at bounding box center [246, 229] width 7 height 11
drag, startPoint x: 309, startPoint y: 227, endPoint x: 334, endPoint y: 231, distance: 25.3
click at [334, 231] on div "**********" at bounding box center [733, 231] width 1398 height 17
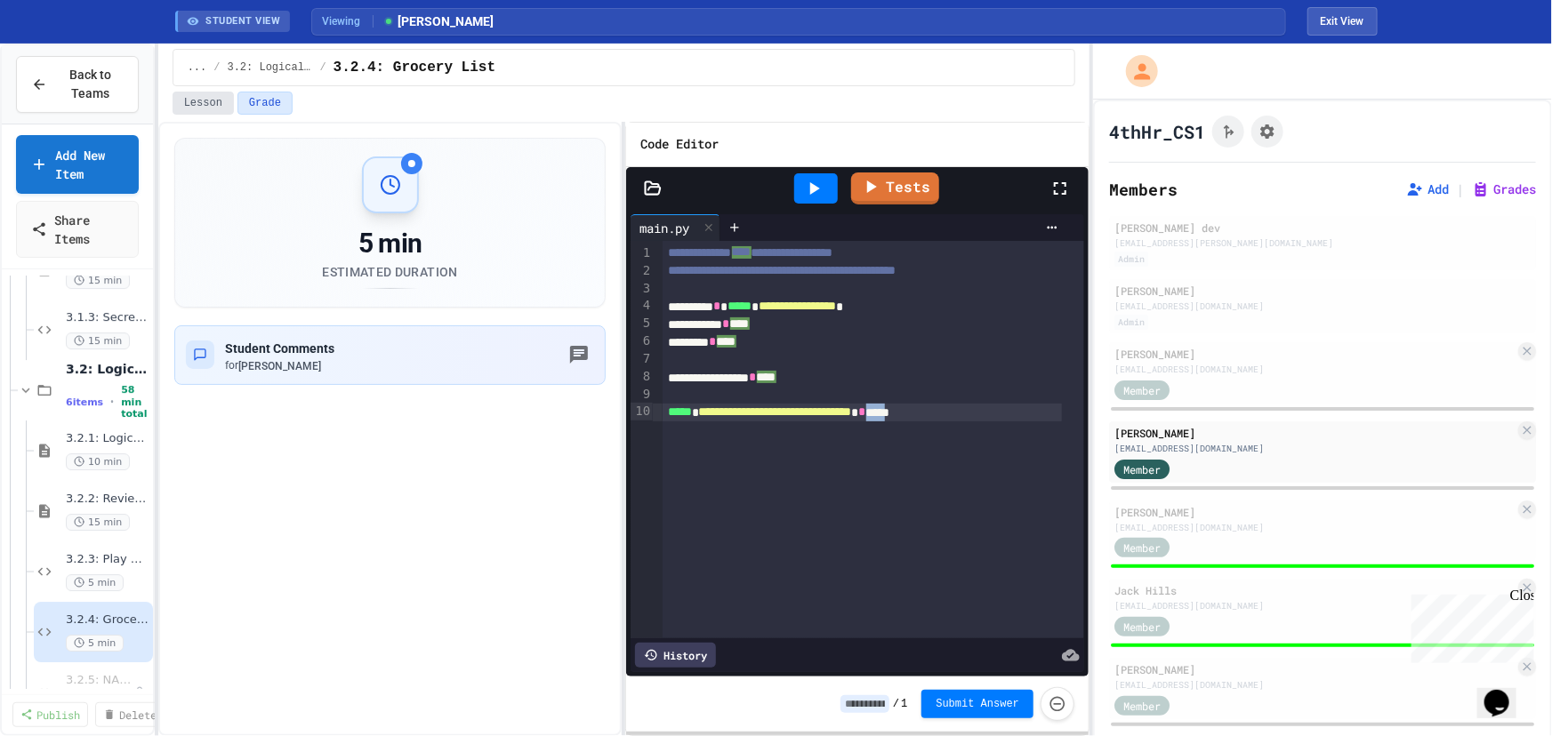
click at [201, 105] on button "Lesson" at bounding box center [203, 103] width 61 height 23
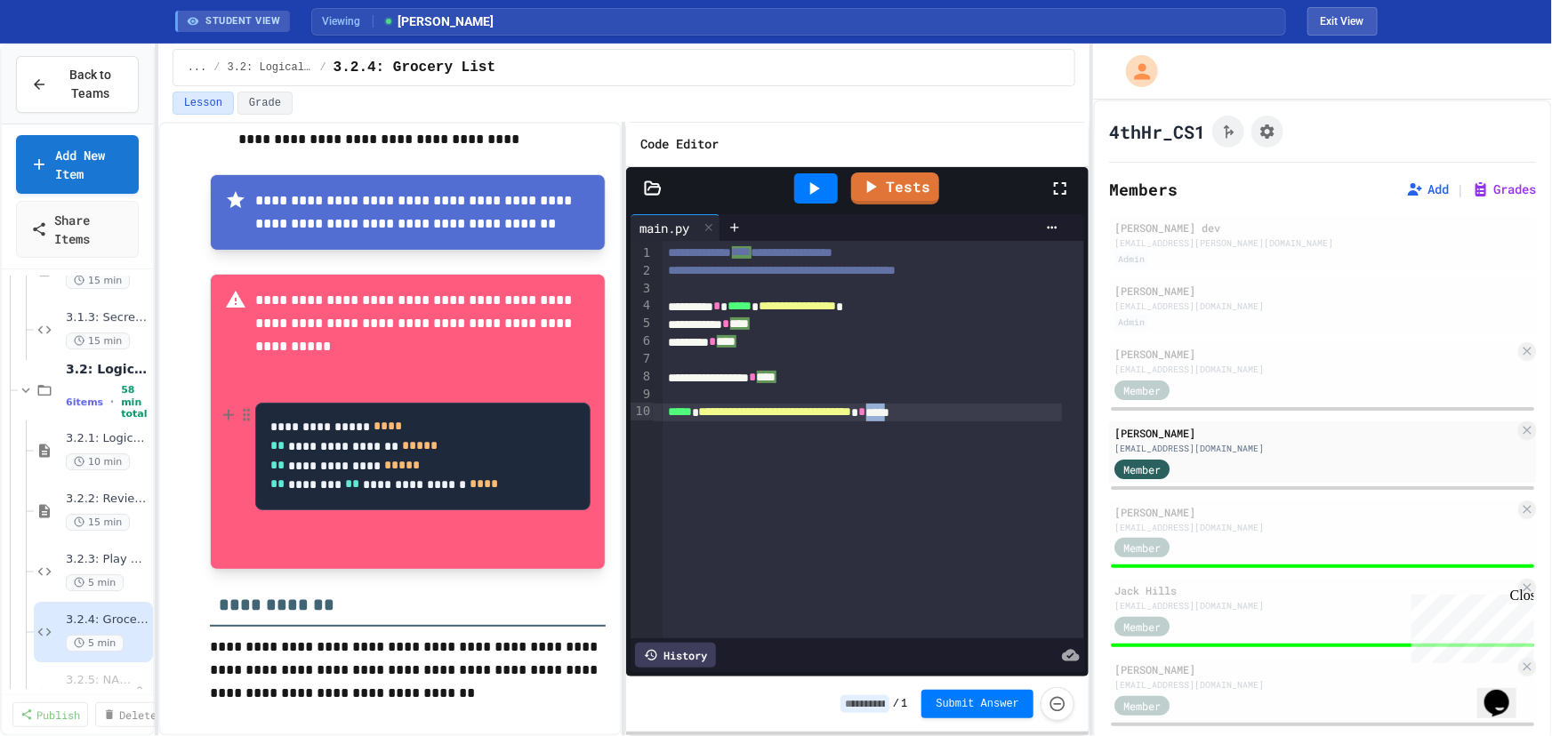
scroll to position [651, 0]
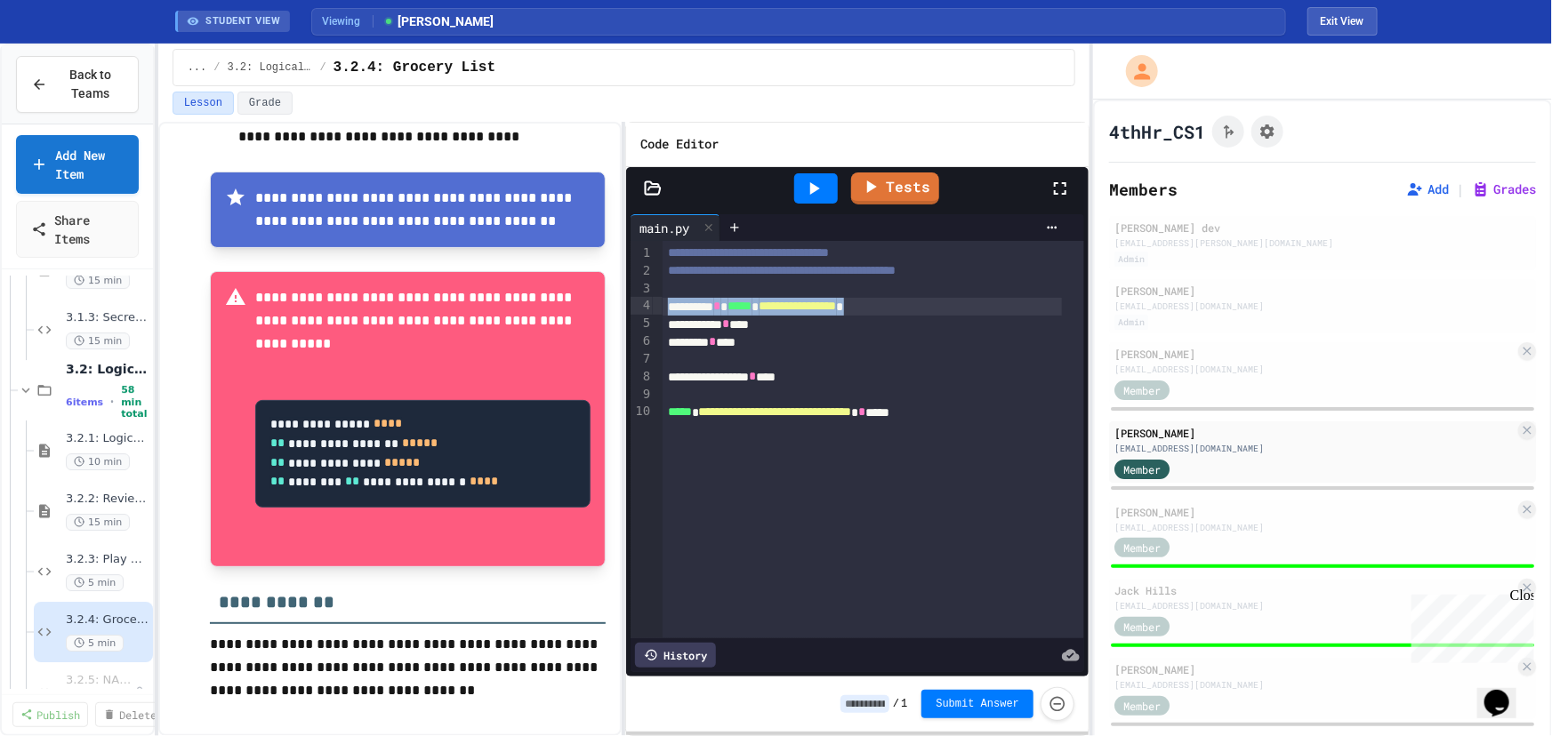
drag, startPoint x: 667, startPoint y: 307, endPoint x: 941, endPoint y: 302, distance: 273.9
click at [941, 302] on div "**********" at bounding box center [863, 307] width 400 height 18
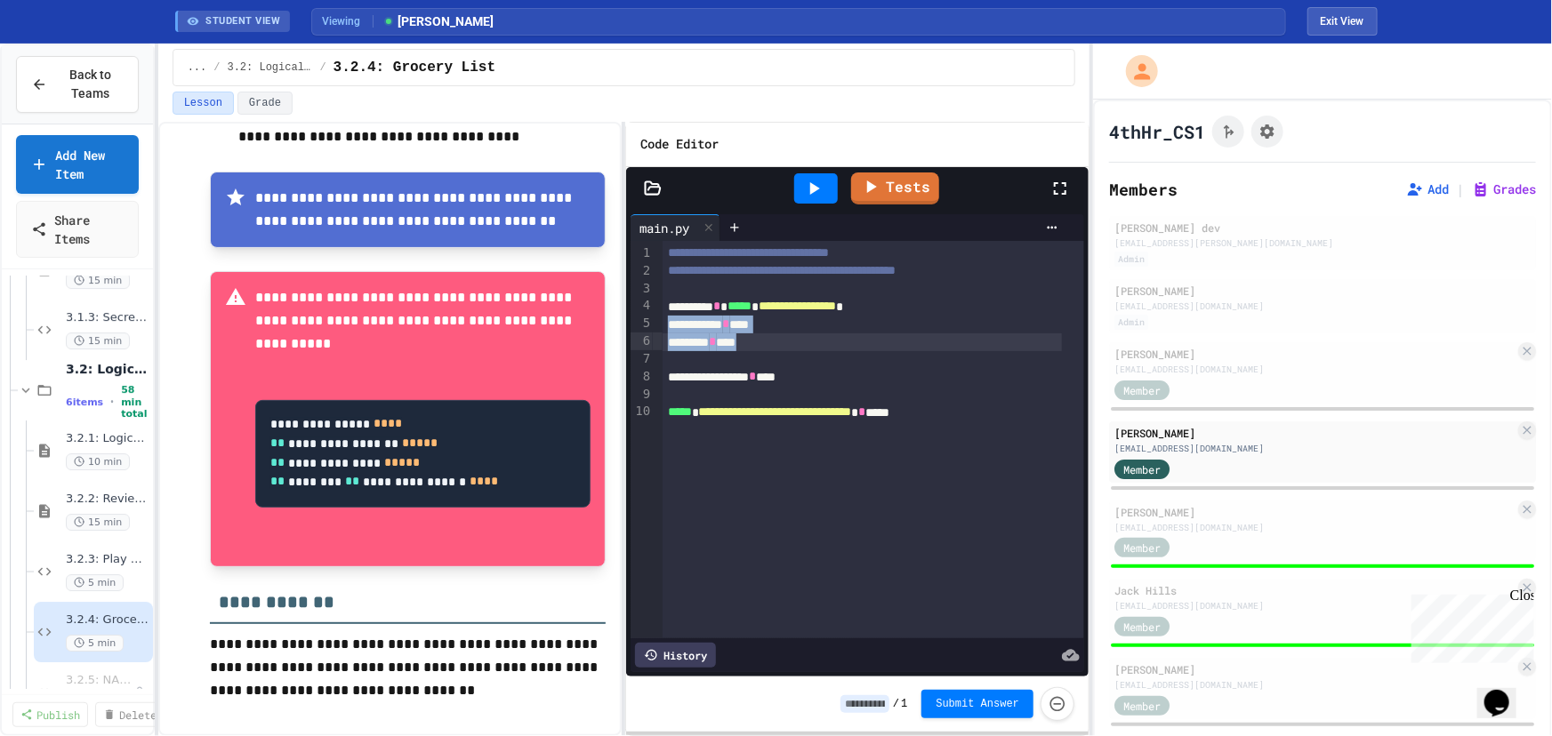
drag, startPoint x: 667, startPoint y: 321, endPoint x: 768, endPoint y: 341, distance: 103.3
click at [768, 341] on div "**********" at bounding box center [874, 440] width 422 height 398
click at [748, 301] on span "*****" at bounding box center [740, 306] width 24 height 12
click at [962, 414] on div "**********" at bounding box center [863, 413] width 400 height 18
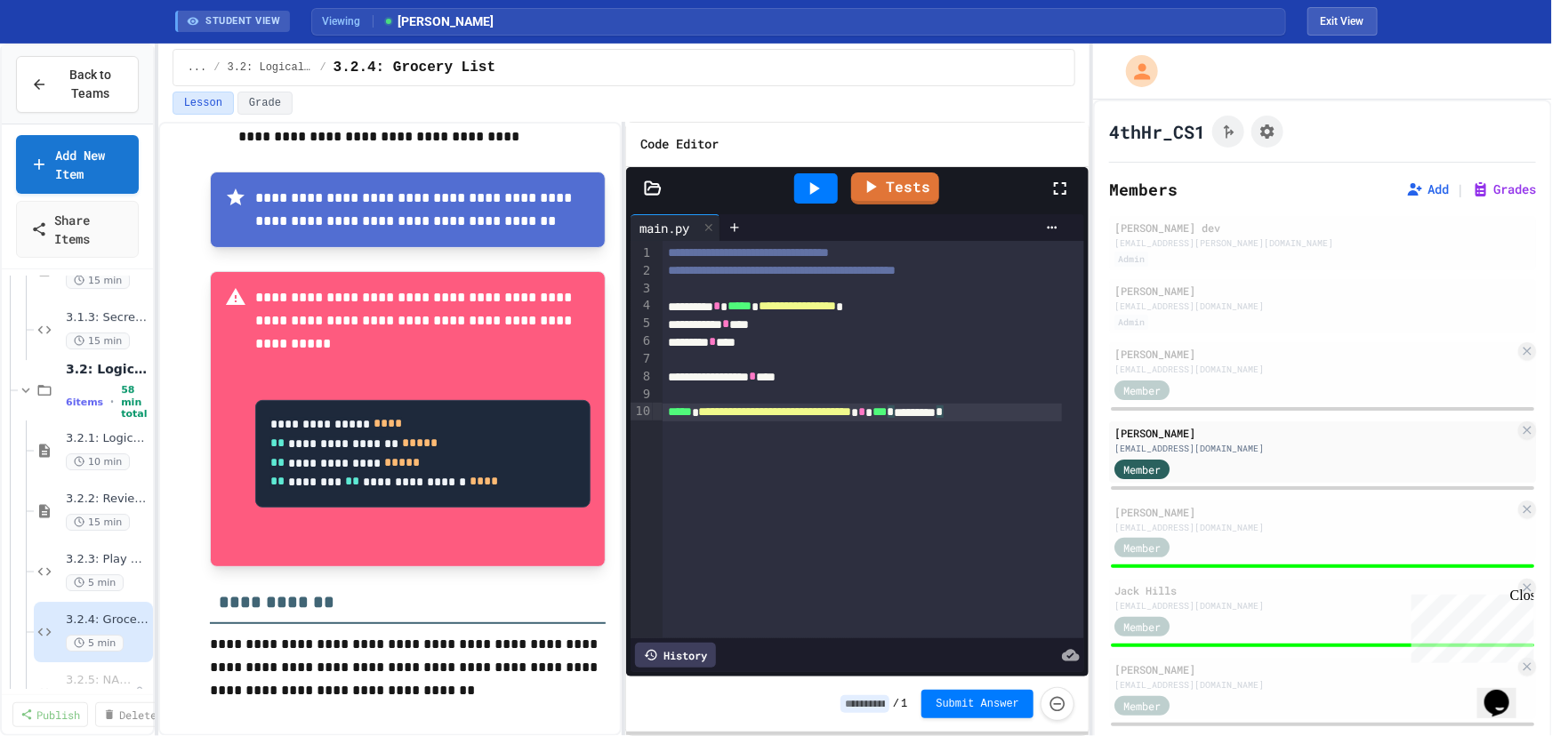
click at [813, 185] on icon at bounding box center [815, 188] width 10 height 12
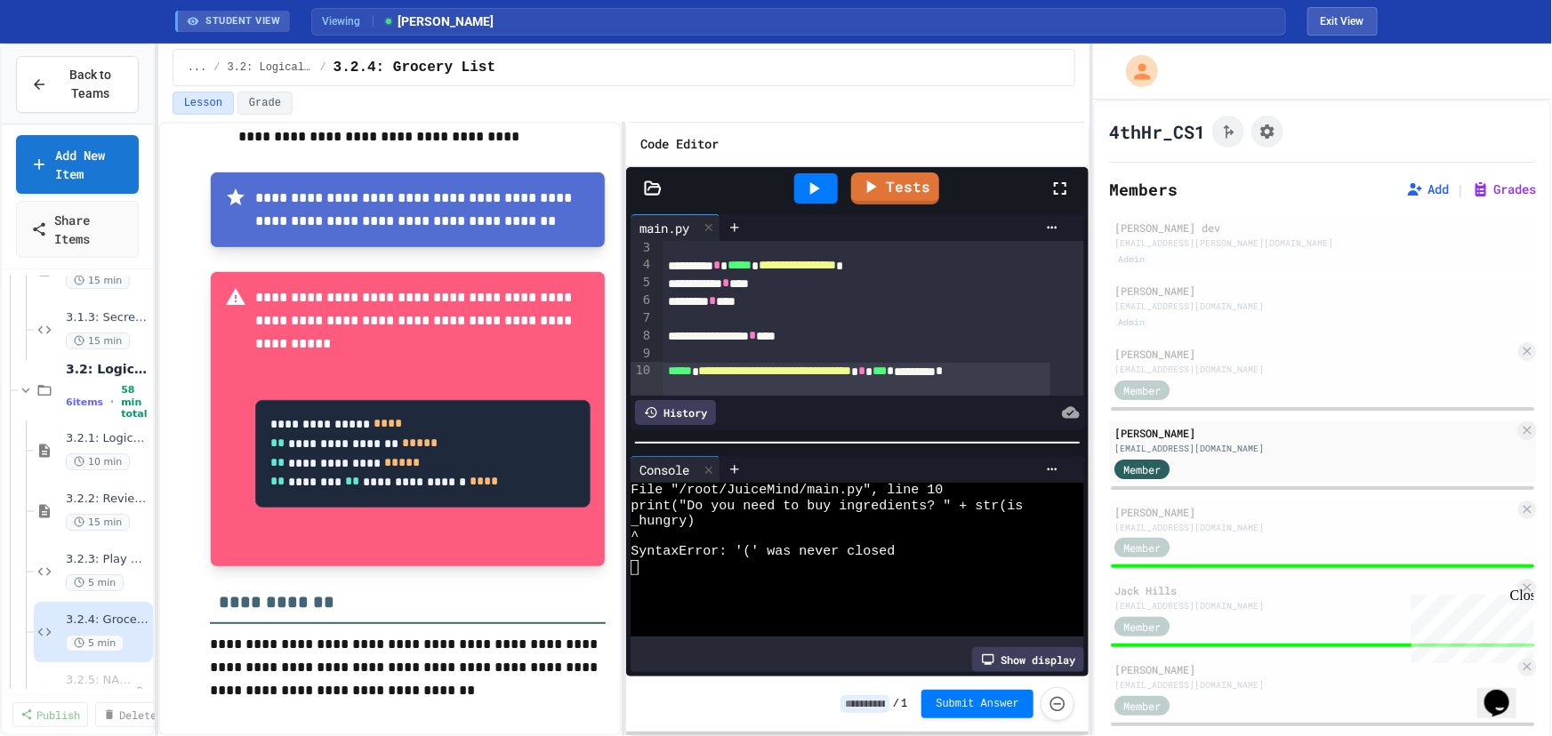
scroll to position [62, 0]
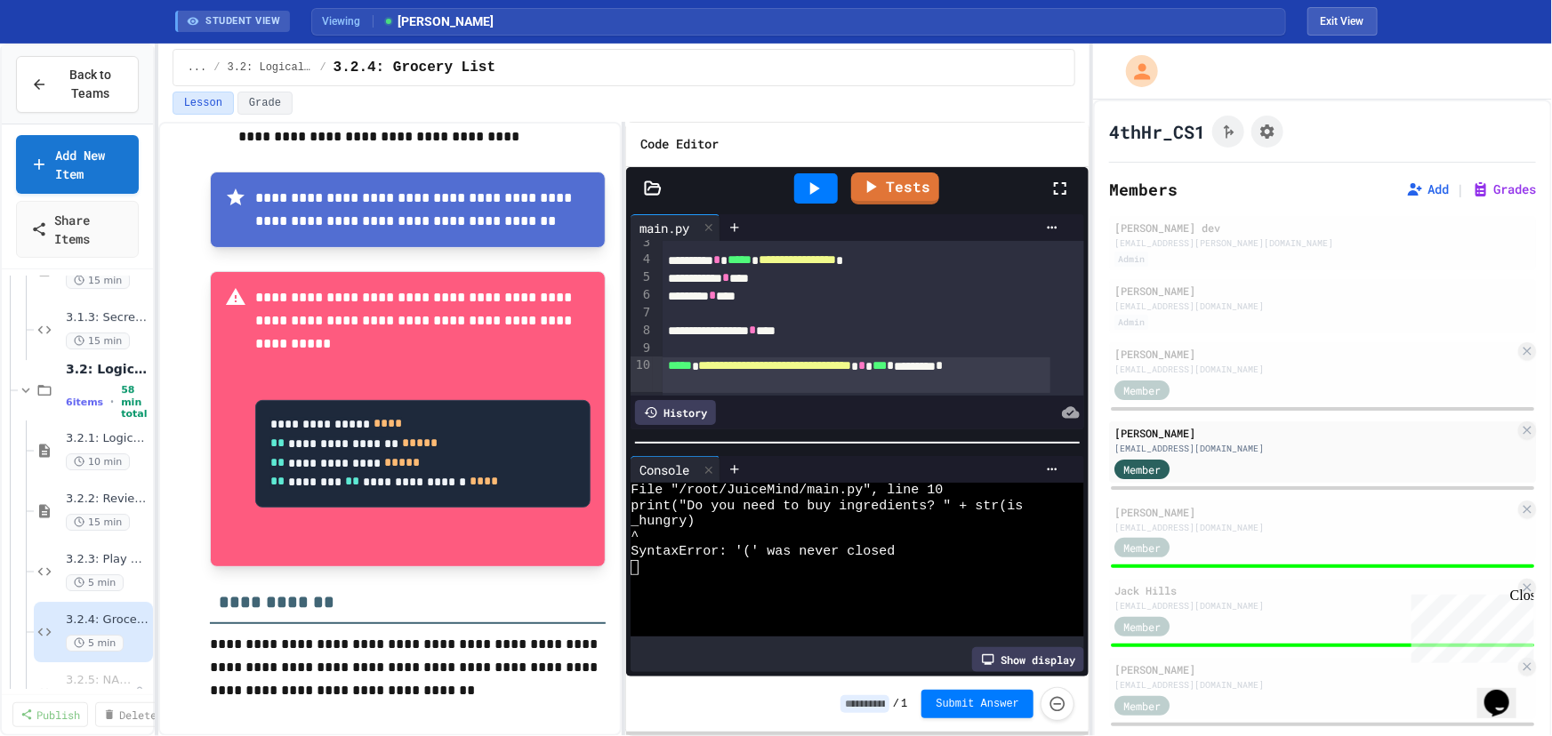
click at [805, 365] on div "**********" at bounding box center [857, 376] width 388 height 36
click at [820, 178] on icon at bounding box center [813, 188] width 21 height 21
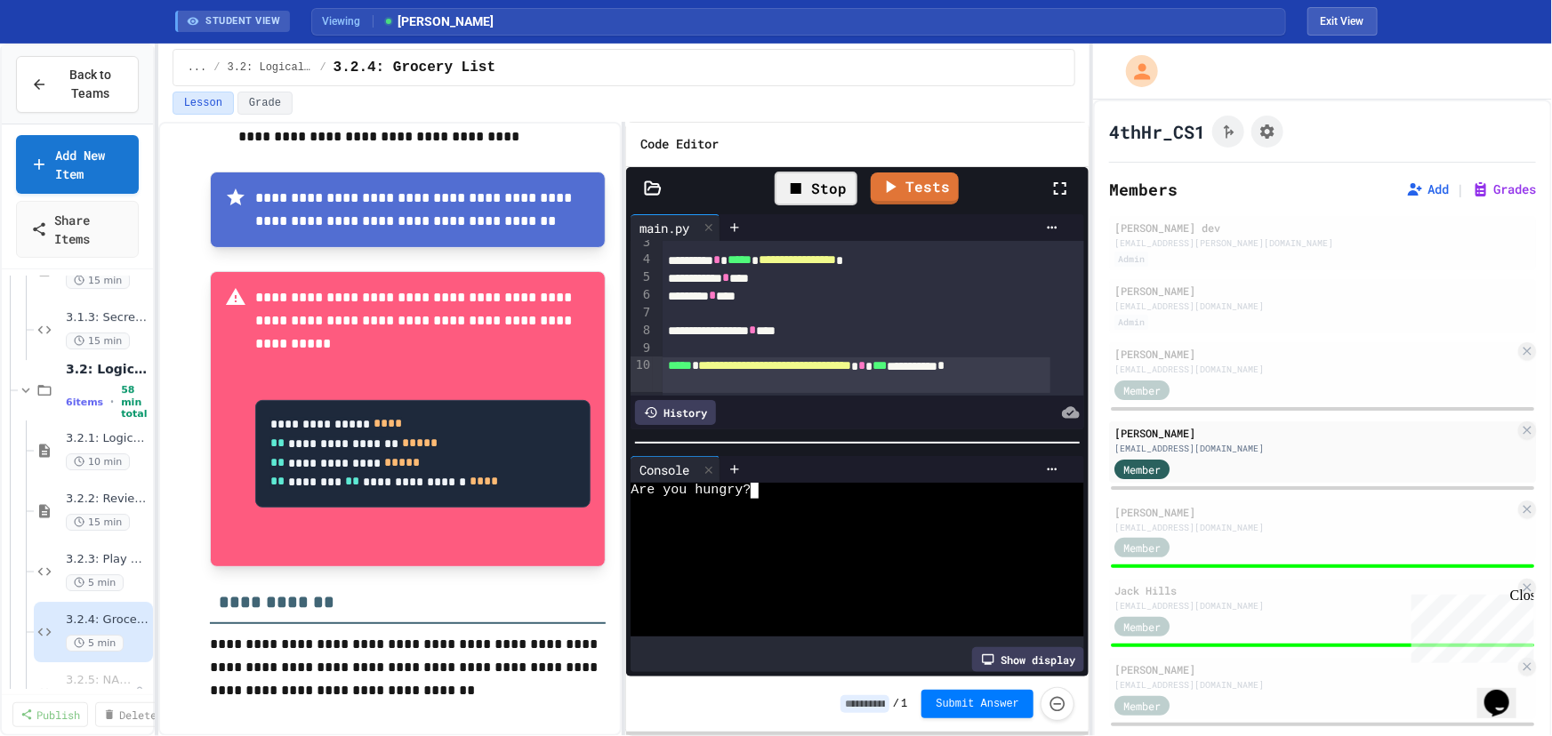
click at [778, 489] on div "Are you hungry?" at bounding box center [843, 490] width 424 height 15
drag, startPoint x: 261, startPoint y: 484, endPoint x: 535, endPoint y: 494, distance: 275.0
click at [535, 494] on pre "**********" at bounding box center [423, 454] width 336 height 108
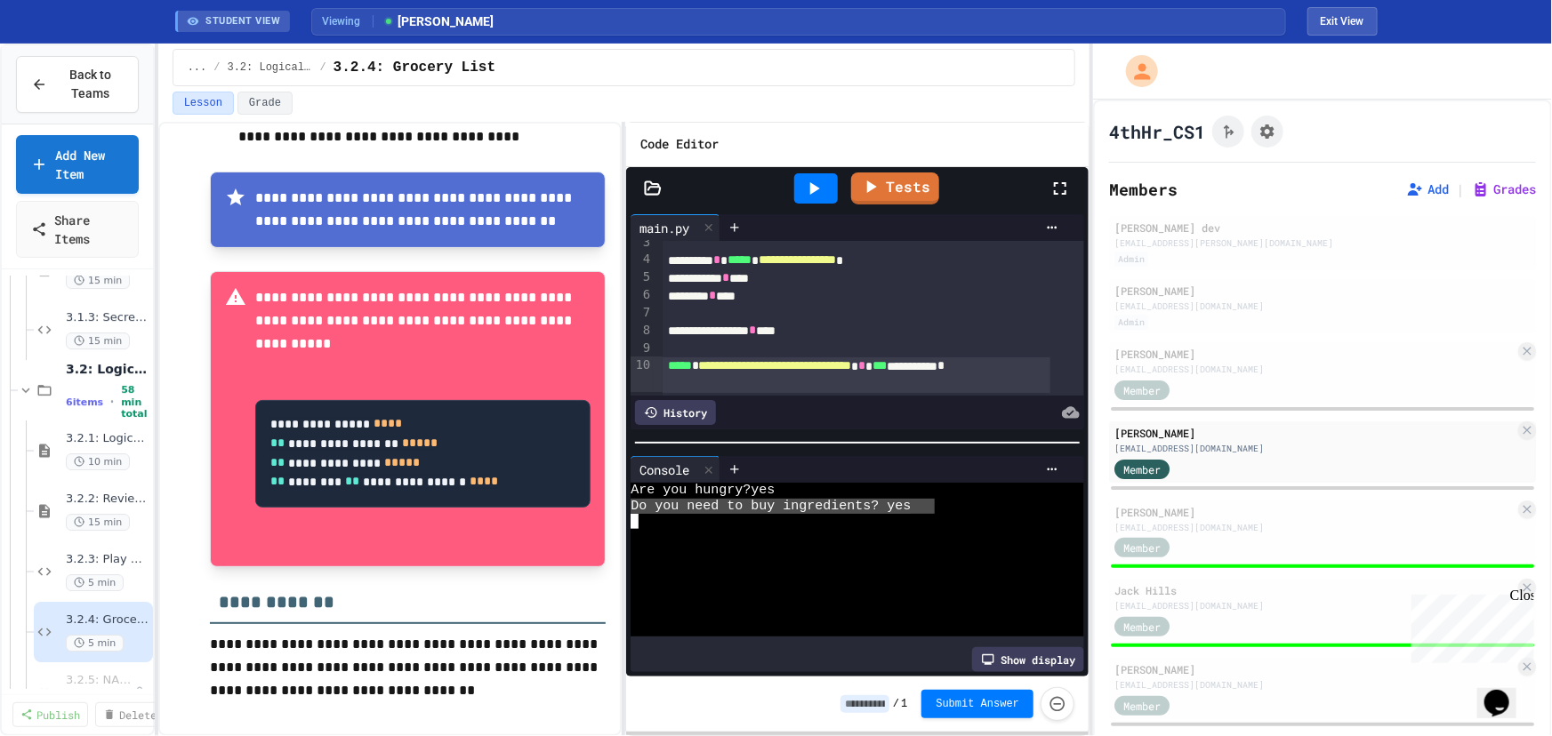
drag, startPoint x: 634, startPoint y: 502, endPoint x: 935, endPoint y: 494, distance: 300.7
click at [890, 505] on div "Do you need to buy ingredients? yes" at bounding box center [843, 506] width 424 height 15
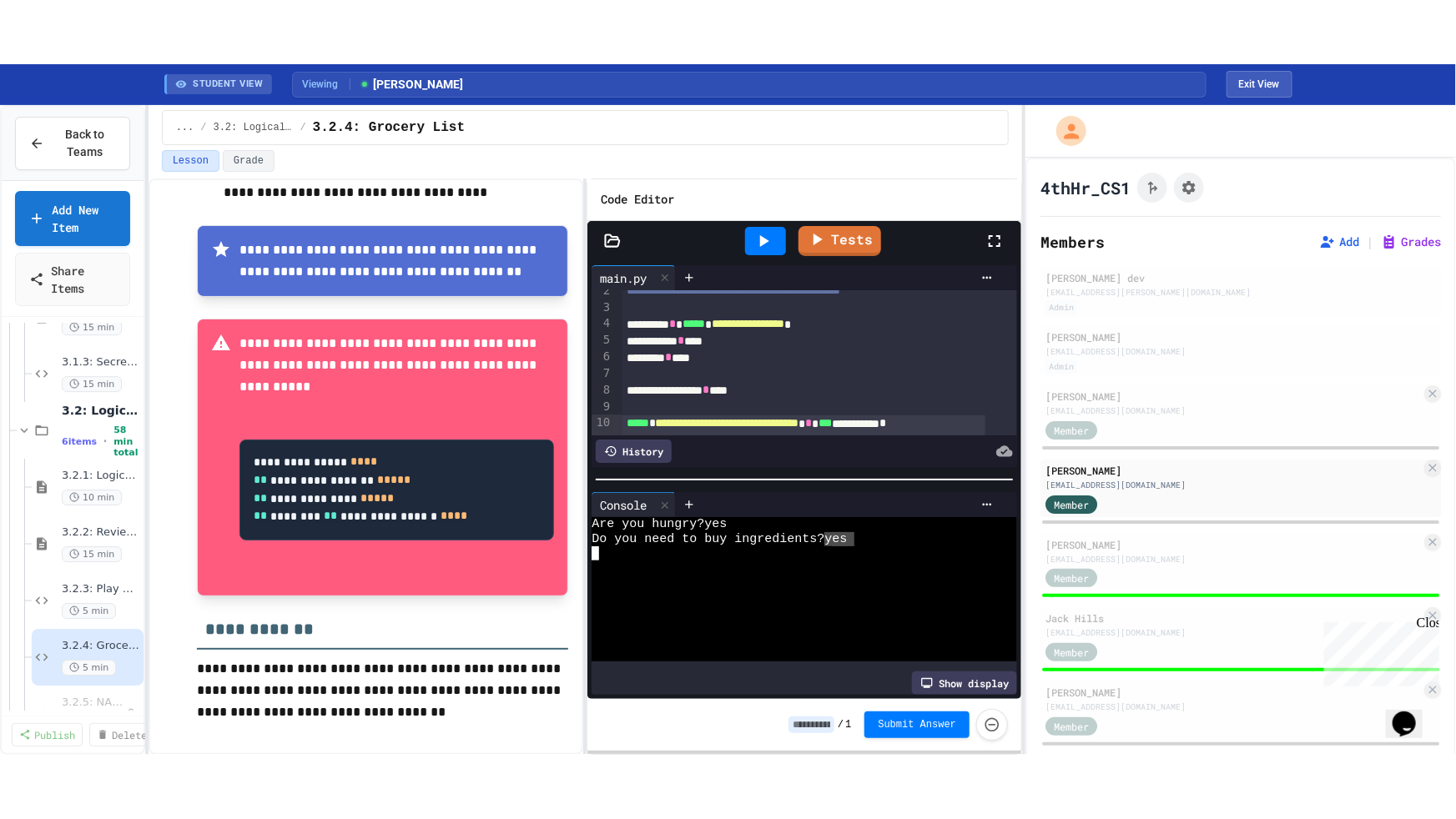
scroll to position [0, 0]
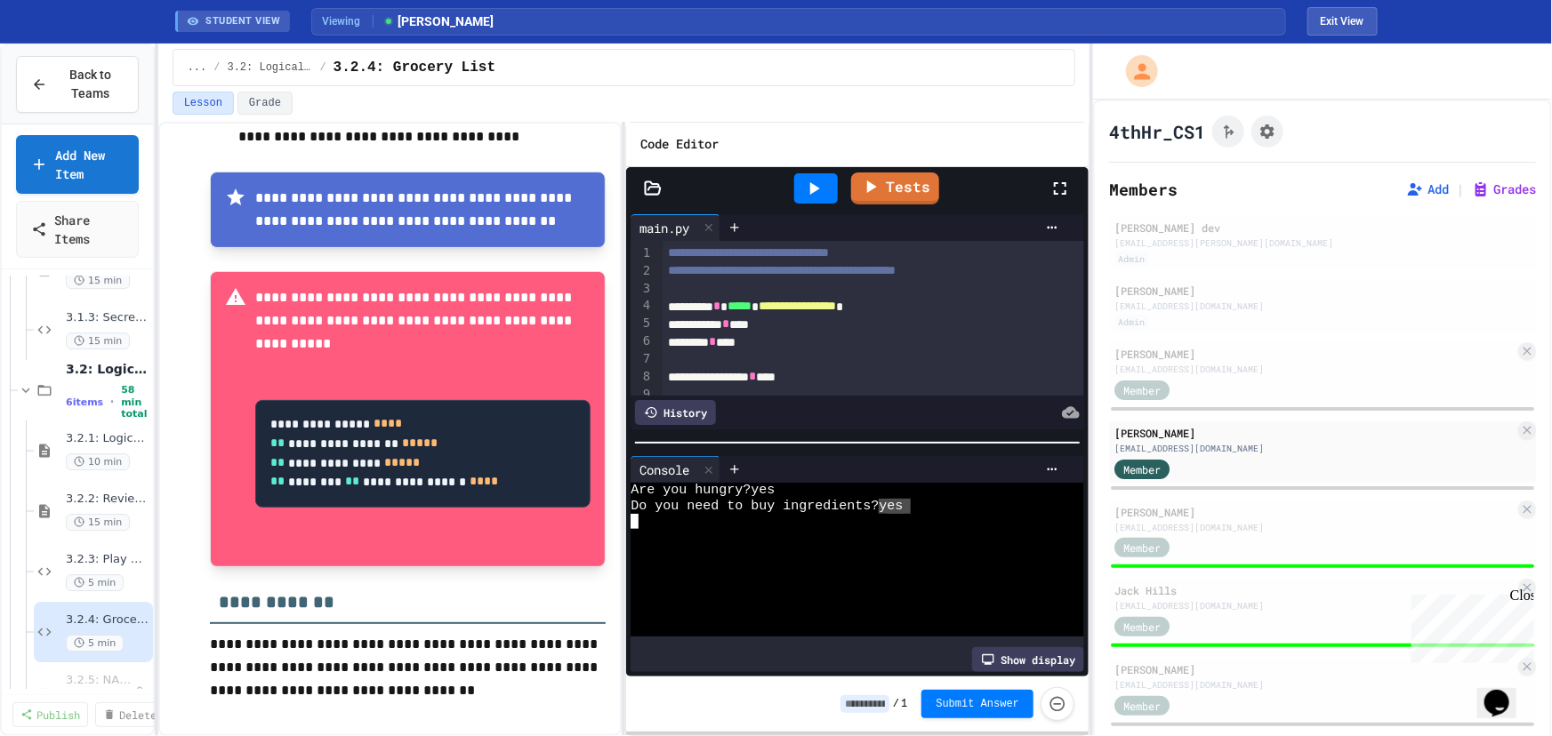
click at [699, 294] on div at bounding box center [874, 289] width 422 height 18
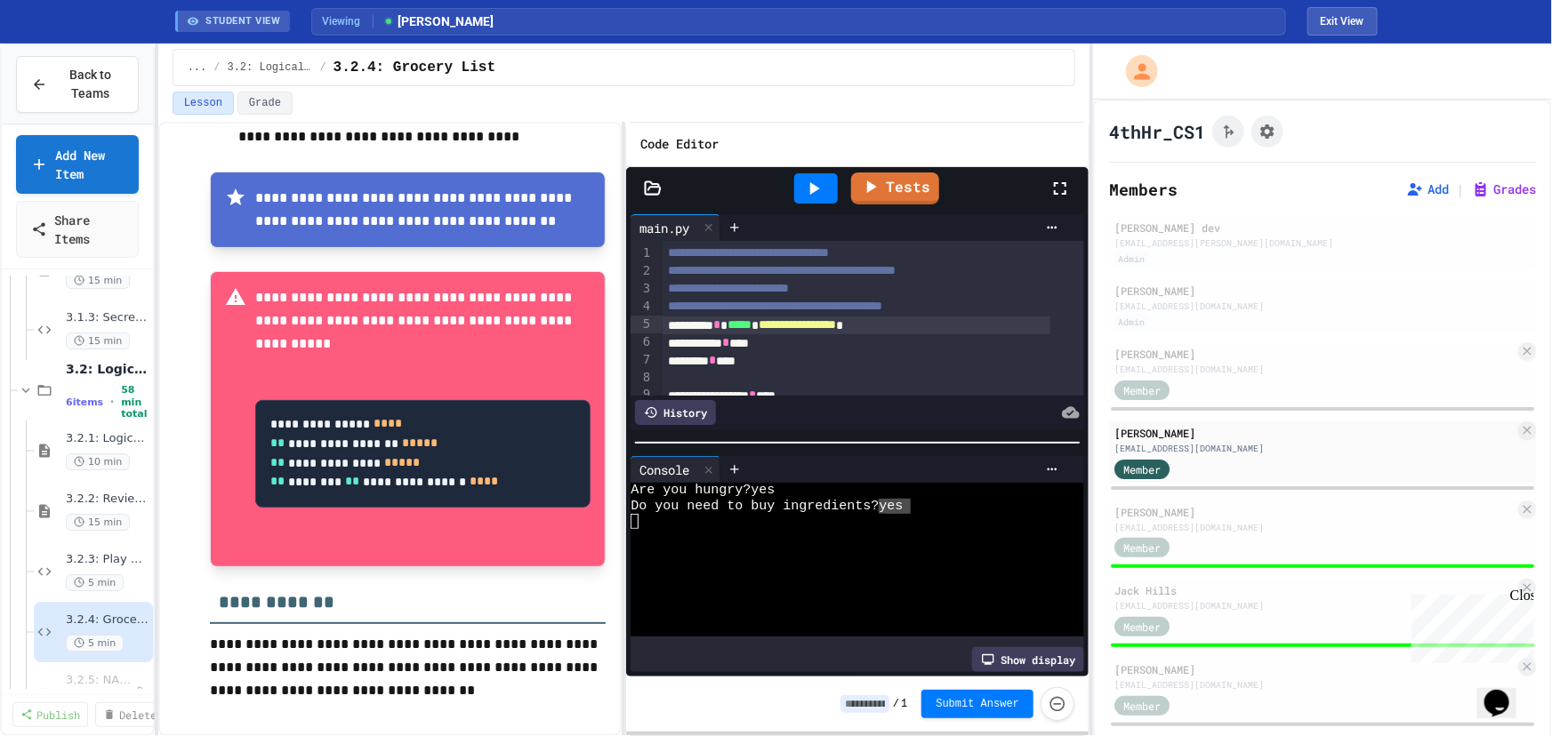
click at [748, 325] on span "*****" at bounding box center [740, 324] width 24 height 12
click at [910, 514] on div at bounding box center [843, 521] width 424 height 15
click at [916, 501] on div "Do you need to buy ingredients? yes" at bounding box center [843, 506] width 424 height 15
click at [810, 191] on icon at bounding box center [813, 188] width 21 height 21
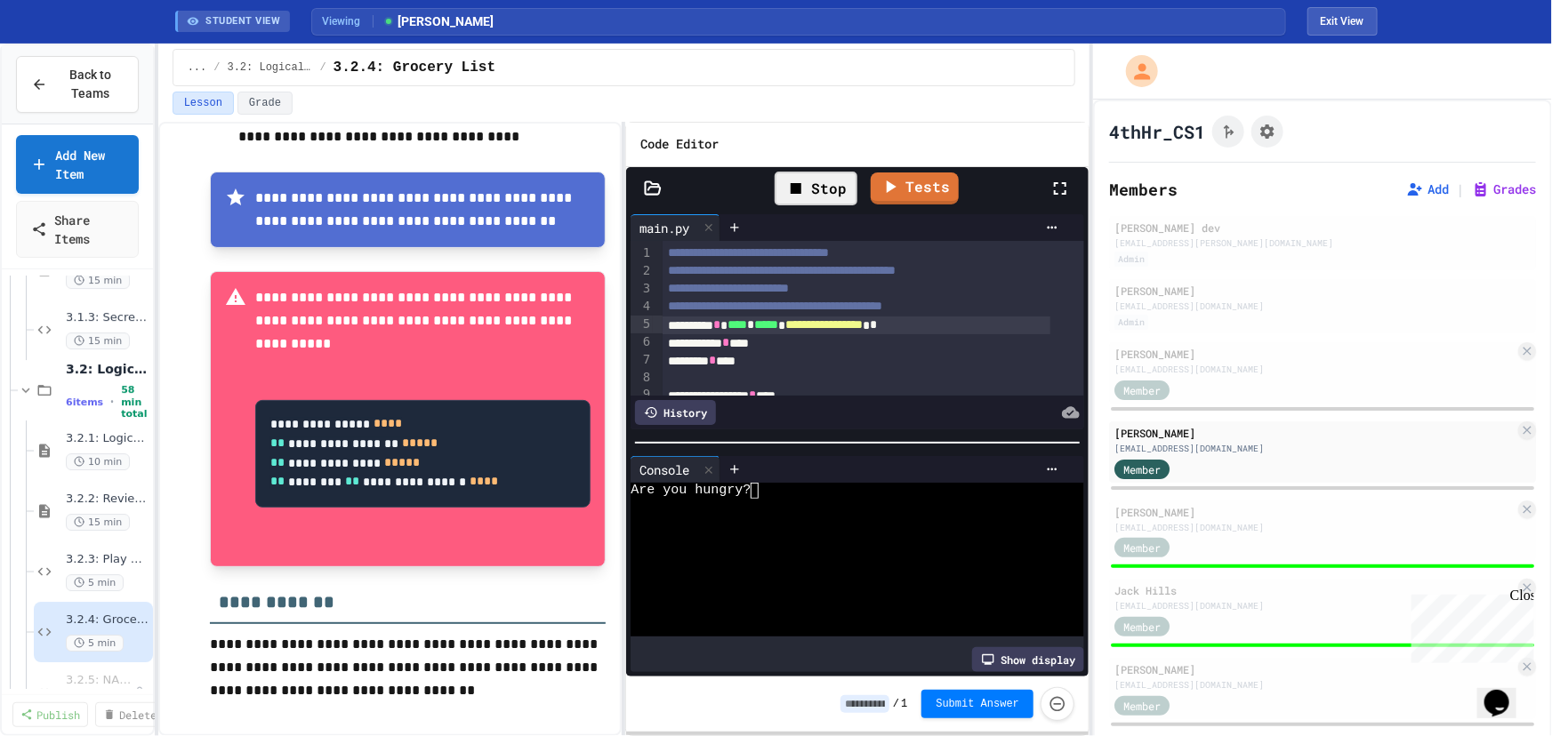
click at [808, 488] on div "Are you hungry?" at bounding box center [843, 490] width 424 height 15
type textarea "*"
click at [805, 191] on icon at bounding box center [813, 188] width 21 height 21
click at [838, 490] on div "Are you hungry?" at bounding box center [843, 490] width 424 height 15
type textarea "*"
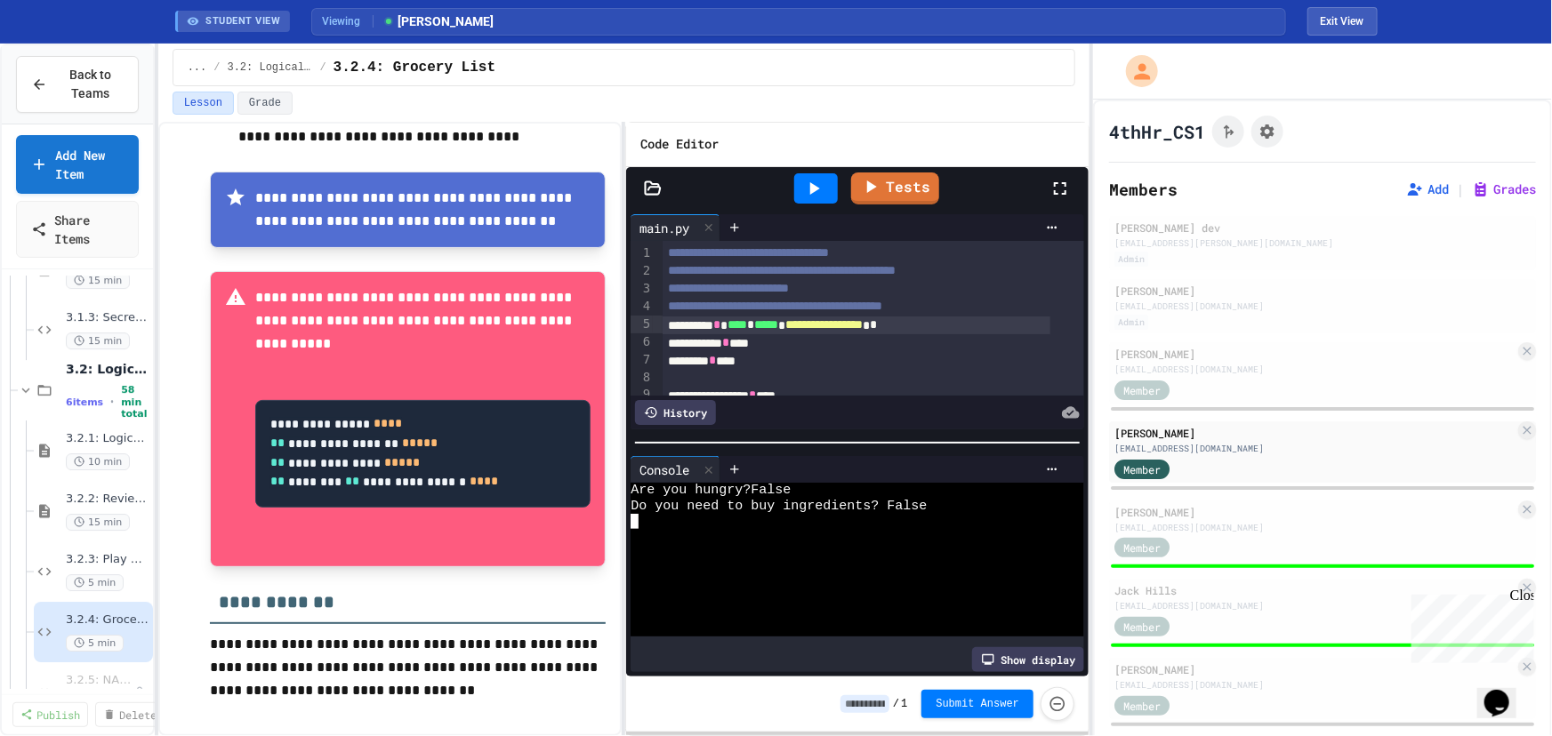
click at [1058, 186] on icon at bounding box center [1059, 188] width 21 height 21
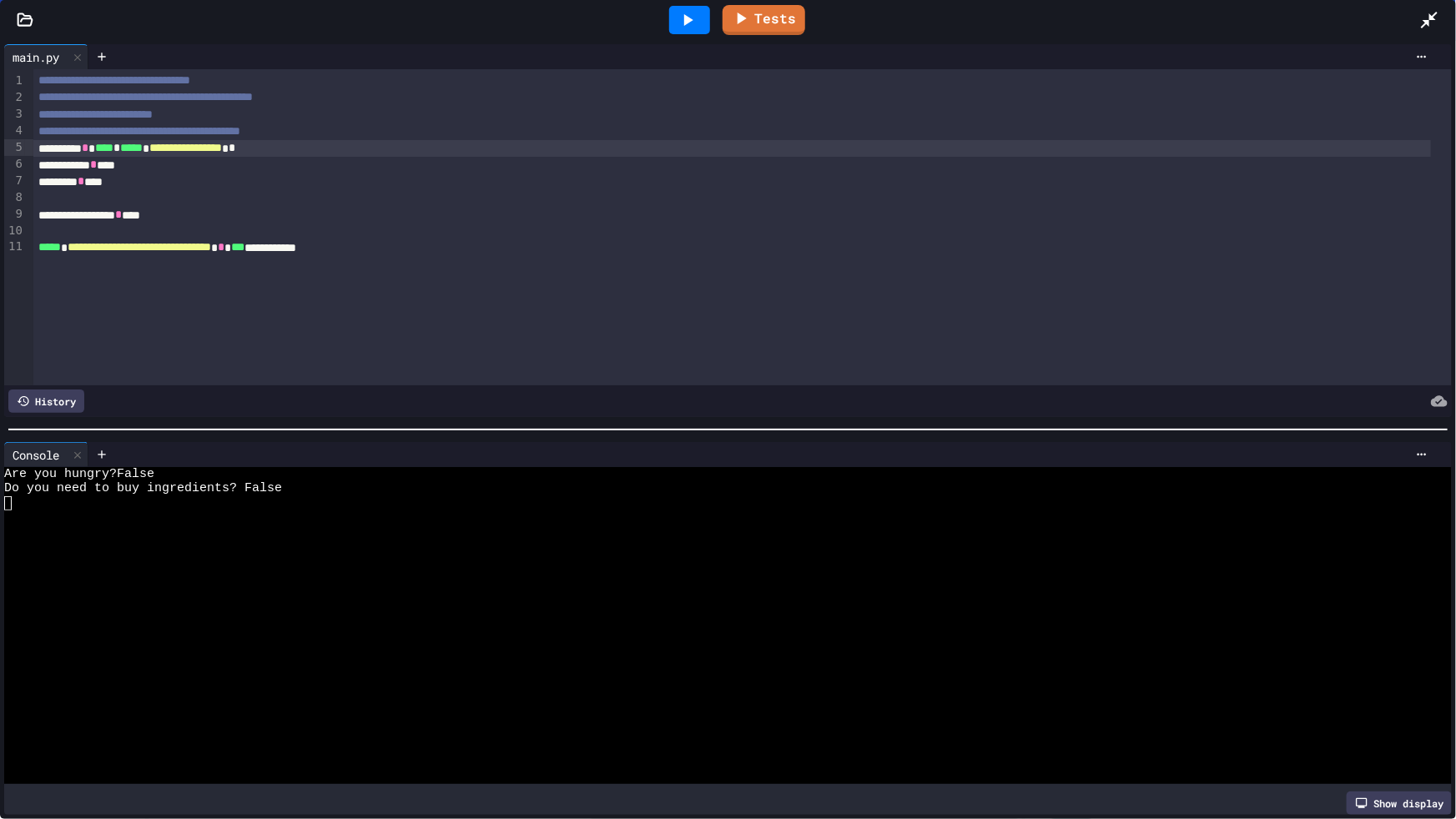
click at [620, 270] on div "**********" at bounding box center [743, 227] width 1418 height 316
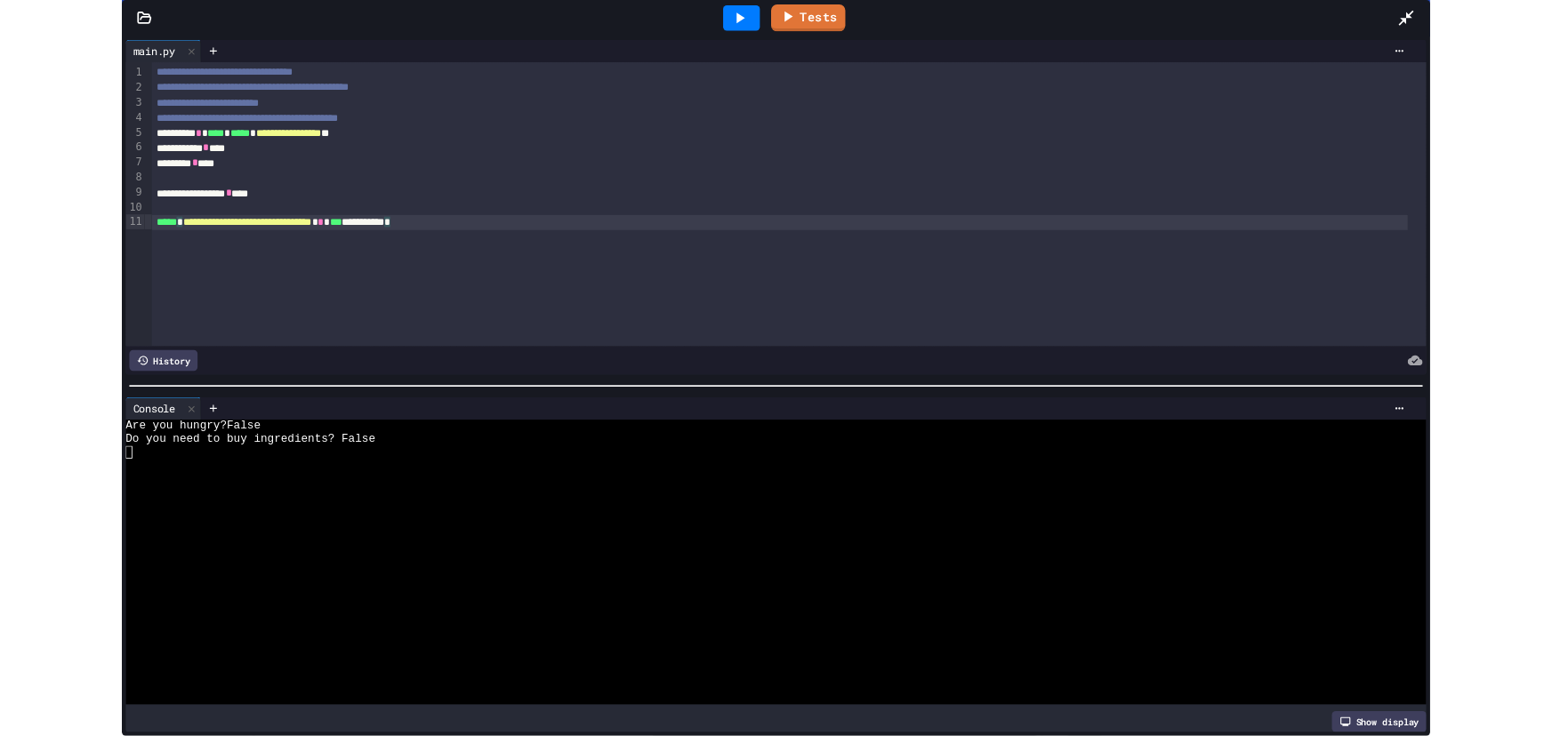
scroll to position [651, 0]
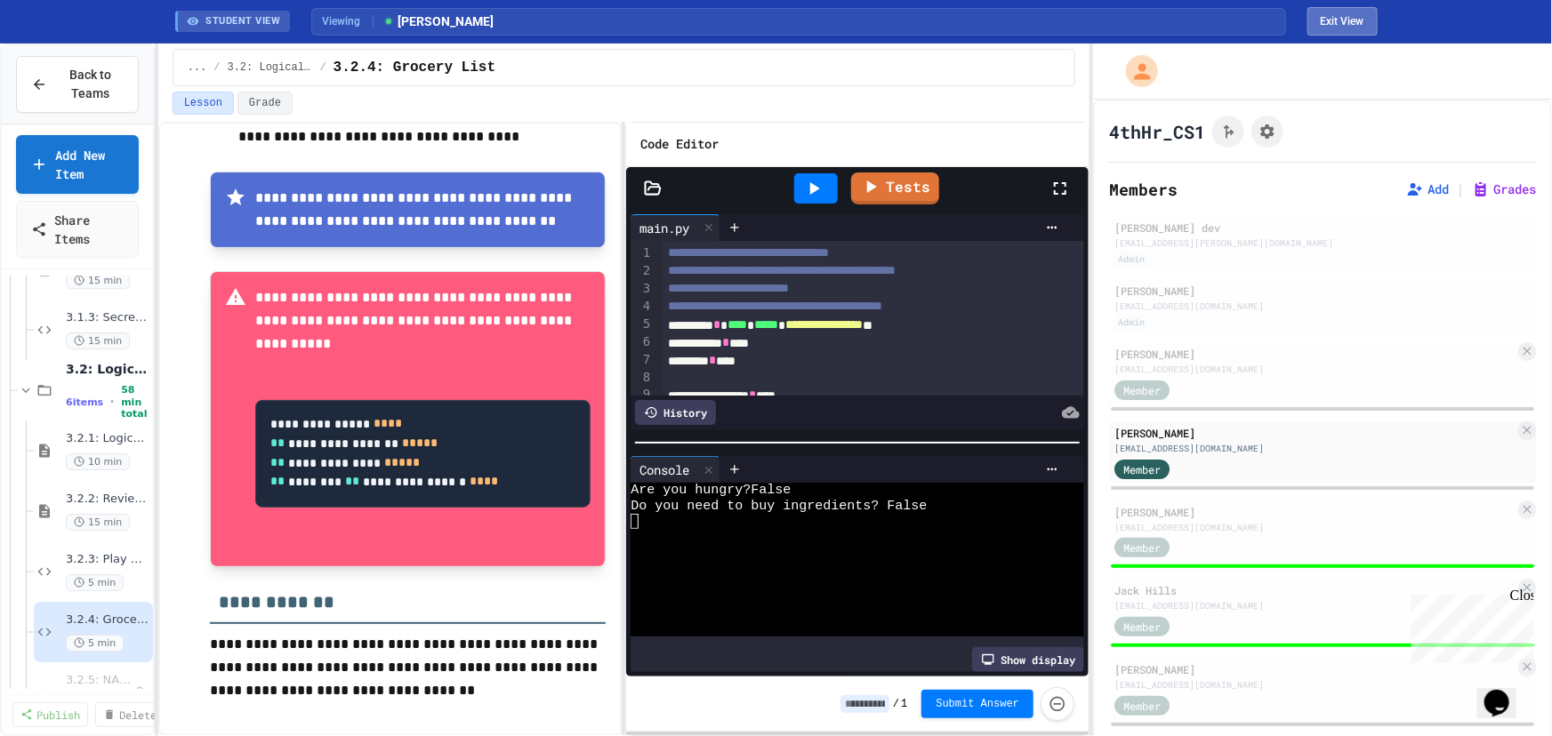
click at [1352, 28] on button "Exit View" at bounding box center [1342, 21] width 70 height 28
select select "***"
select select "*******"
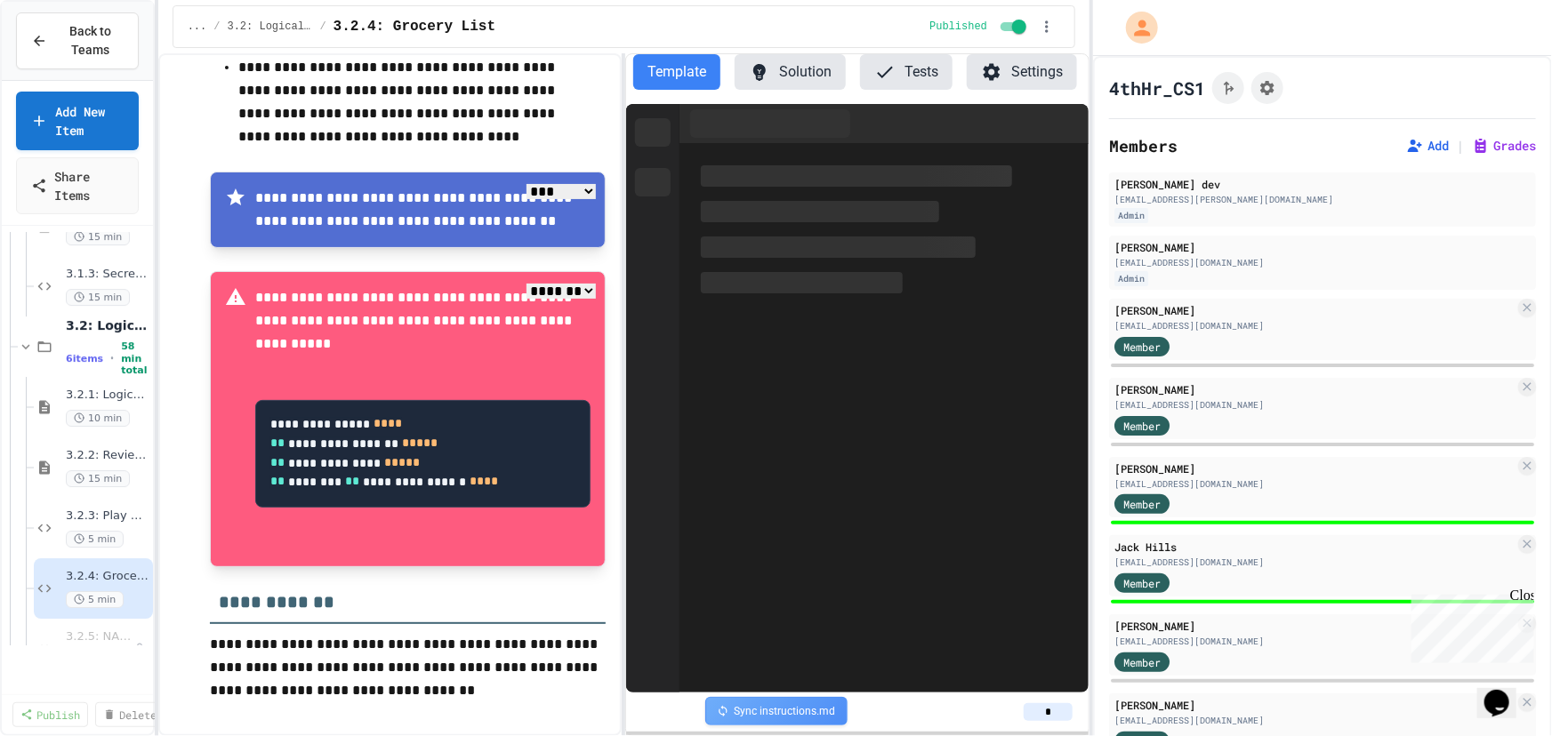
scroll to position [666, 0]
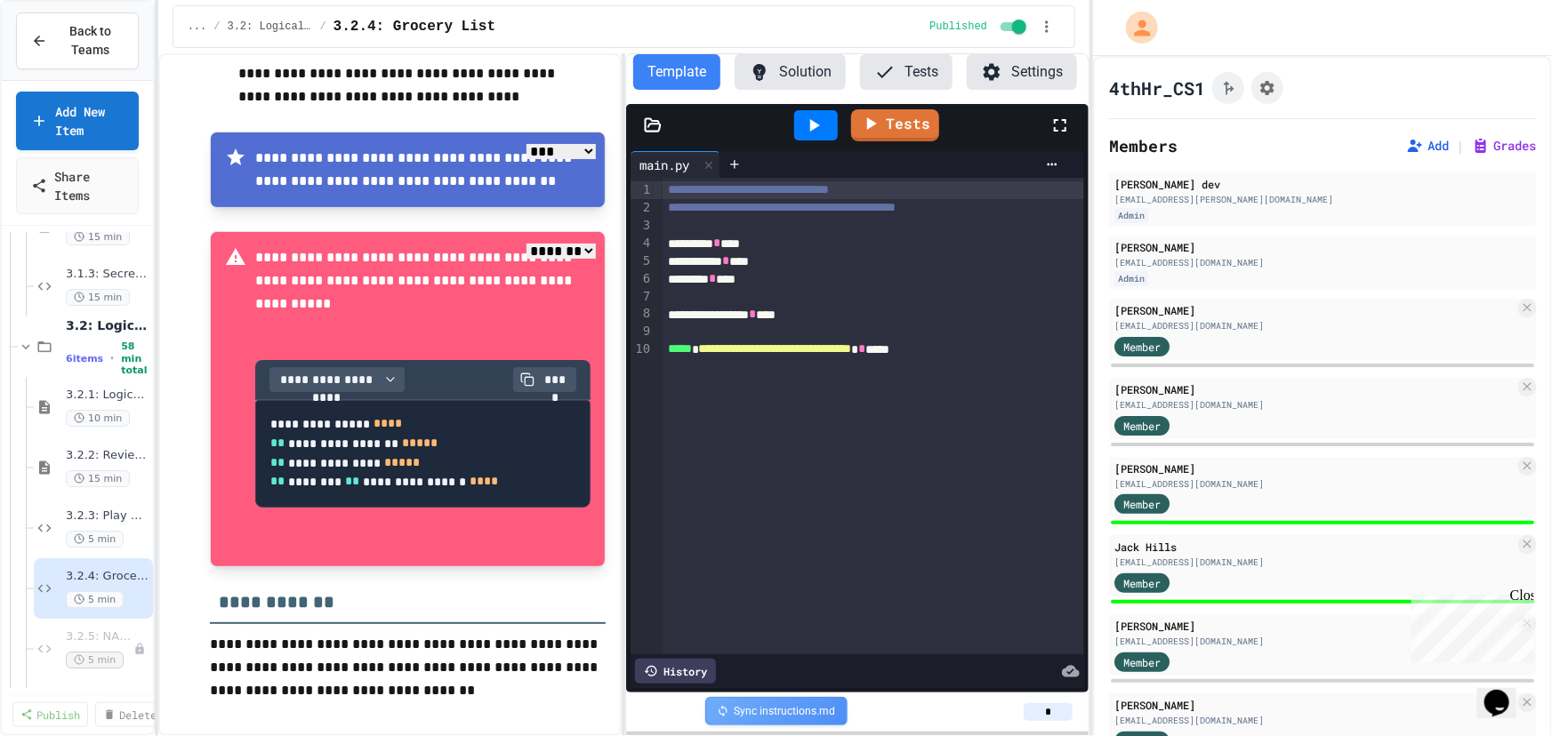
click at [848, 235] on div "********* * ***" at bounding box center [863, 244] width 400 height 18
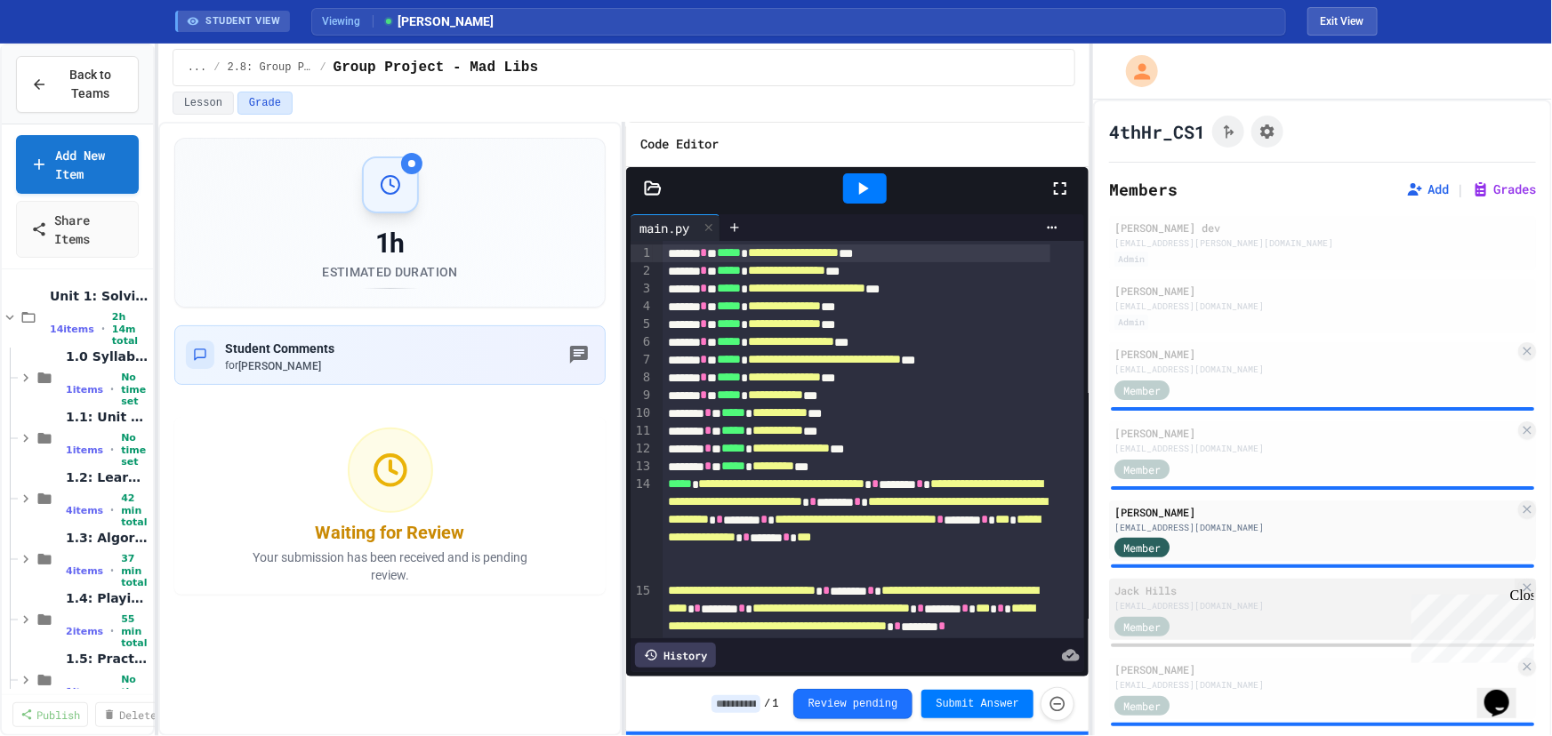
click at [1257, 607] on div "[EMAIL_ADDRESS][DOMAIN_NAME]" at bounding box center [1314, 605] width 400 height 13
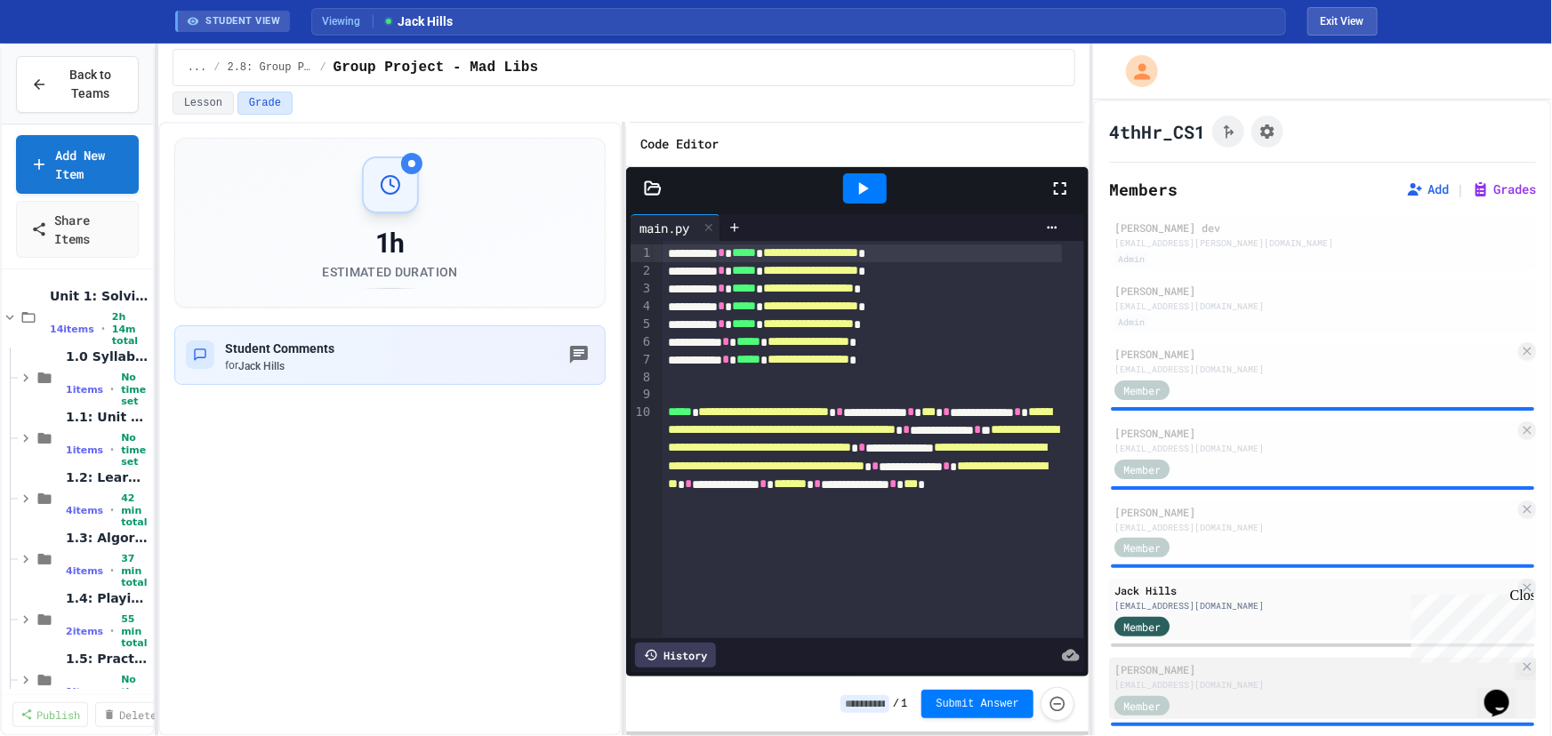
click at [1218, 685] on div "[EMAIL_ADDRESS][DOMAIN_NAME]" at bounding box center [1314, 685] width 400 height 13
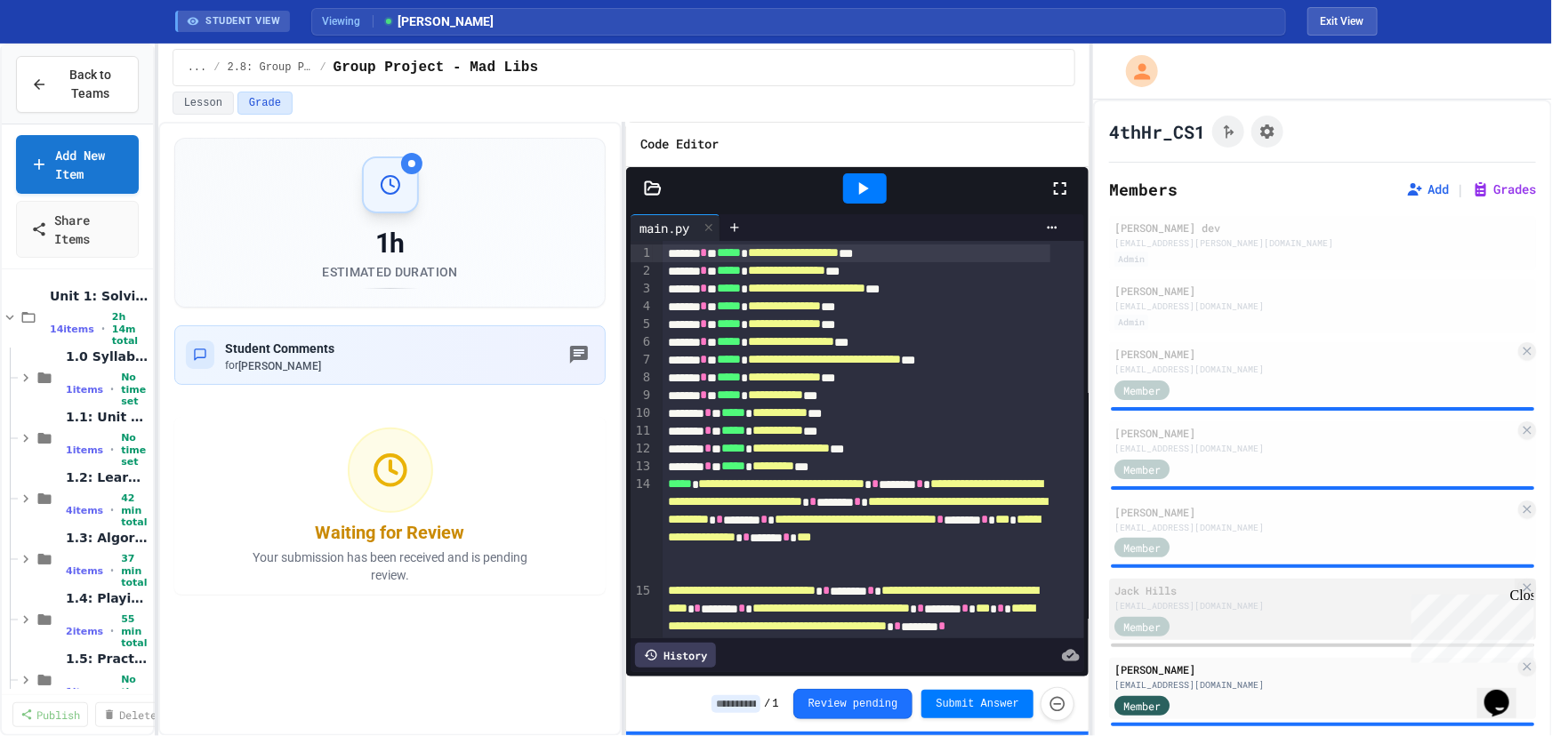
scroll to position [242, 0]
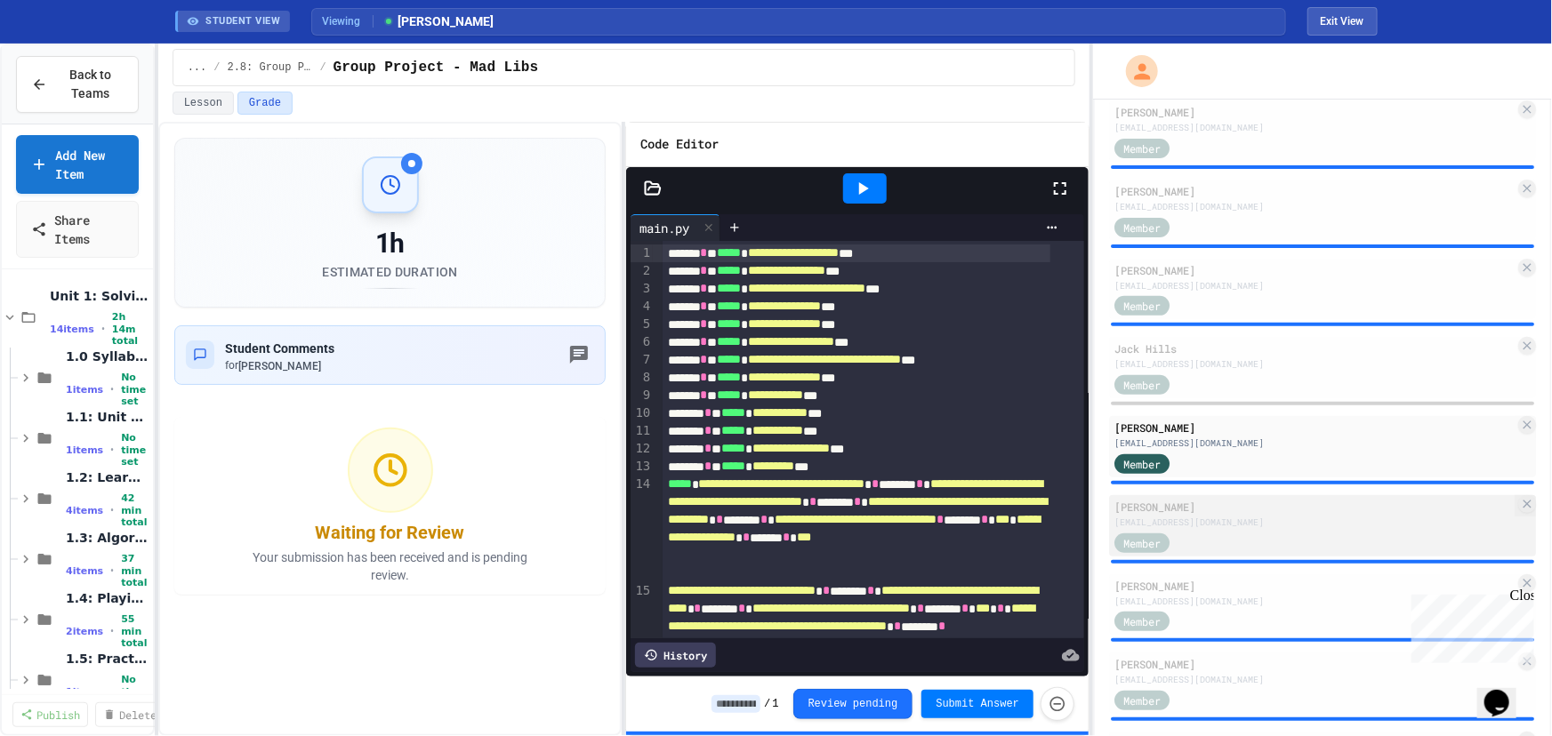
click at [1269, 506] on div "[PERSON_NAME]" at bounding box center [1314, 507] width 400 height 16
click at [863, 187] on icon at bounding box center [864, 188] width 10 height 12
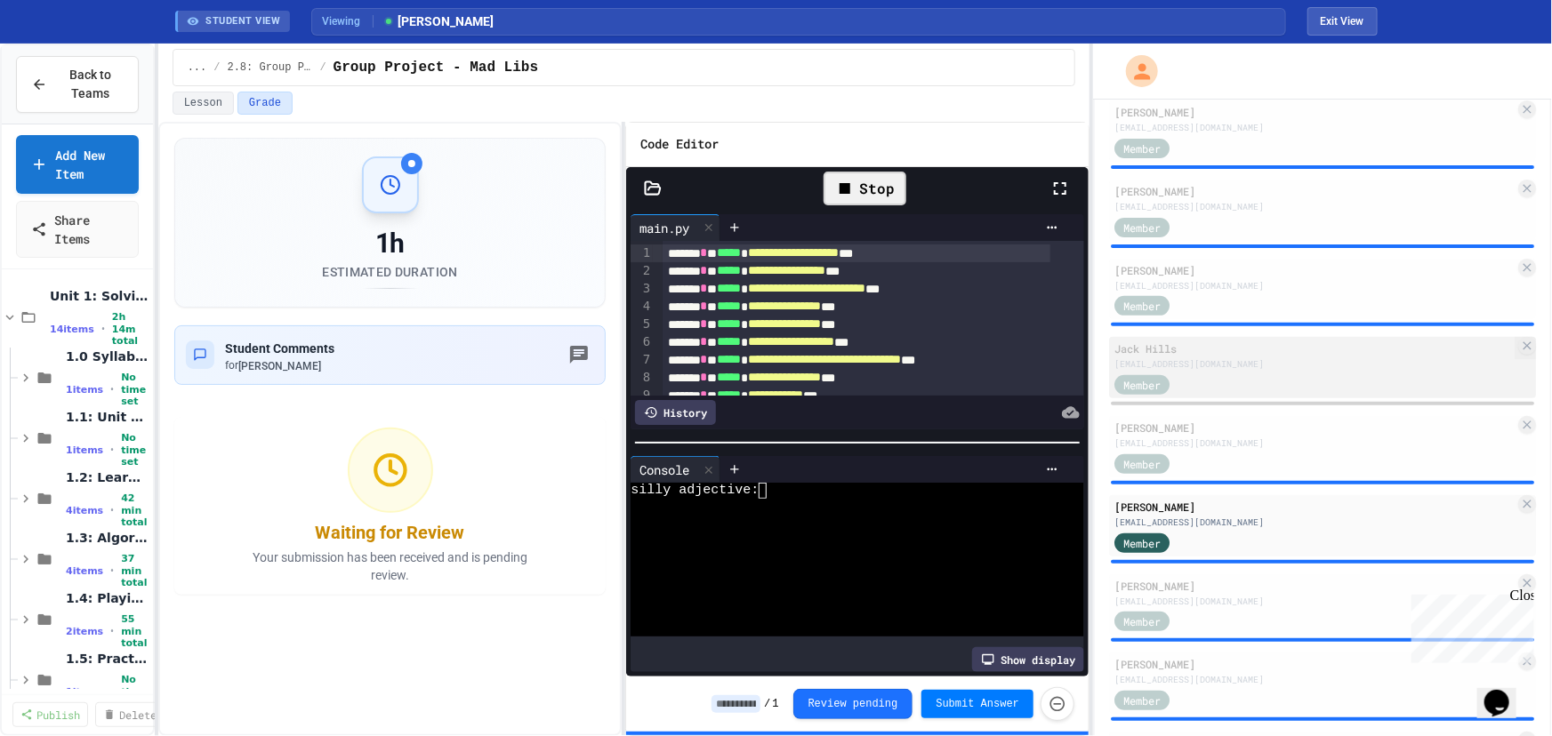
scroll to position [404, 0]
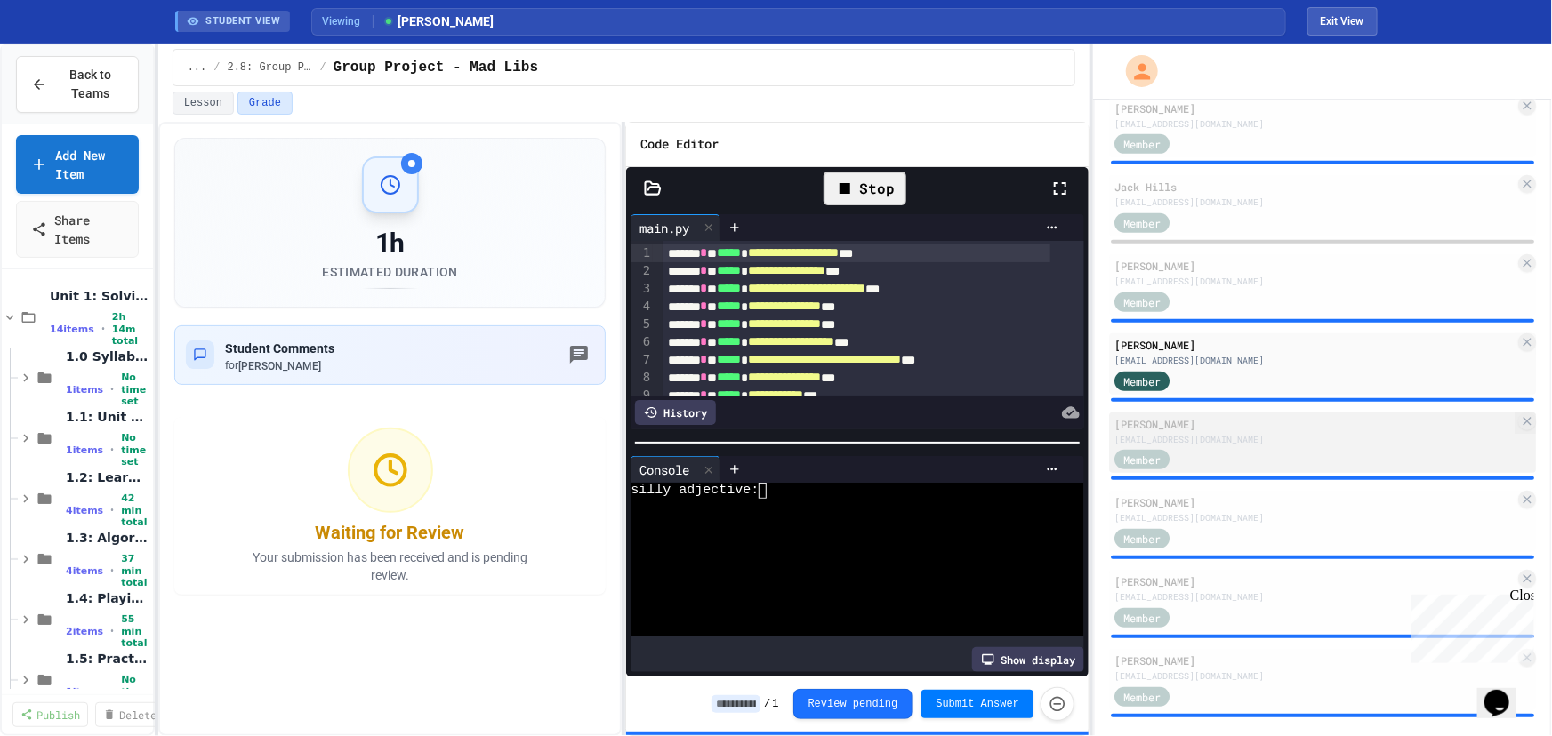
click at [1241, 433] on div "[EMAIL_ADDRESS][DOMAIN_NAME]" at bounding box center [1314, 439] width 400 height 13
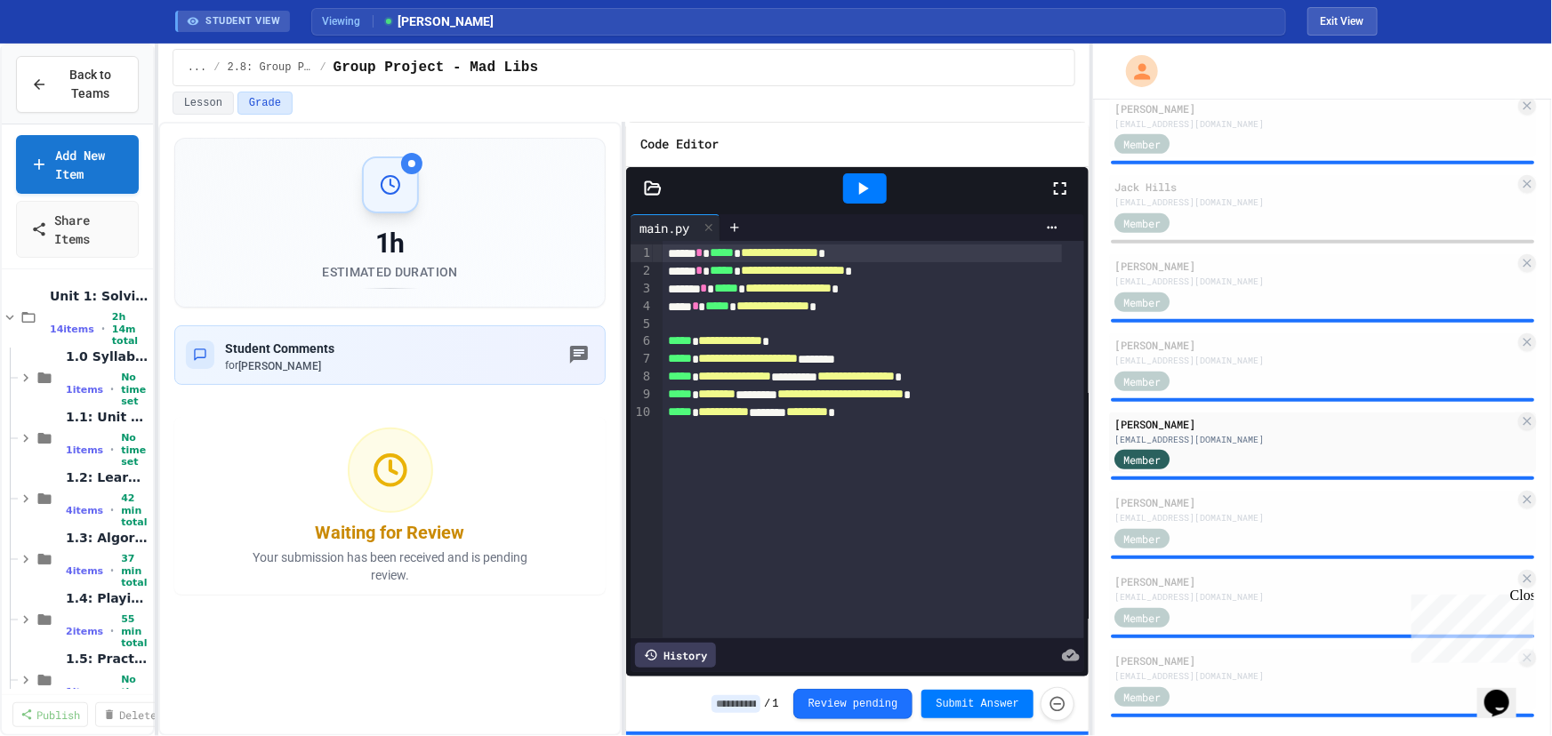
click at [862, 189] on icon at bounding box center [864, 188] width 10 height 12
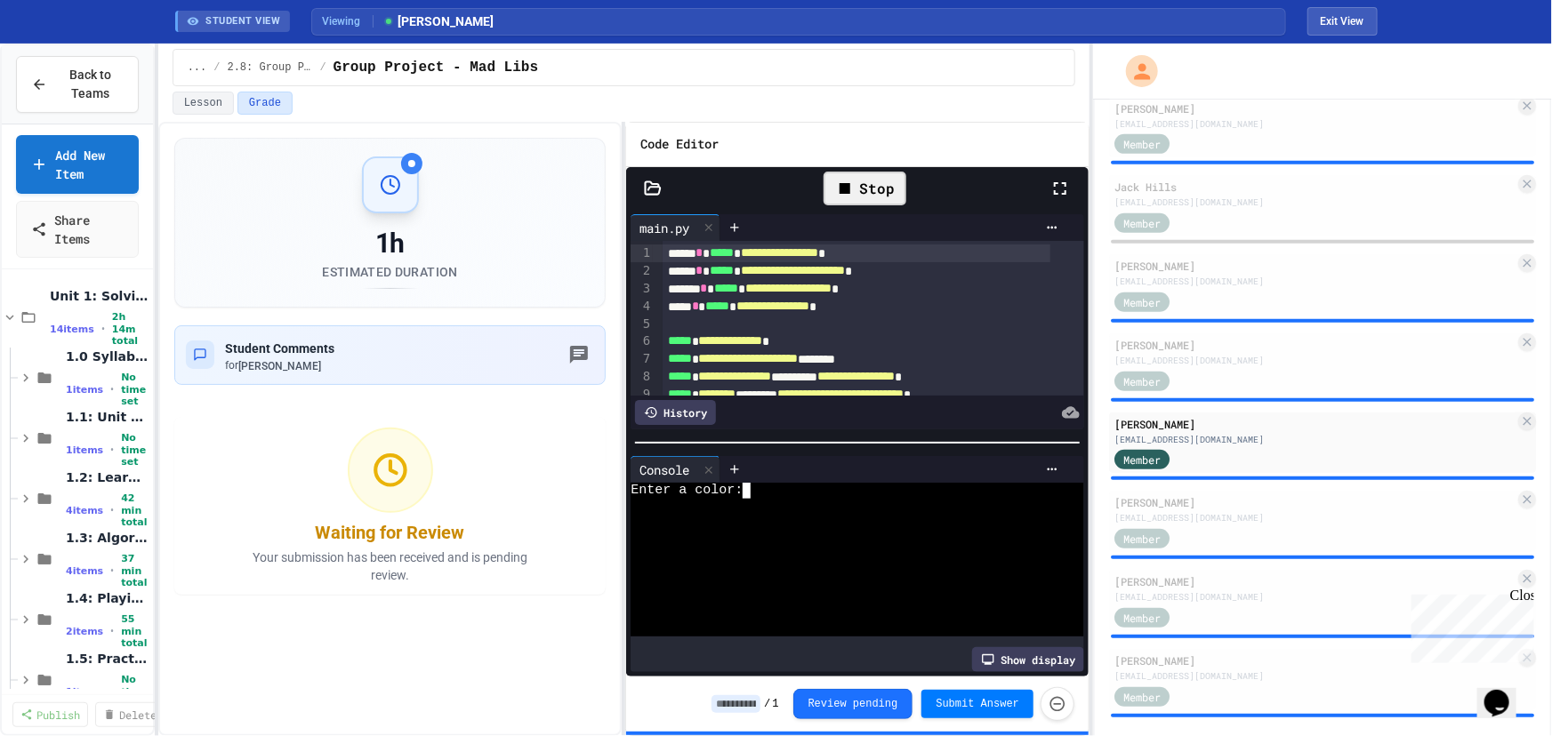
click at [794, 483] on div "Enter a color:" at bounding box center [843, 490] width 424 height 15
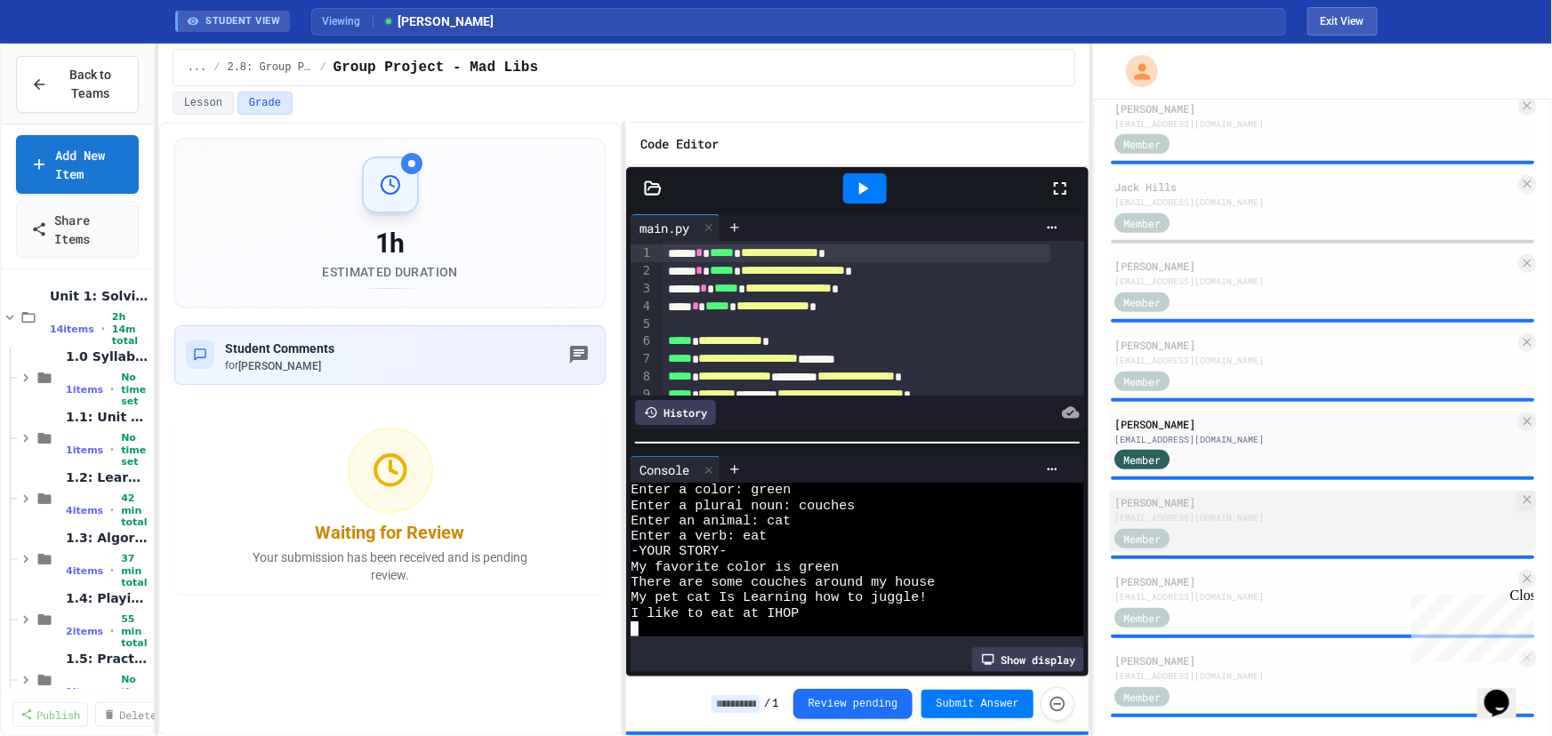
click at [1316, 504] on div "[PERSON_NAME]" at bounding box center [1314, 502] width 400 height 16
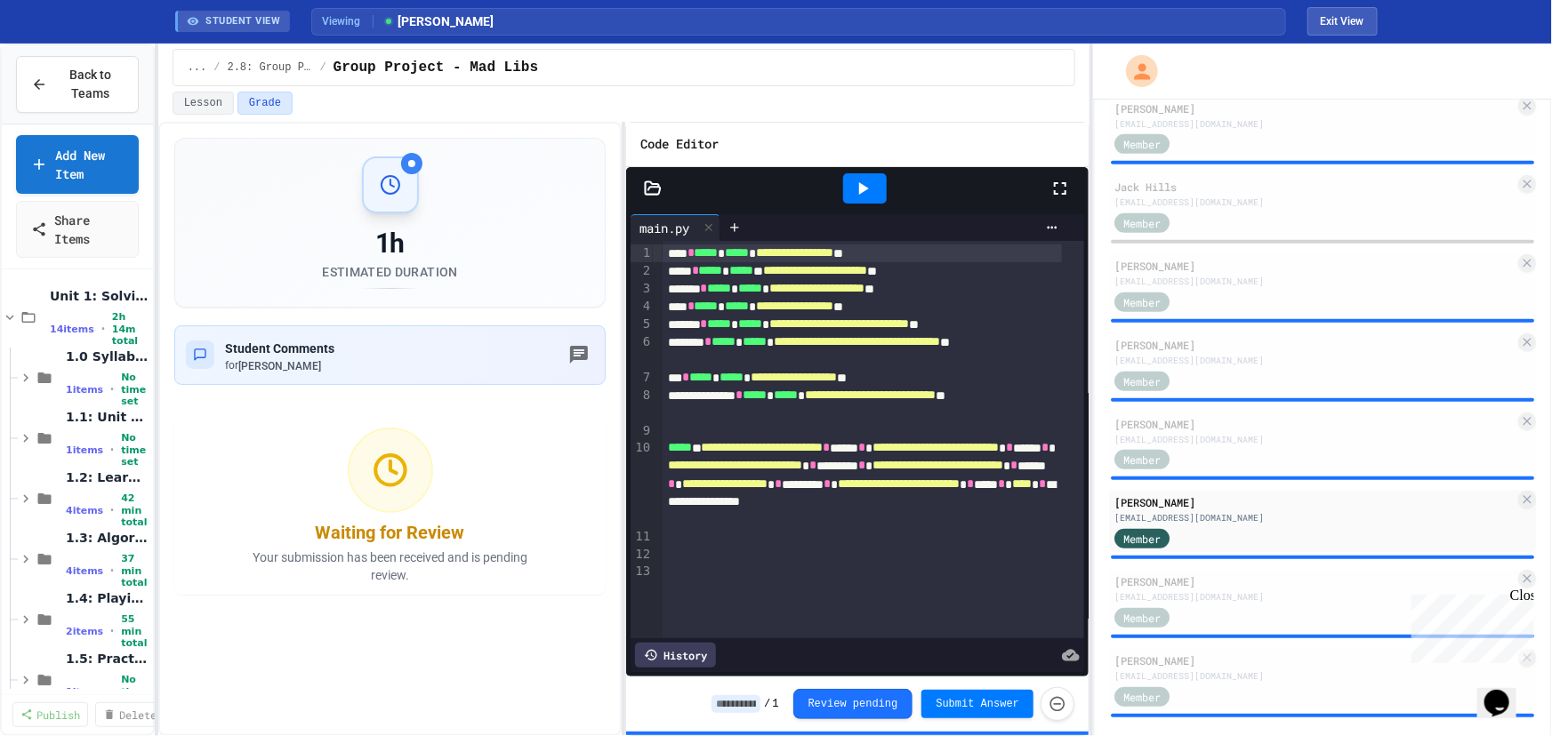
click at [864, 191] on icon at bounding box center [862, 188] width 21 height 21
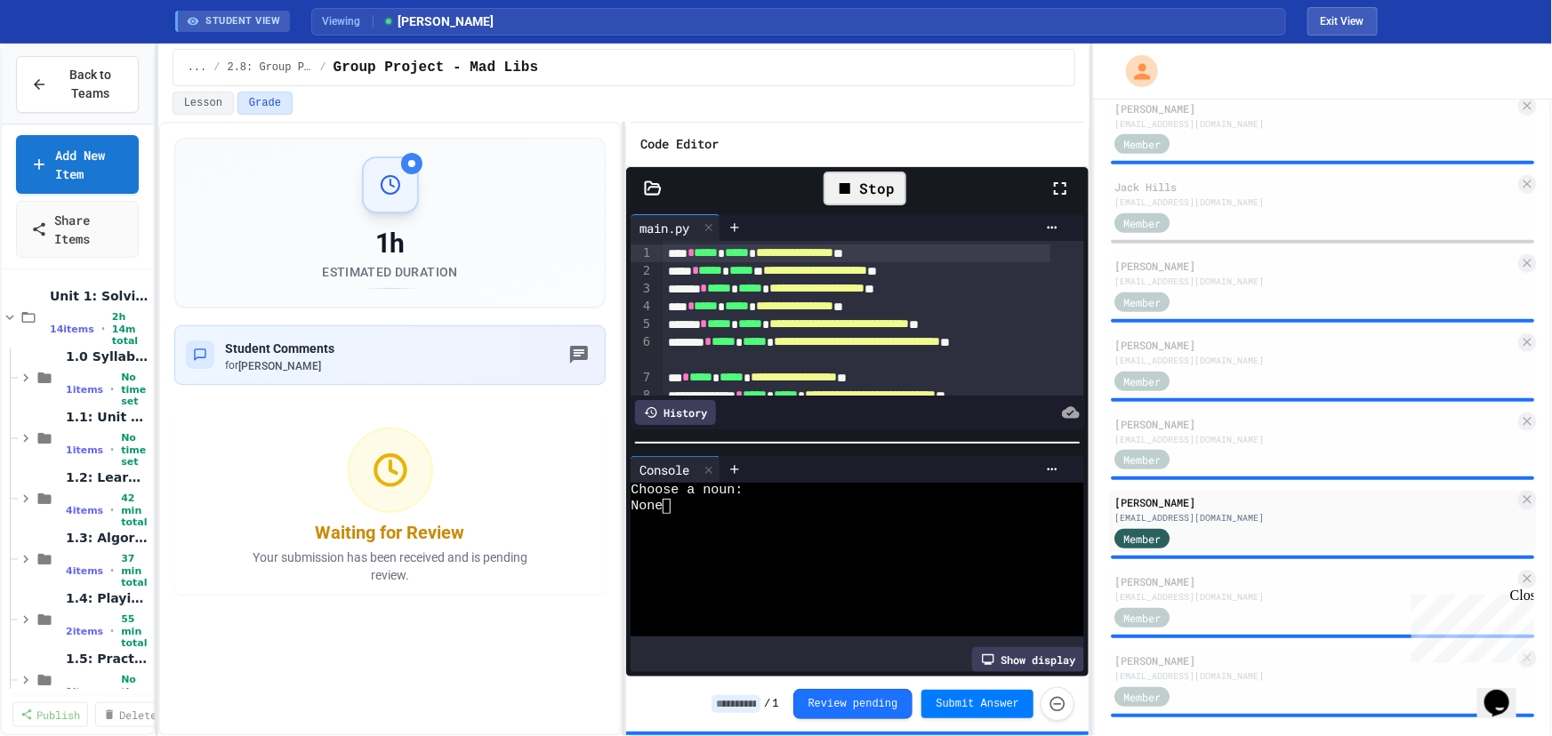
click at [744, 499] on div "None" at bounding box center [843, 506] width 424 height 15
click at [783, 474] on div at bounding box center [893, 469] width 346 height 27
click at [783, 490] on div "Choose a noun:" at bounding box center [843, 490] width 424 height 15
click at [861, 183] on div "Stop" at bounding box center [865, 189] width 83 height 34
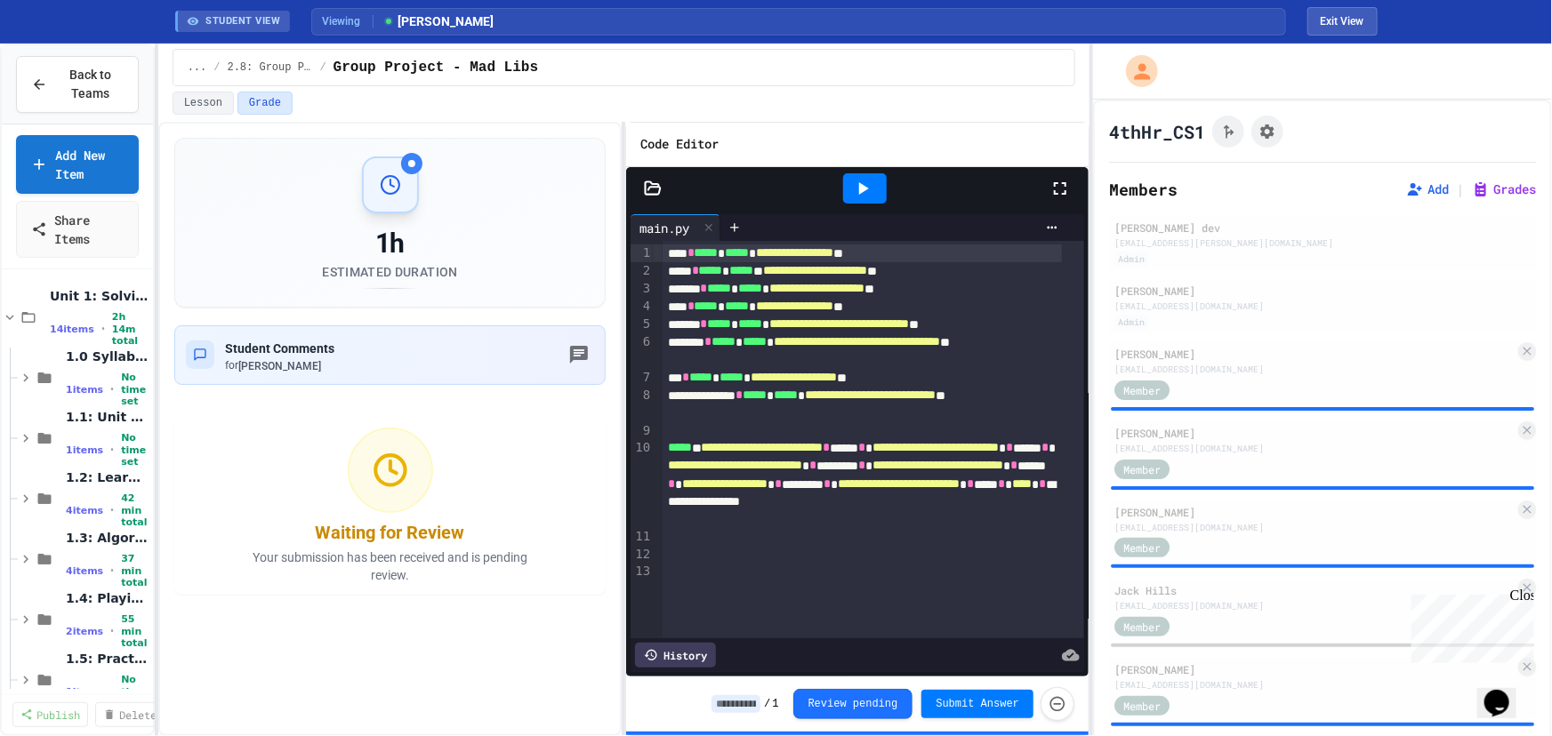
click at [863, 182] on icon at bounding box center [862, 188] width 21 height 21
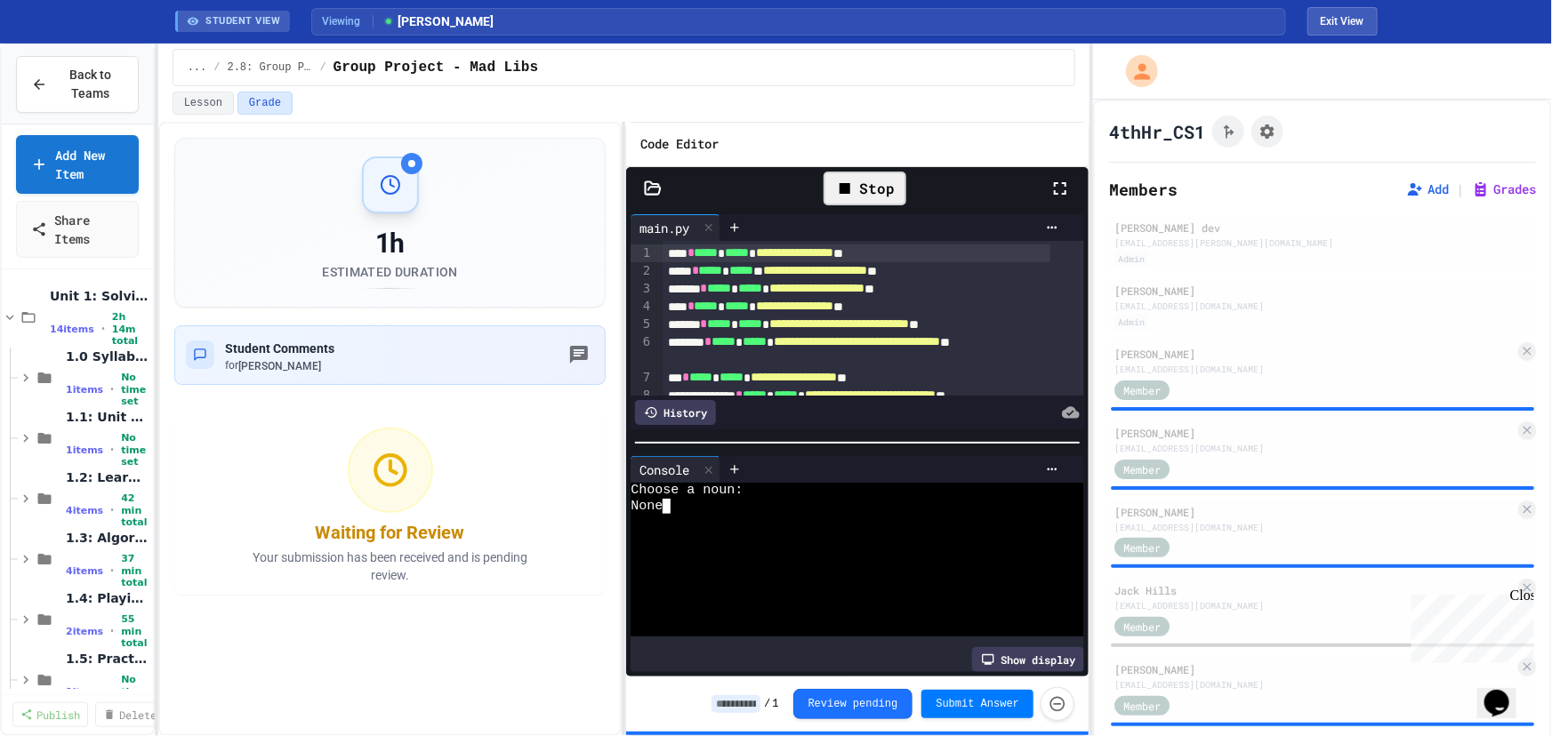
click at [783, 499] on div "None" at bounding box center [843, 506] width 424 height 15
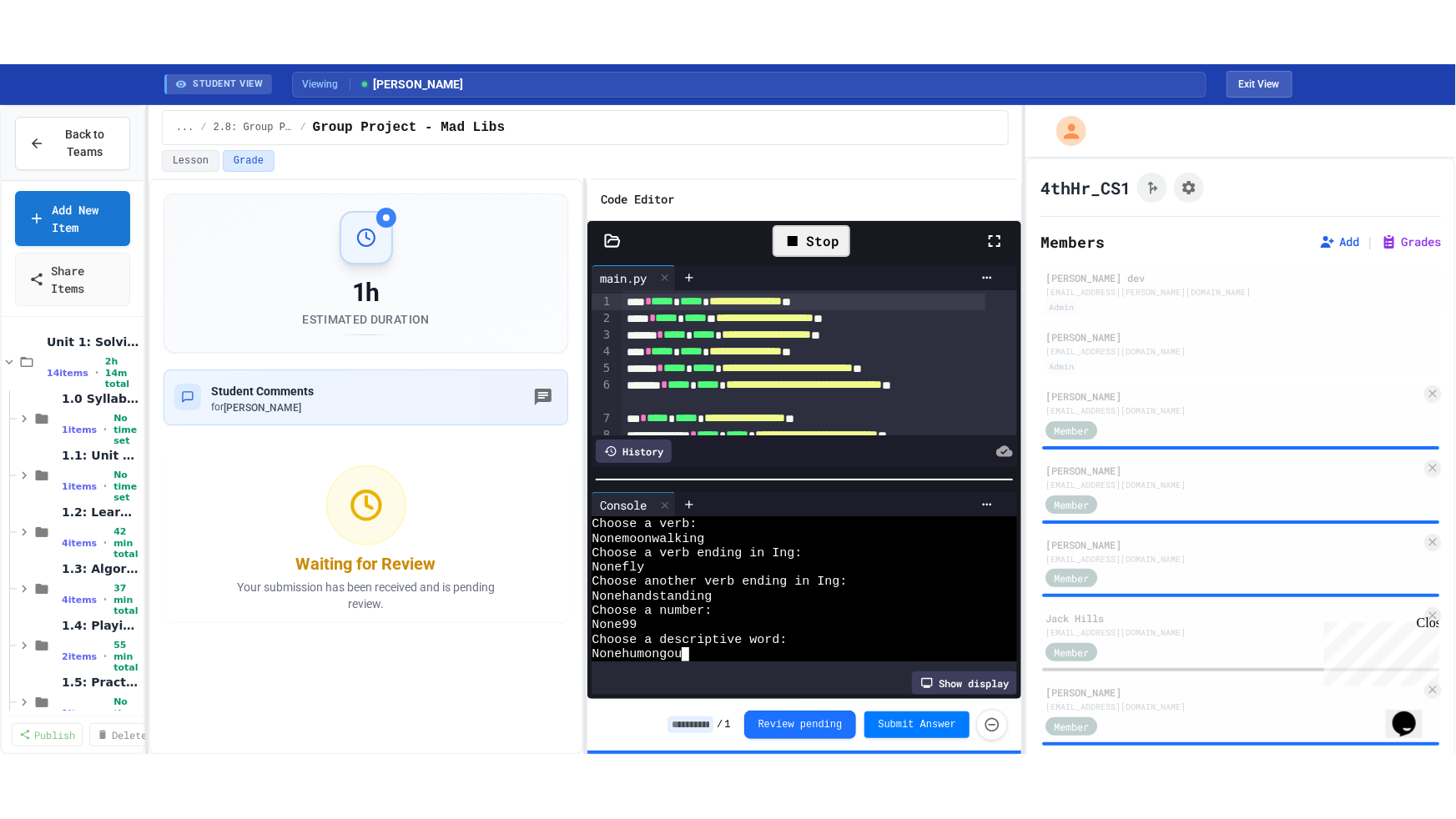
scroll to position [245, 0]
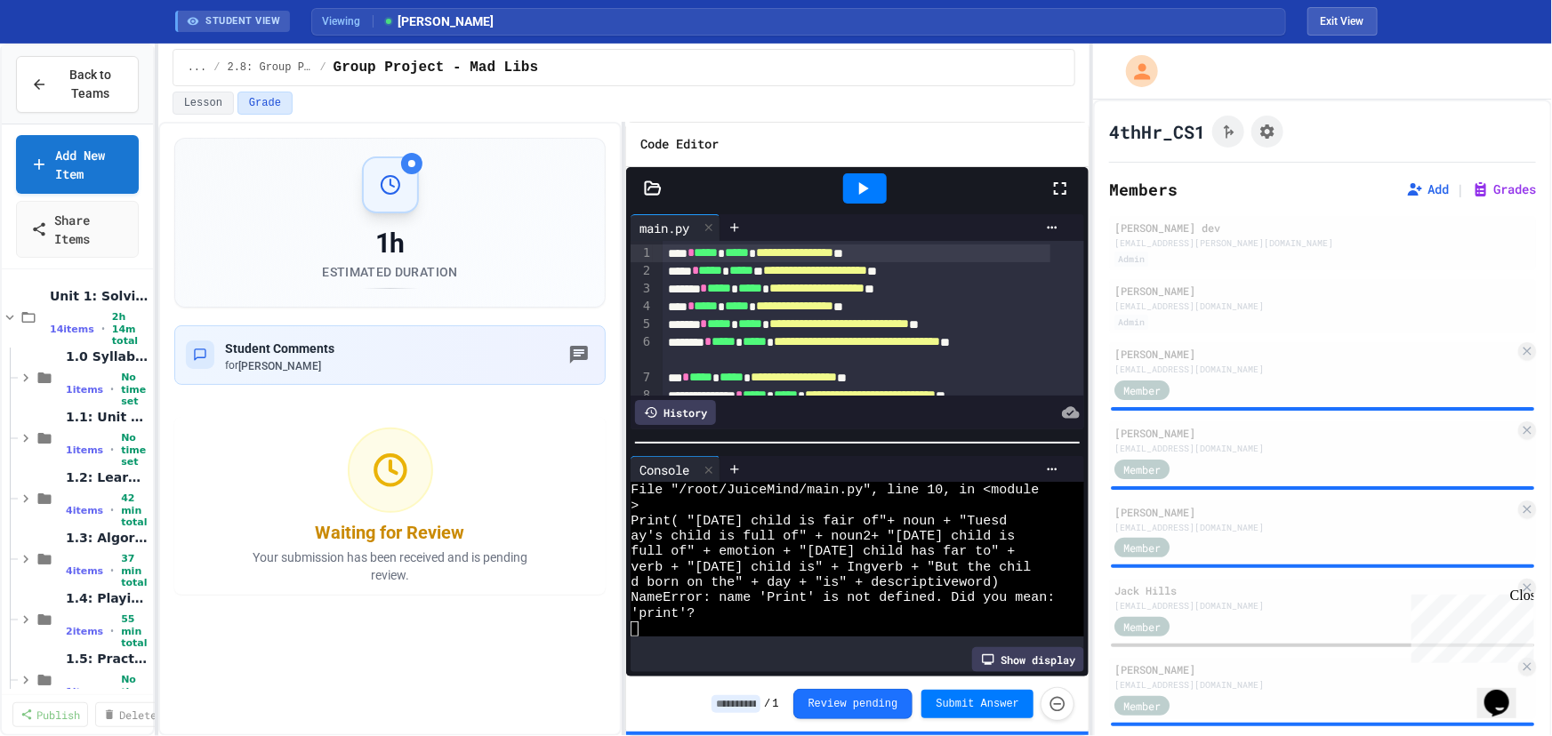
click at [1063, 184] on icon at bounding box center [1059, 188] width 21 height 21
